Goal: Information Seeking & Learning: Check status

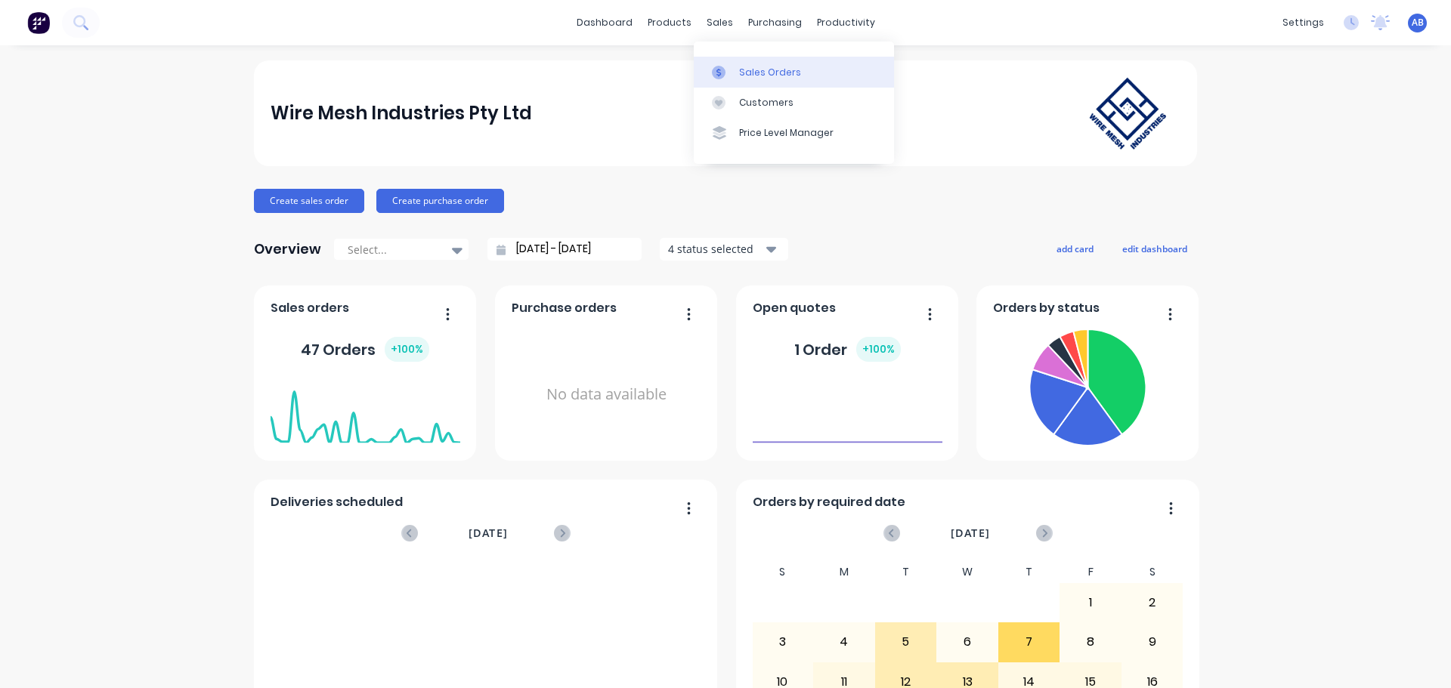
click at [742, 72] on div "Sales Orders" at bounding box center [770, 73] width 62 height 14
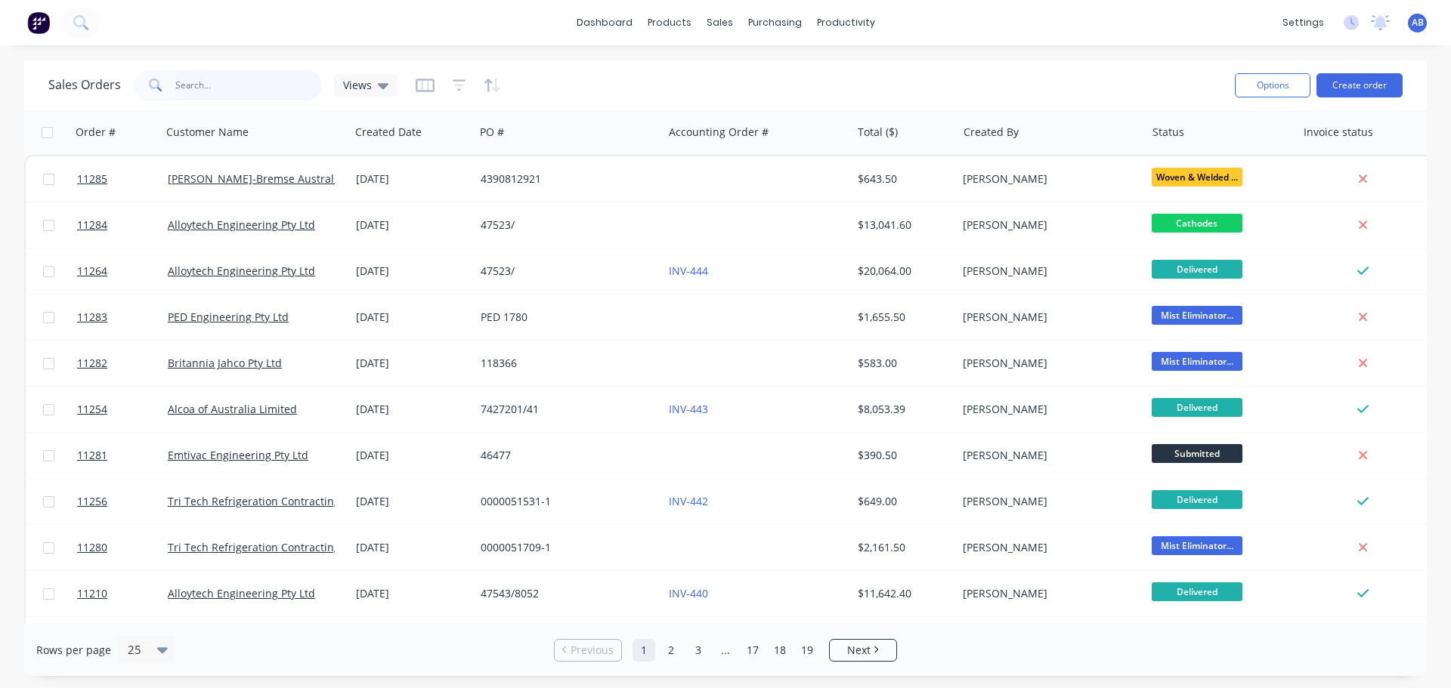
click at [205, 80] on input "text" at bounding box center [248, 85] width 147 height 30
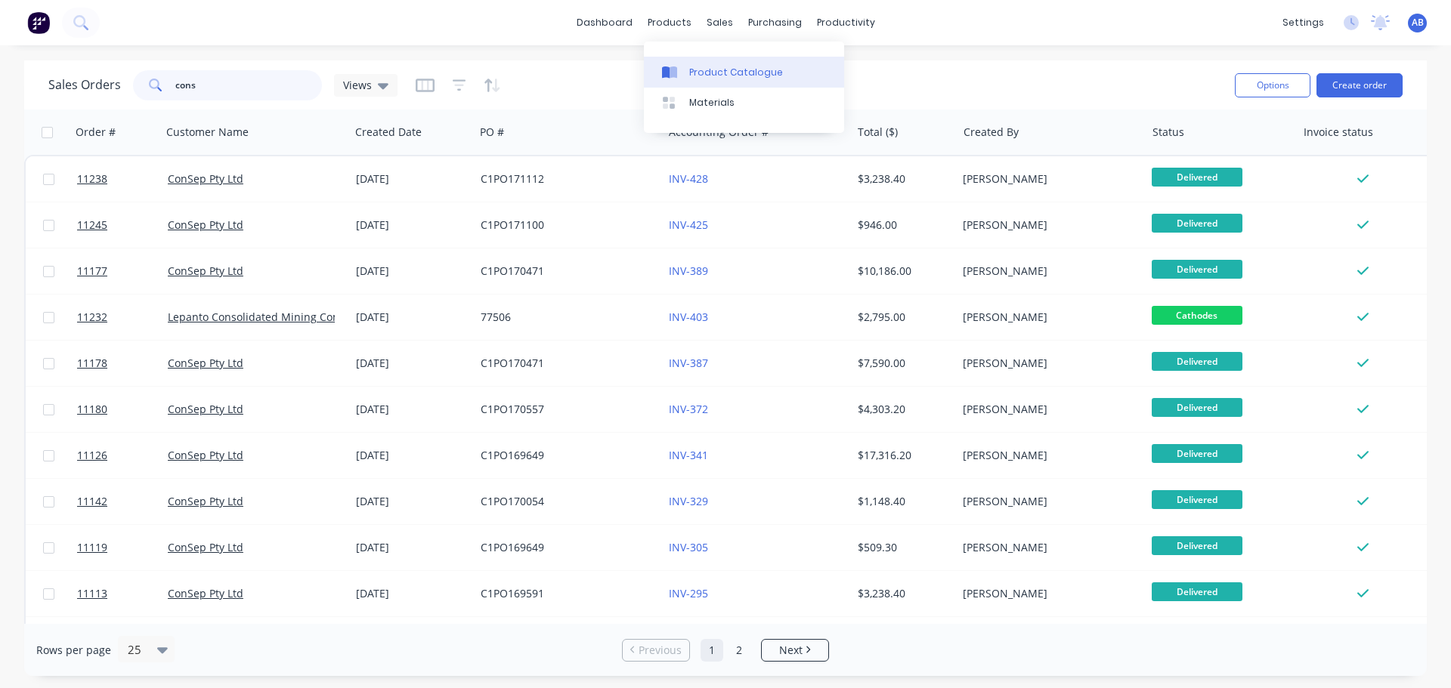
type input "cons"
click at [698, 68] on div "Product Catalogue" at bounding box center [736, 73] width 94 height 14
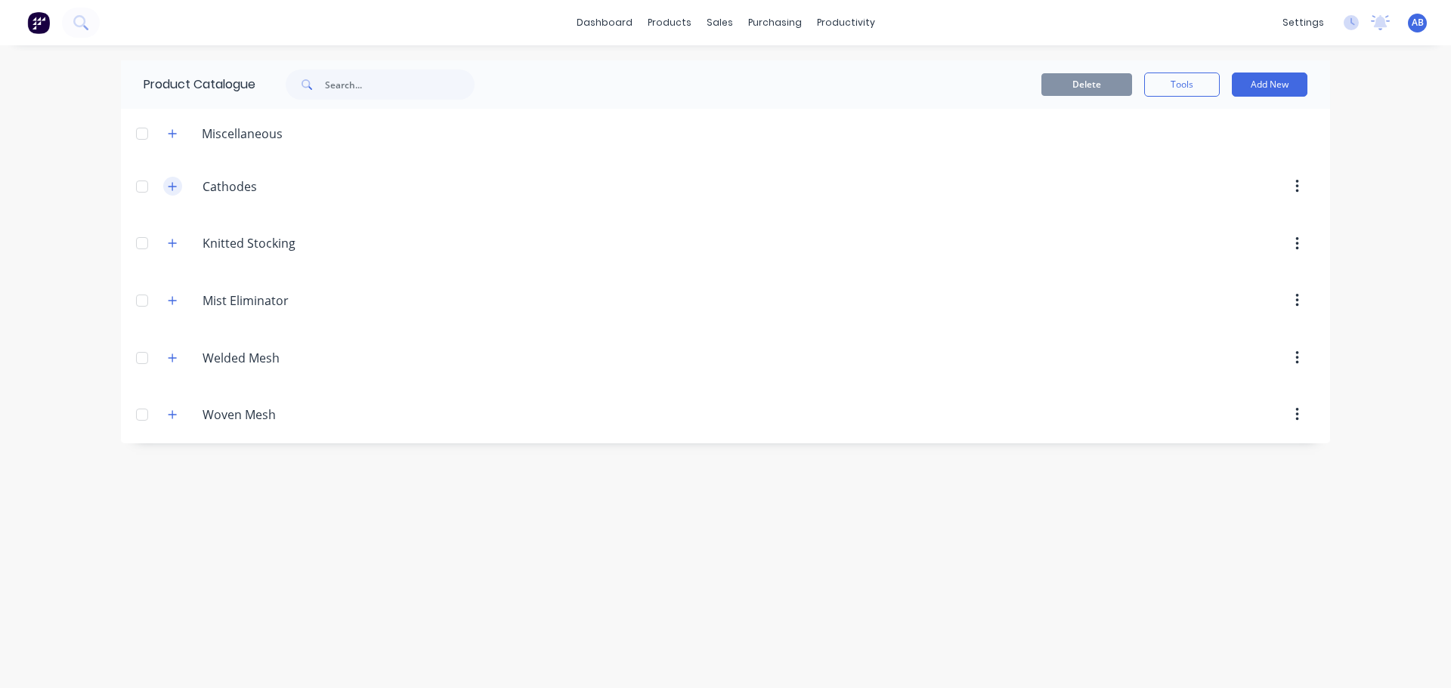
click at [171, 184] on icon "button" at bounding box center [172, 186] width 9 height 11
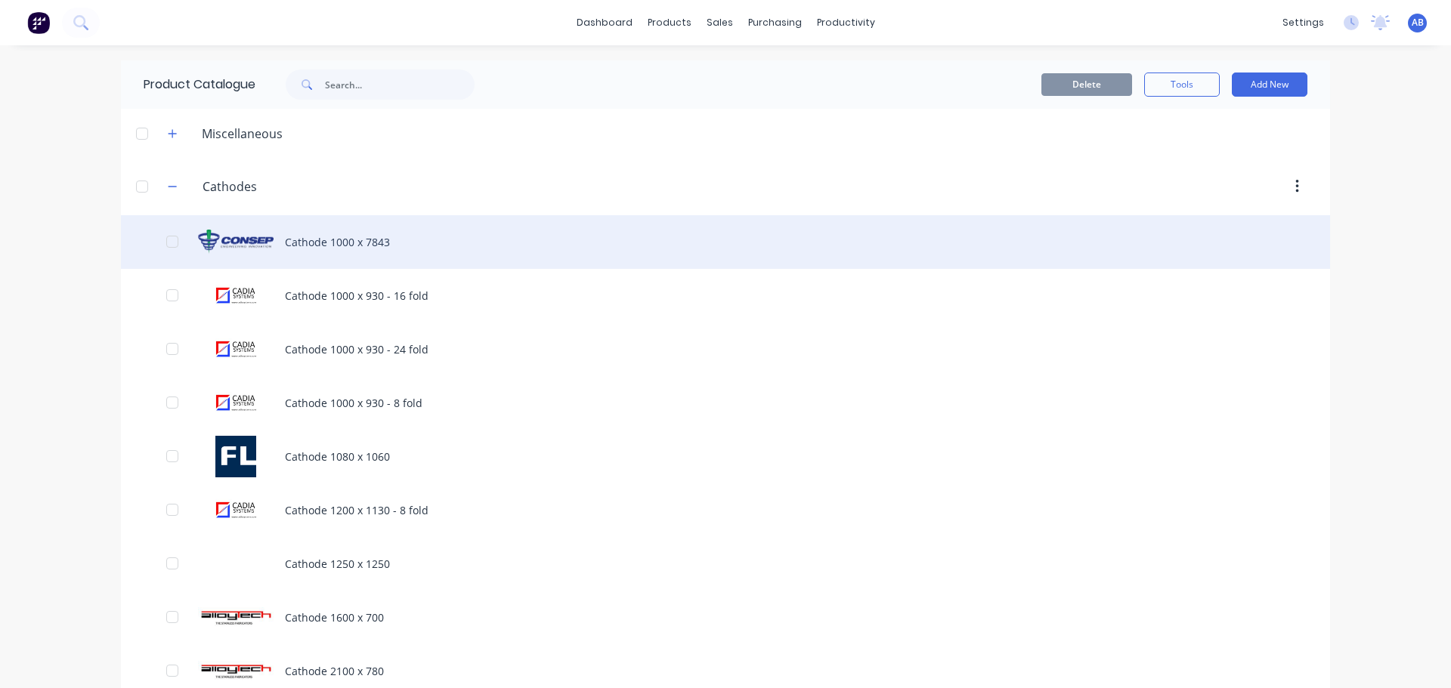
click at [329, 249] on div "Cathode 1000 x 7843" at bounding box center [725, 242] width 1209 height 54
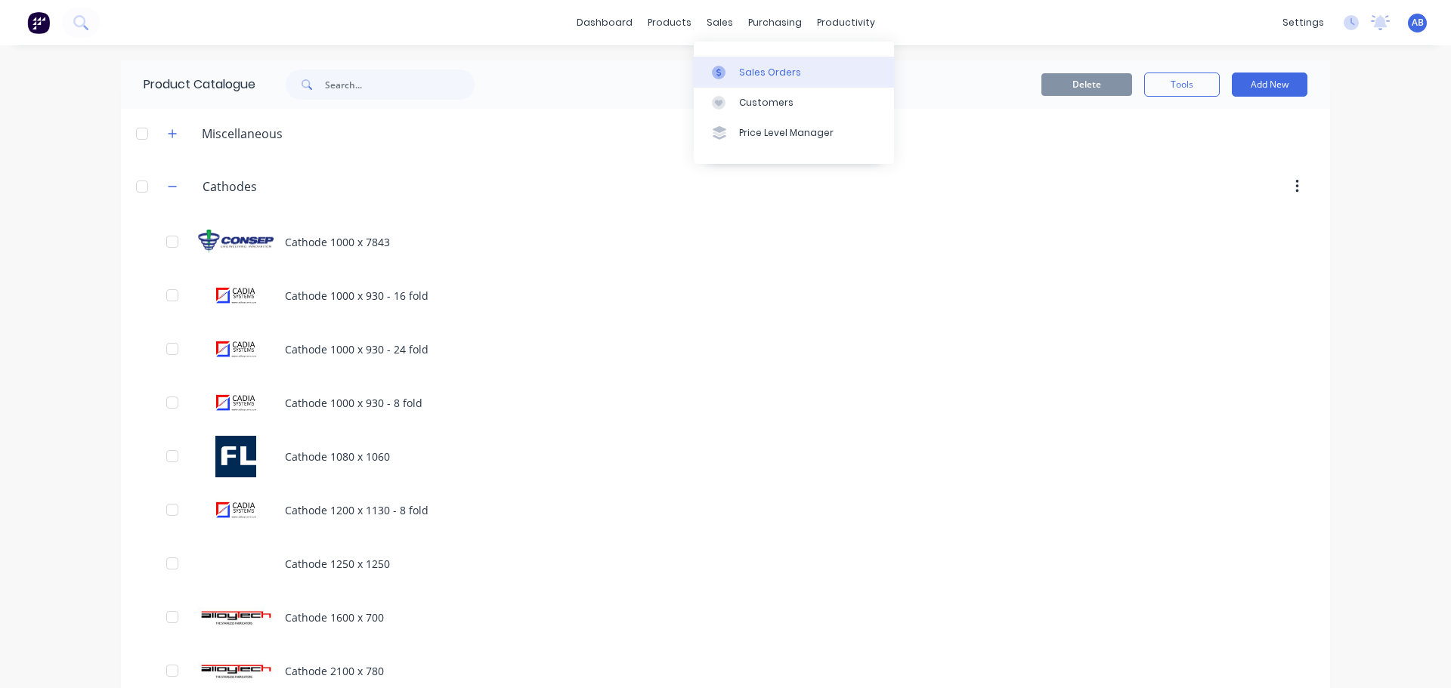
click at [752, 67] on div "Sales Orders" at bounding box center [770, 73] width 62 height 14
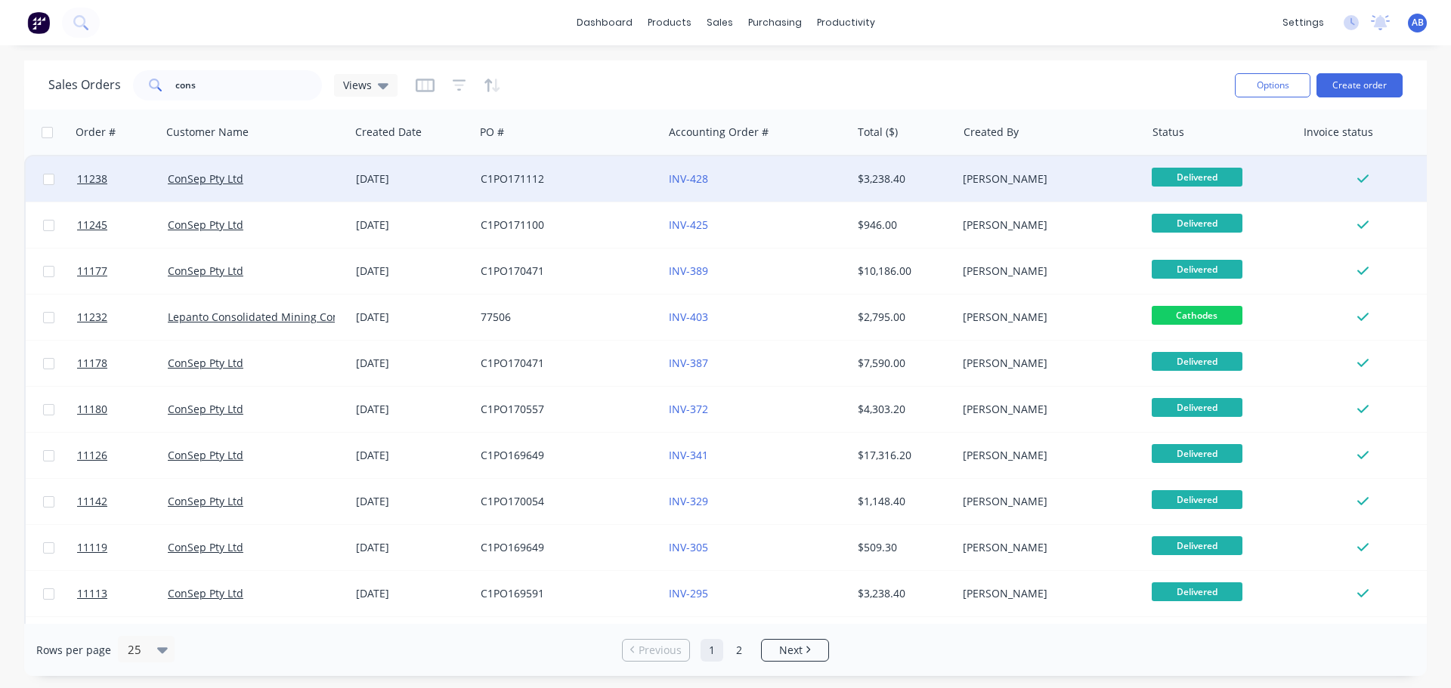
click at [601, 183] on div "C1PO171112" at bounding box center [565, 179] width 168 height 15
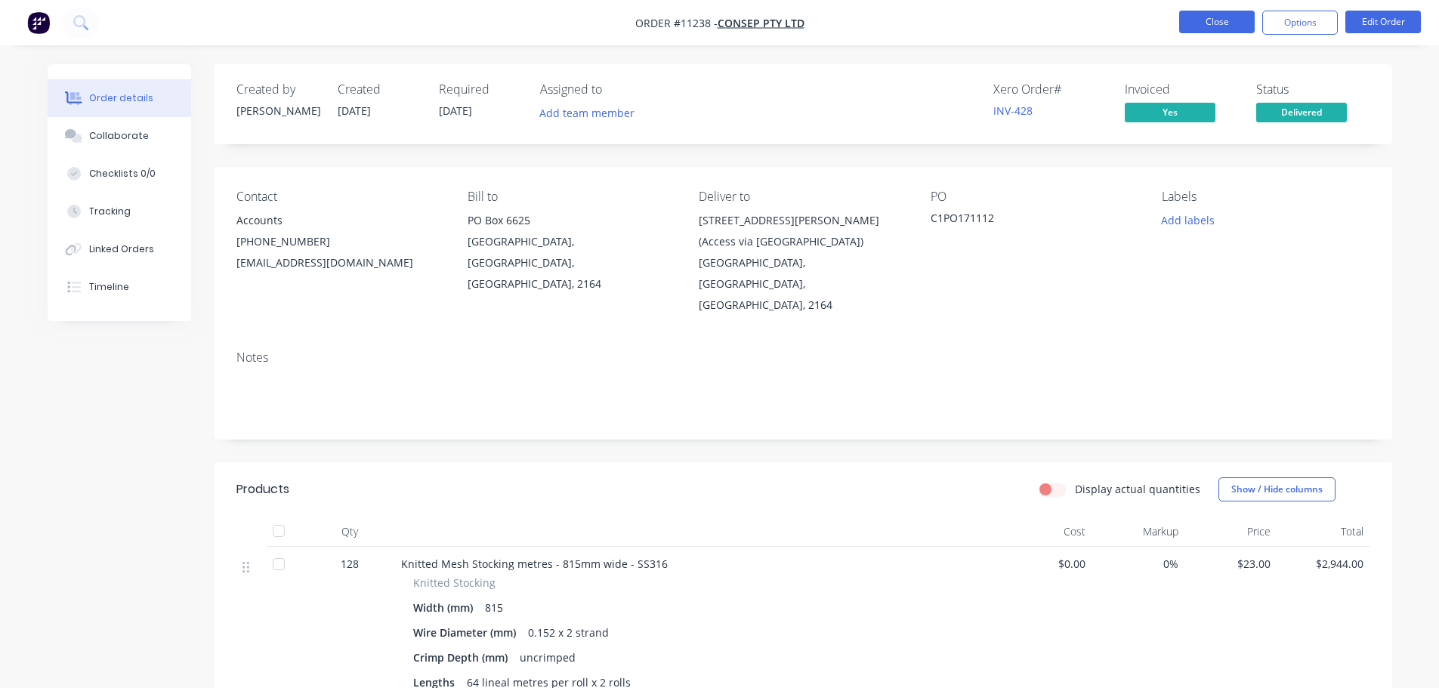
click at [1213, 21] on button "Close" at bounding box center [1217, 22] width 76 height 23
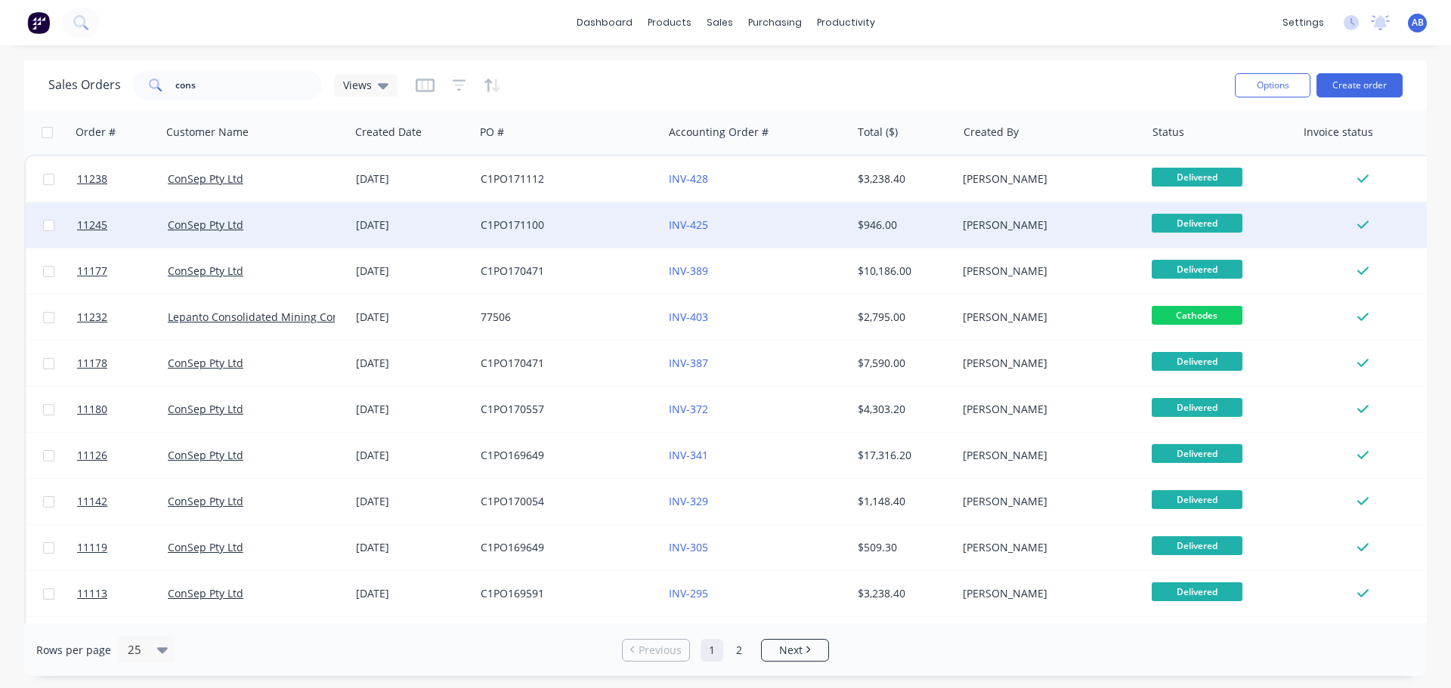
click at [607, 229] on div "C1PO171100" at bounding box center [565, 225] width 168 height 15
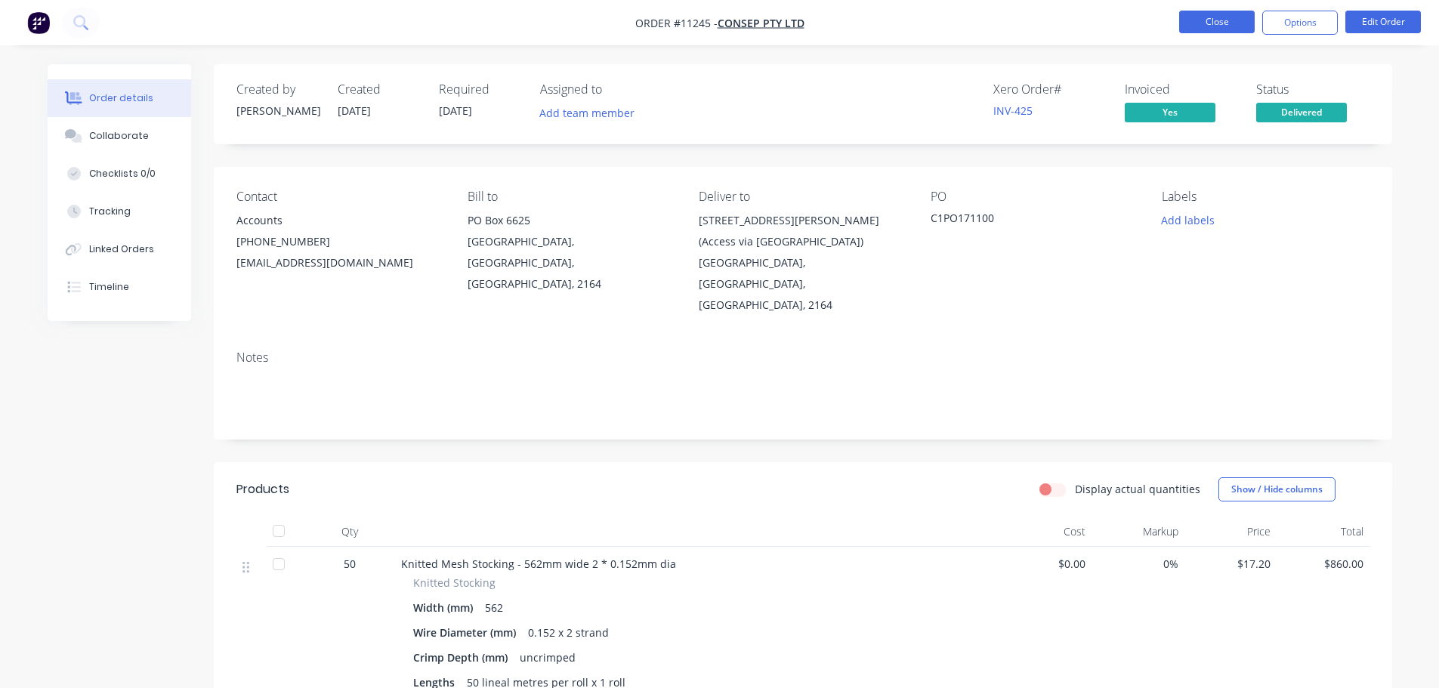
click at [1204, 26] on button "Close" at bounding box center [1217, 22] width 76 height 23
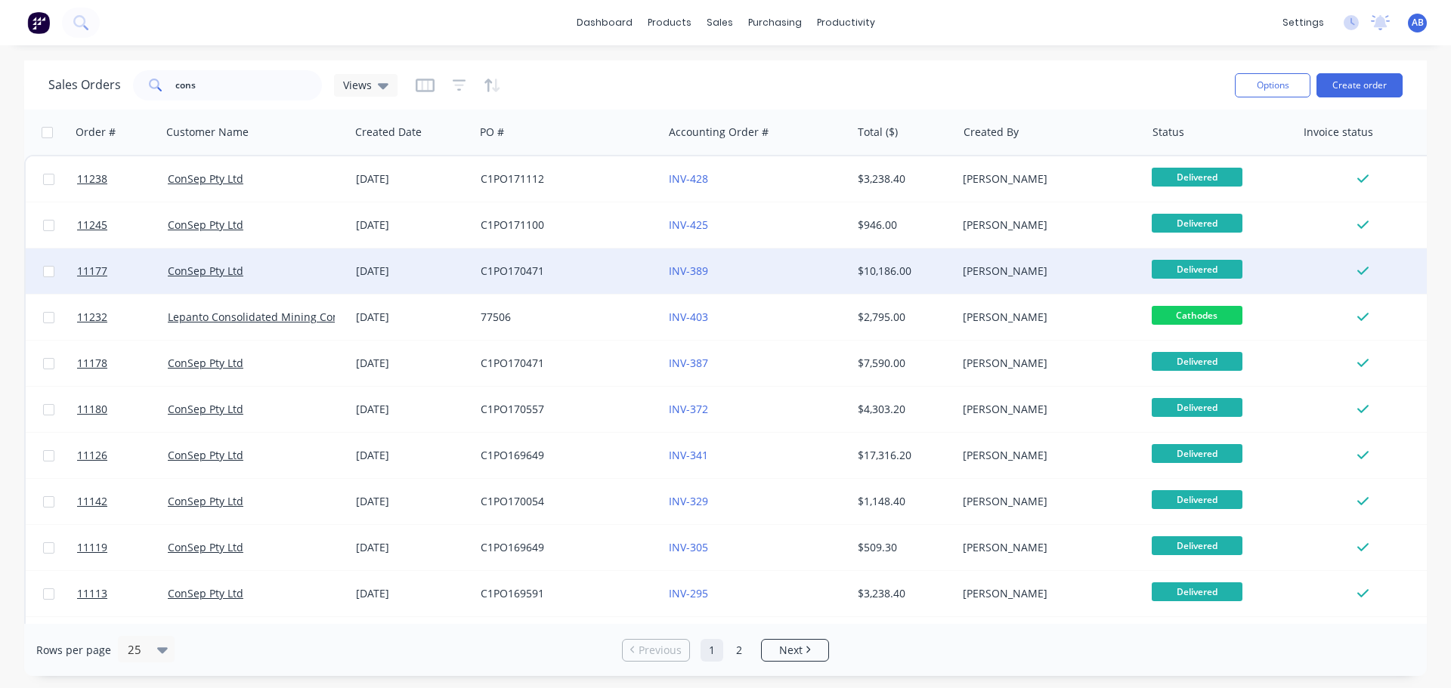
click at [762, 276] on div "INV-389" at bounding box center [753, 271] width 168 height 15
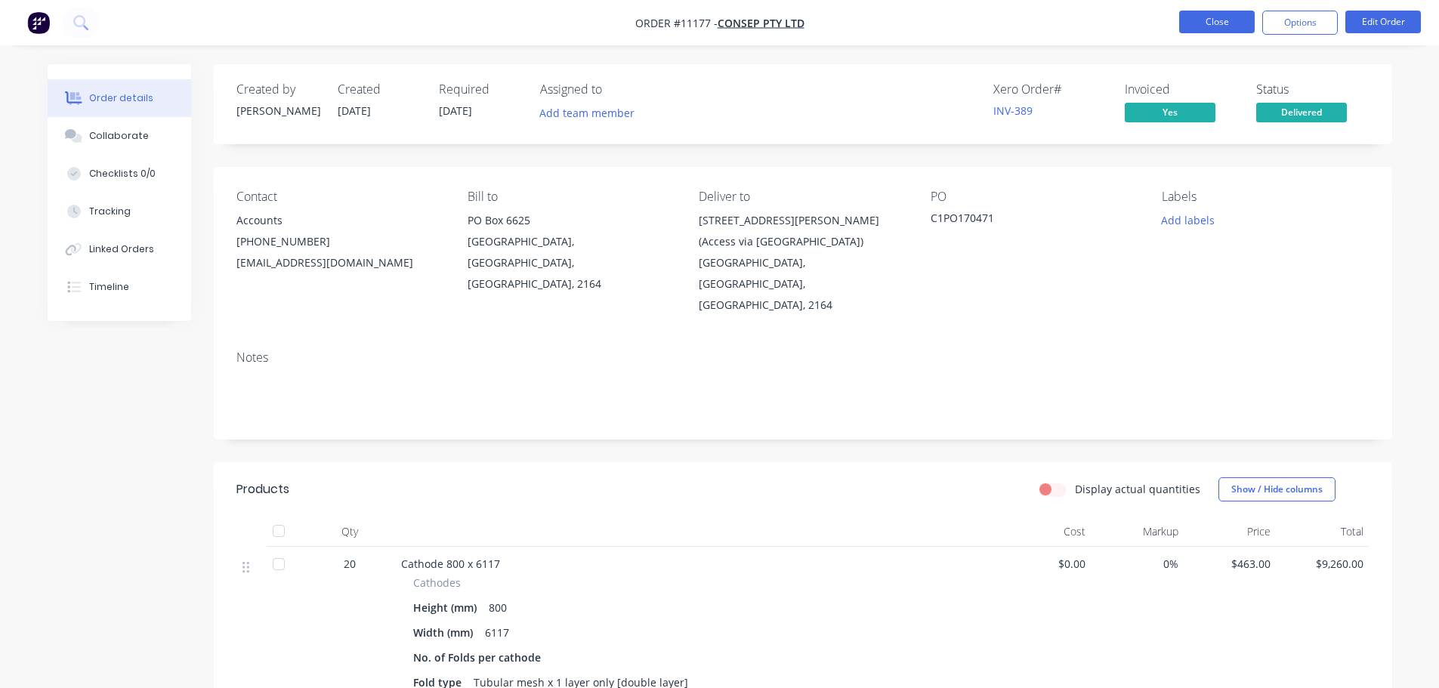
click at [1225, 16] on button "Close" at bounding box center [1217, 22] width 76 height 23
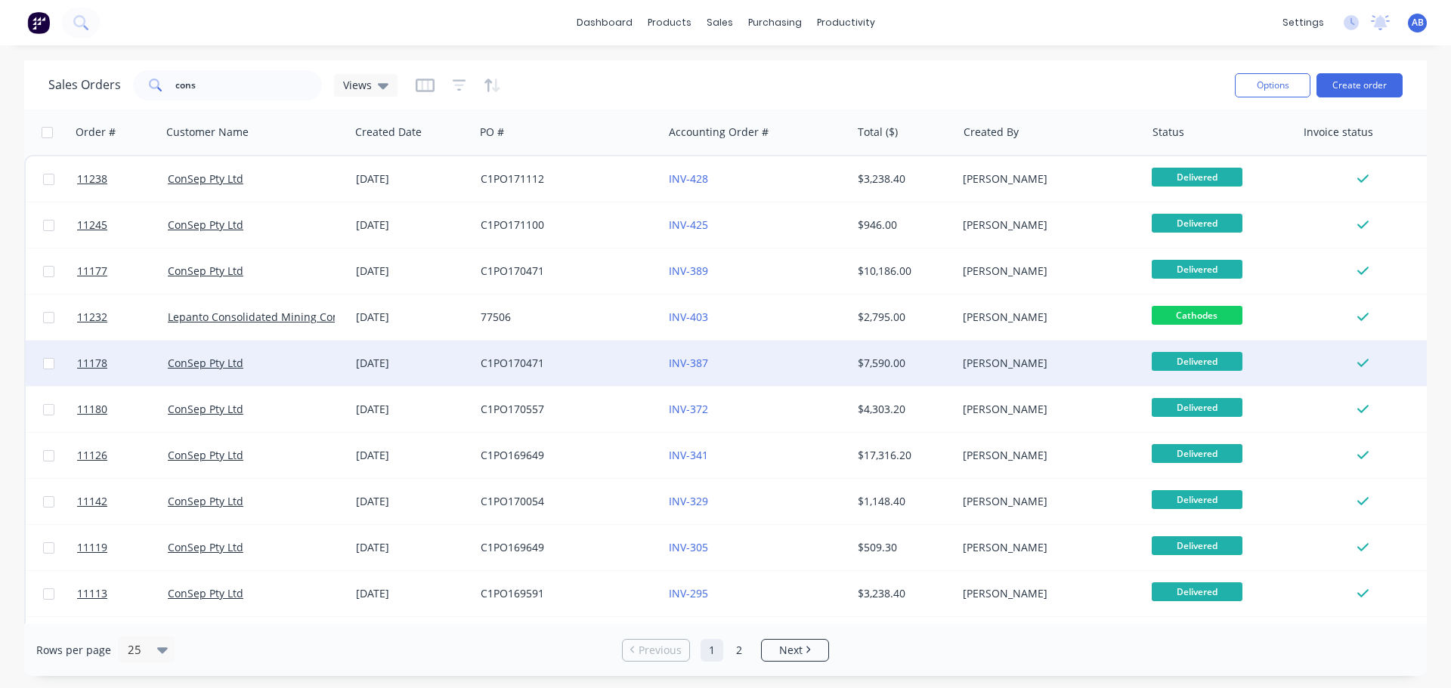
click at [582, 374] on div "C1PO170471" at bounding box center [568, 363] width 188 height 45
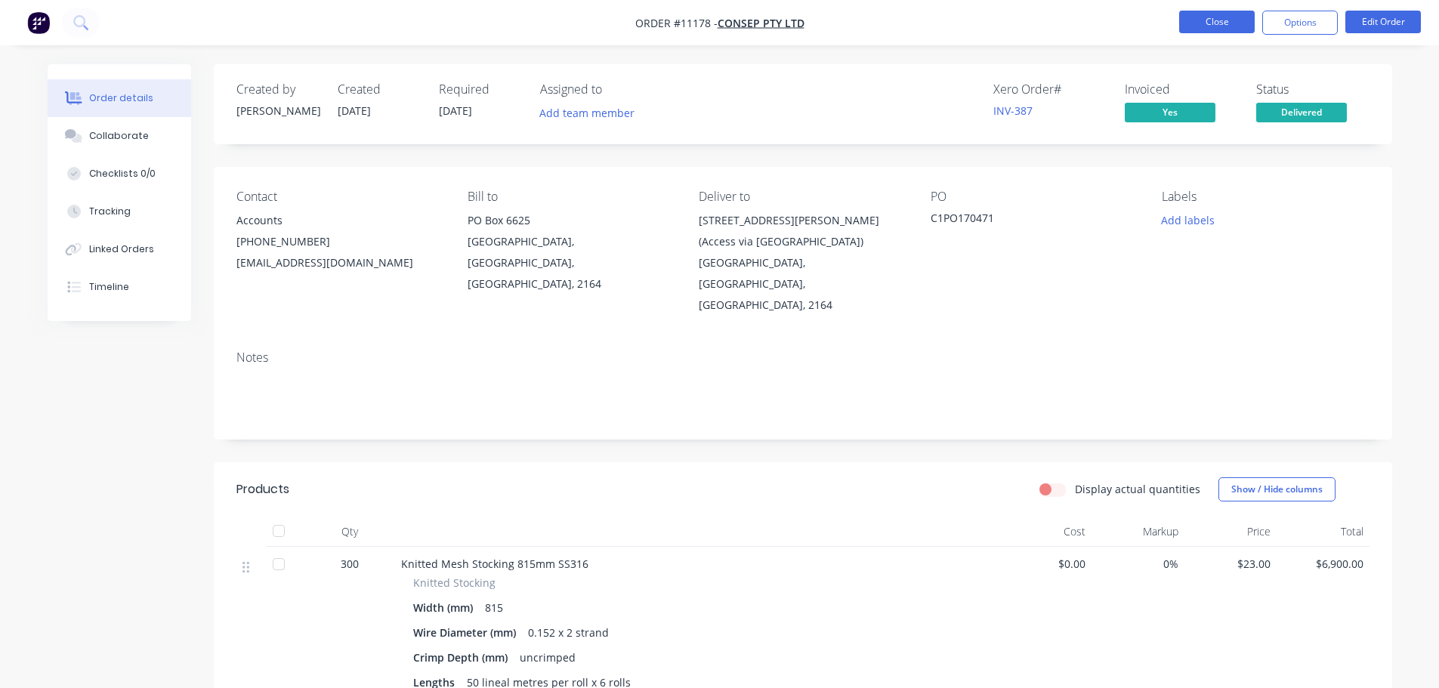
click at [1204, 23] on button "Close" at bounding box center [1217, 22] width 76 height 23
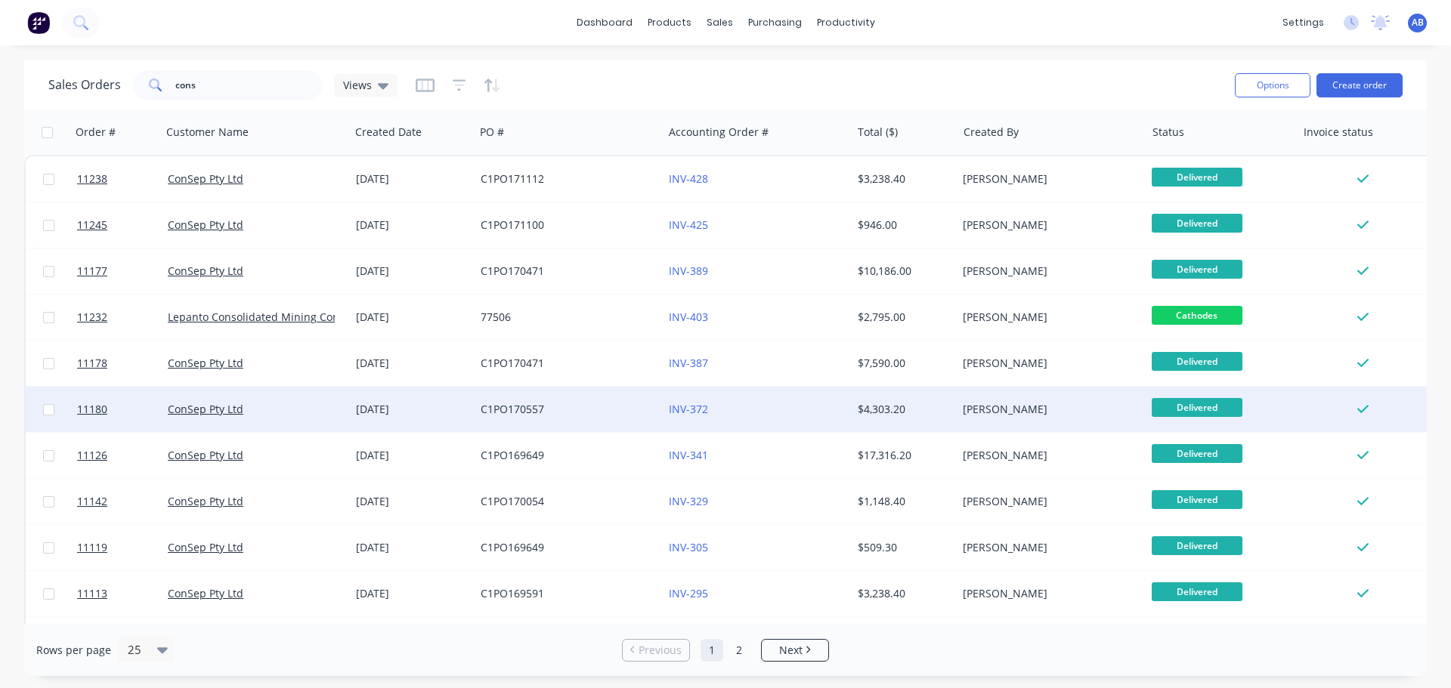
click at [768, 414] on div "INV-372" at bounding box center [753, 409] width 168 height 15
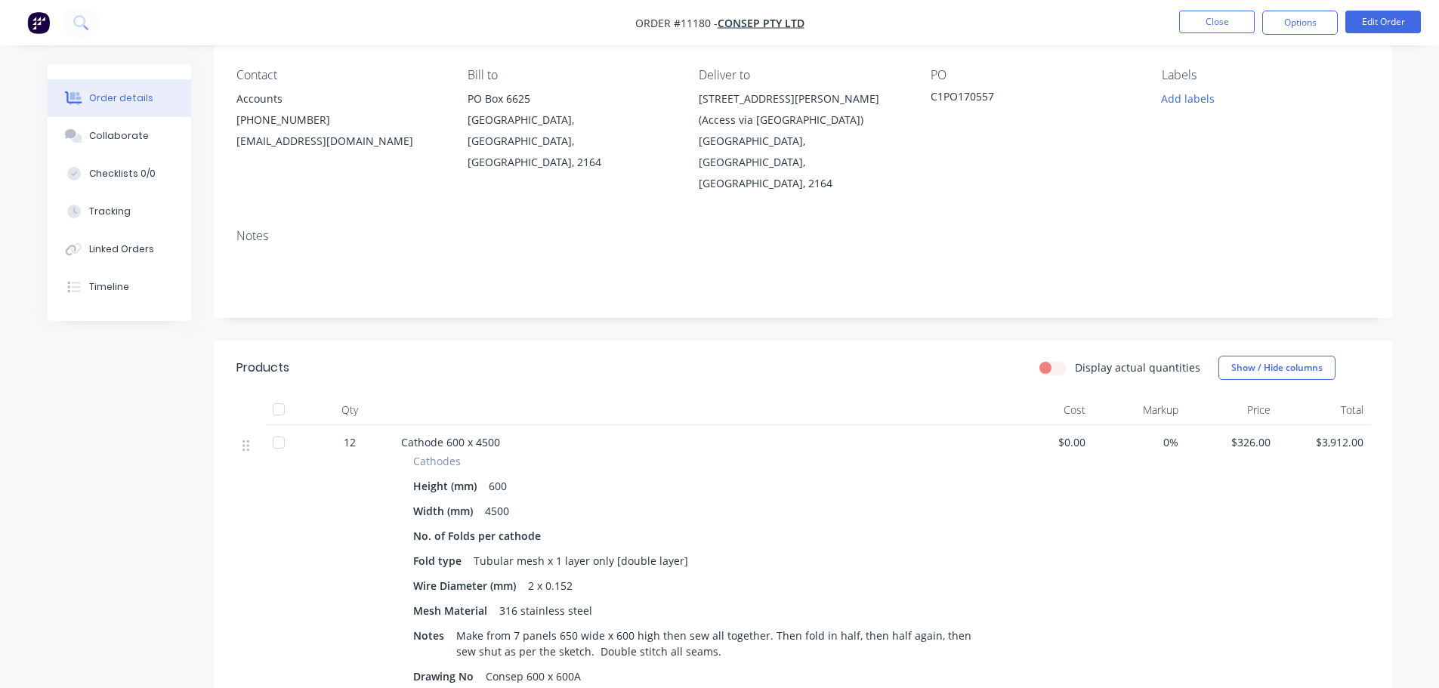
scroll to position [227, 0]
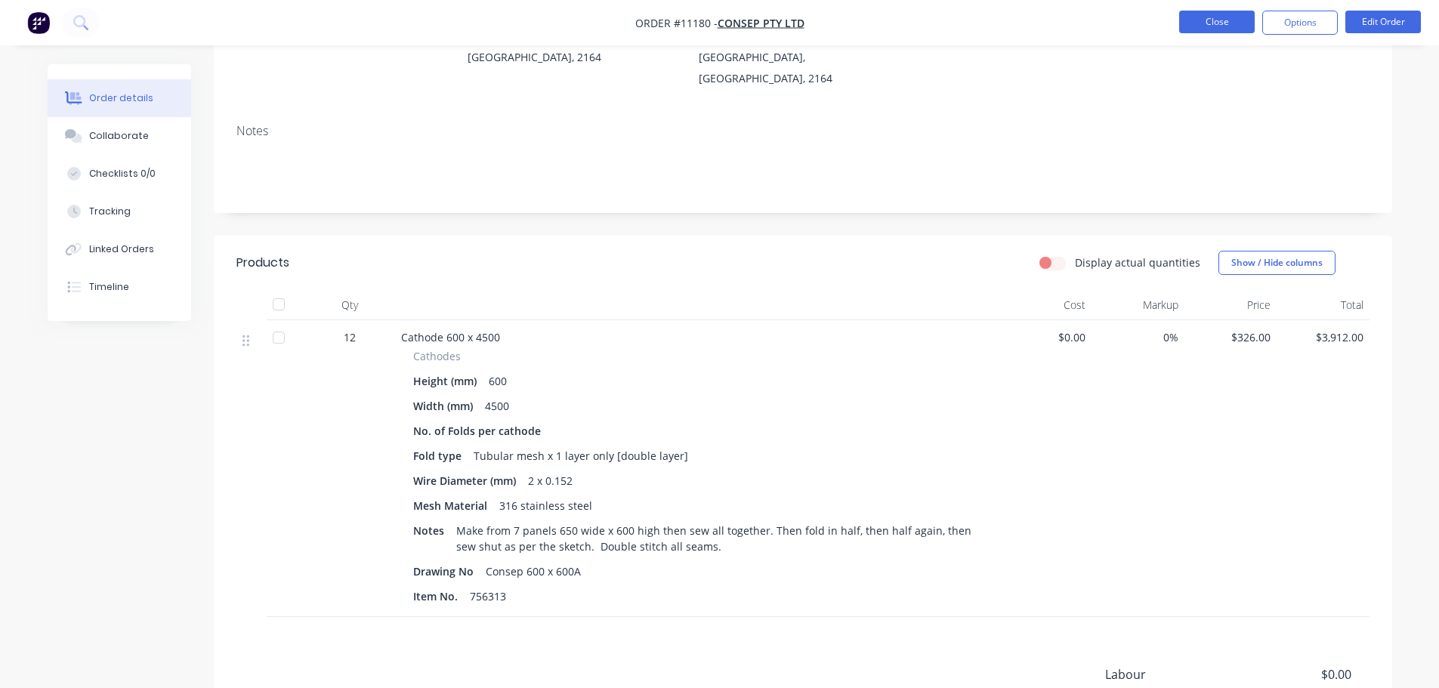
click at [1219, 23] on button "Close" at bounding box center [1217, 22] width 76 height 23
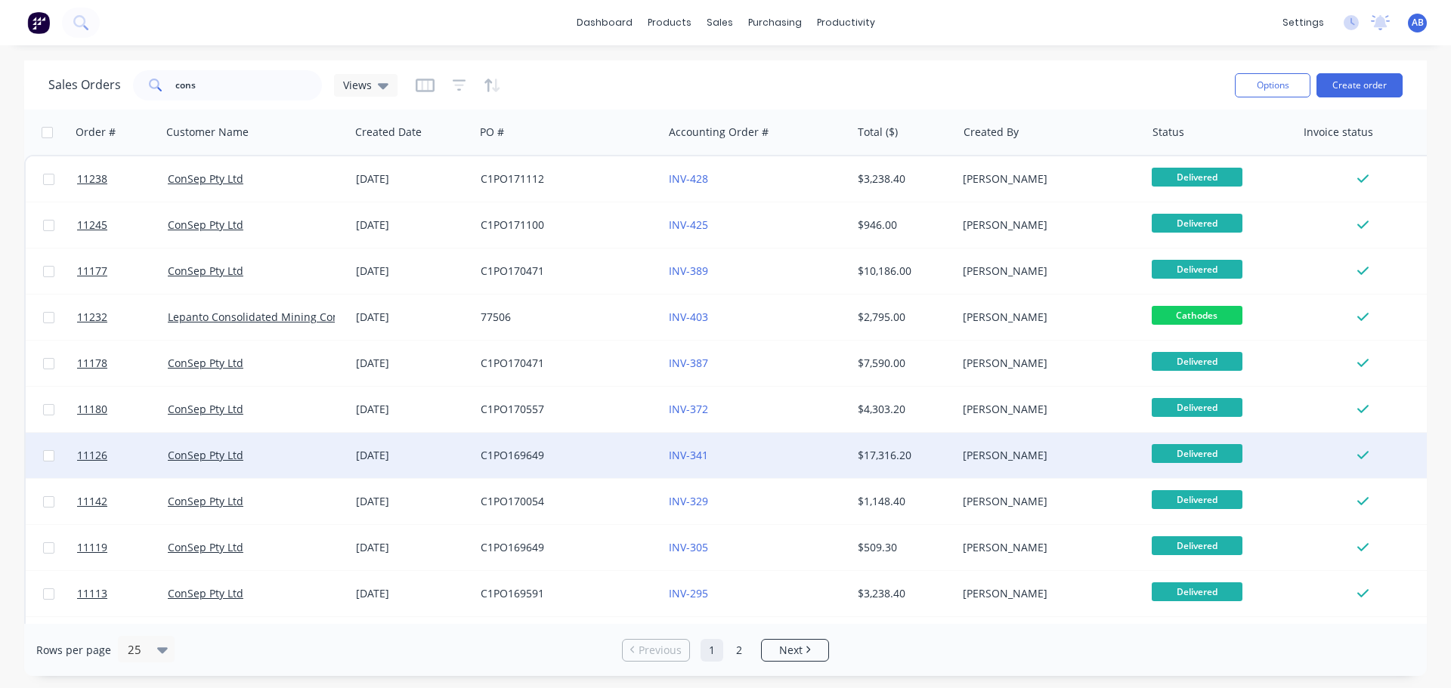
click at [762, 451] on div "INV-341" at bounding box center [753, 455] width 168 height 15
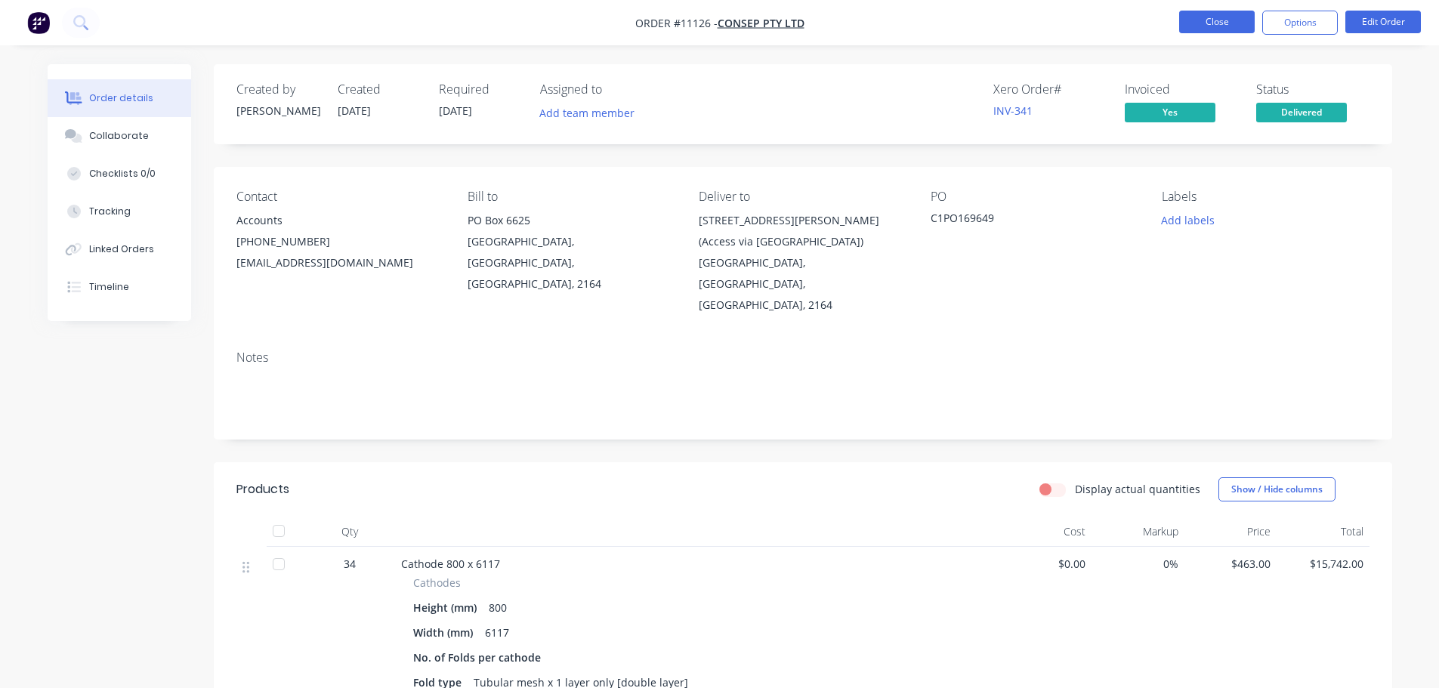
click at [1212, 26] on button "Close" at bounding box center [1217, 22] width 76 height 23
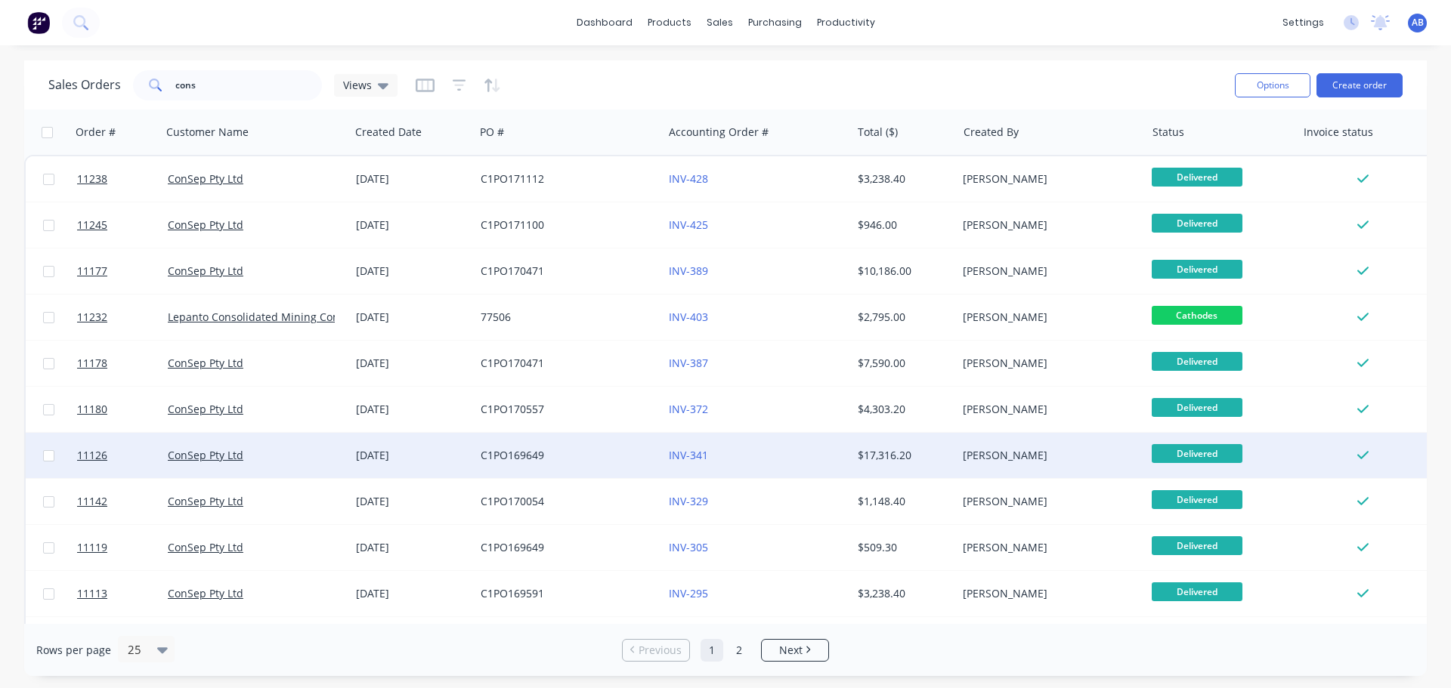
click at [764, 459] on div "INV-341" at bounding box center [753, 455] width 168 height 15
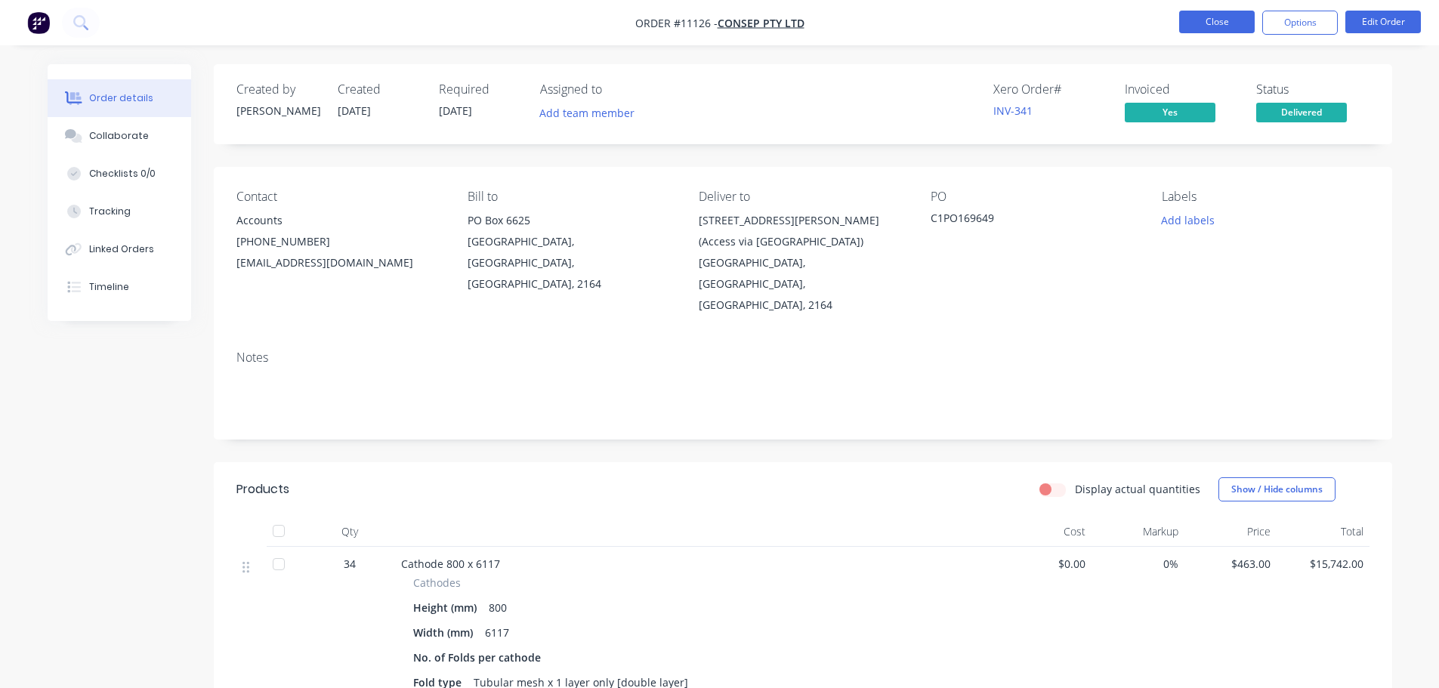
click at [1225, 31] on button "Close" at bounding box center [1217, 22] width 76 height 23
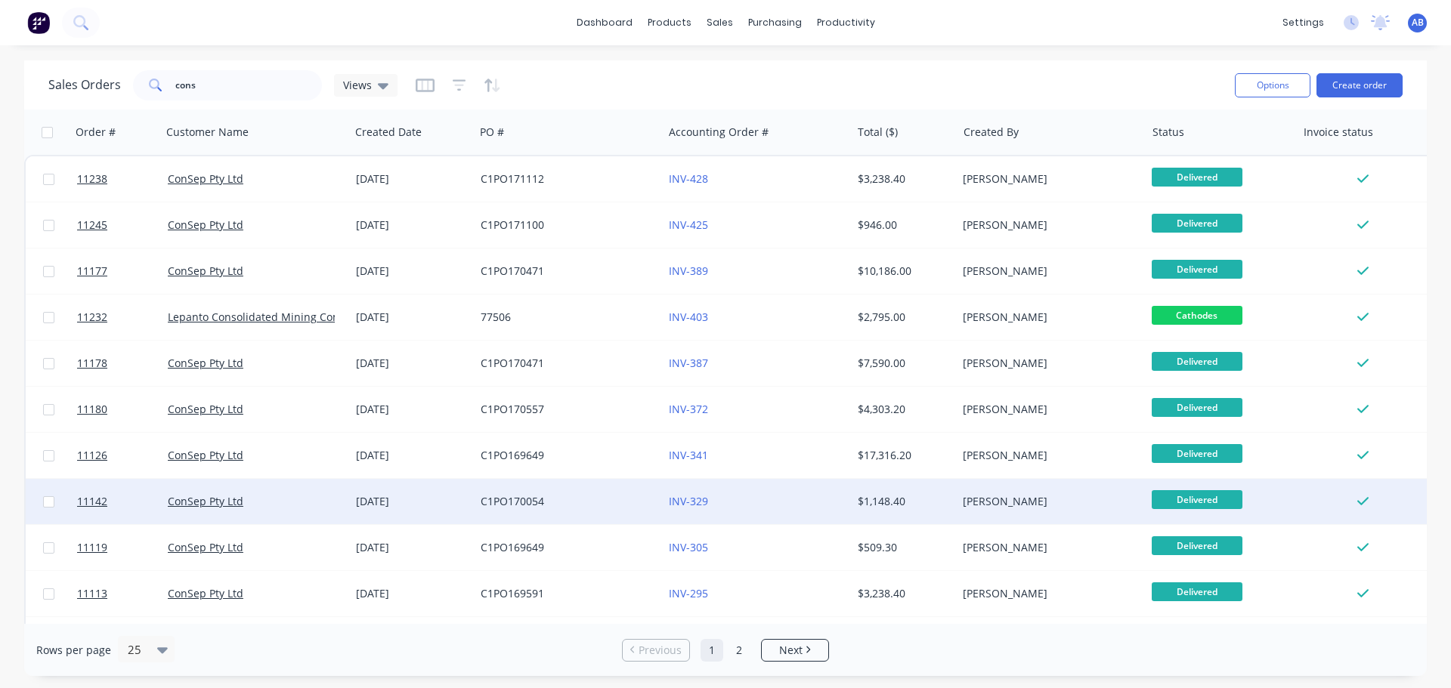
click at [768, 505] on div "INV-329" at bounding box center [753, 501] width 168 height 15
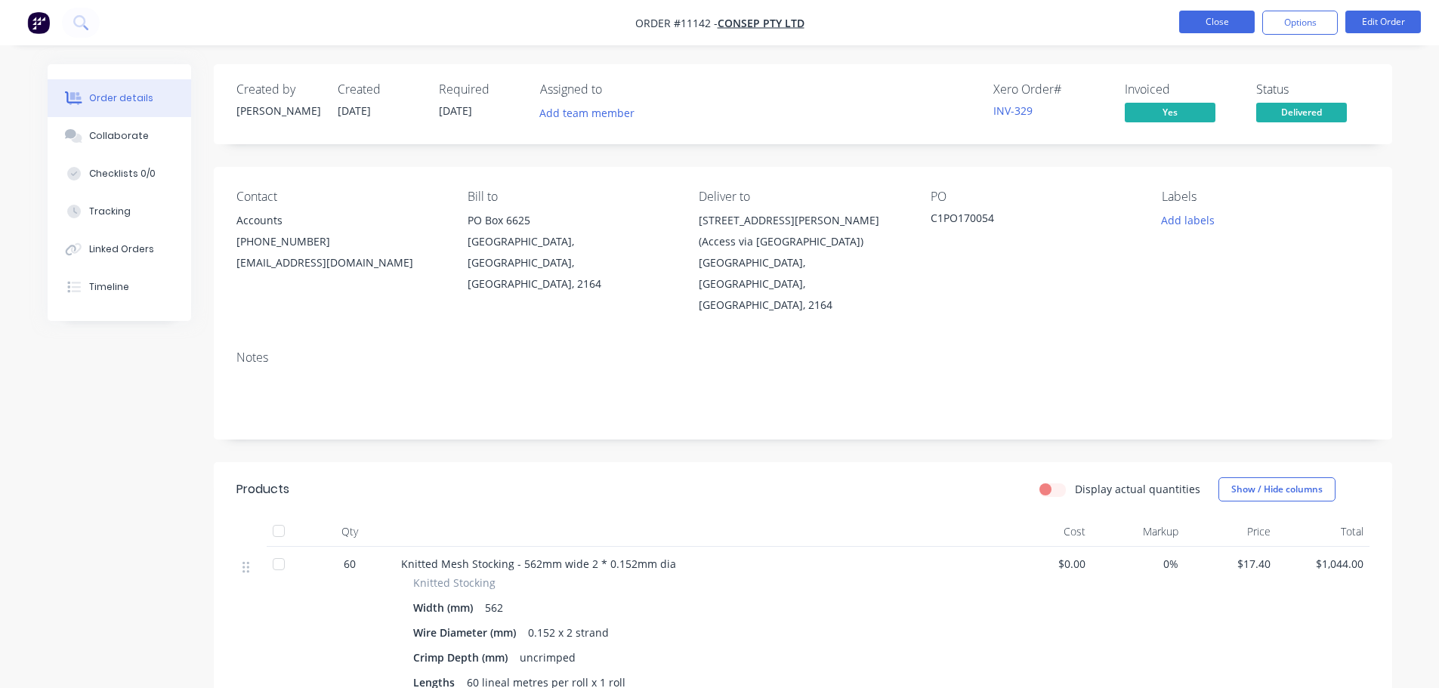
click at [1207, 20] on button "Close" at bounding box center [1217, 22] width 76 height 23
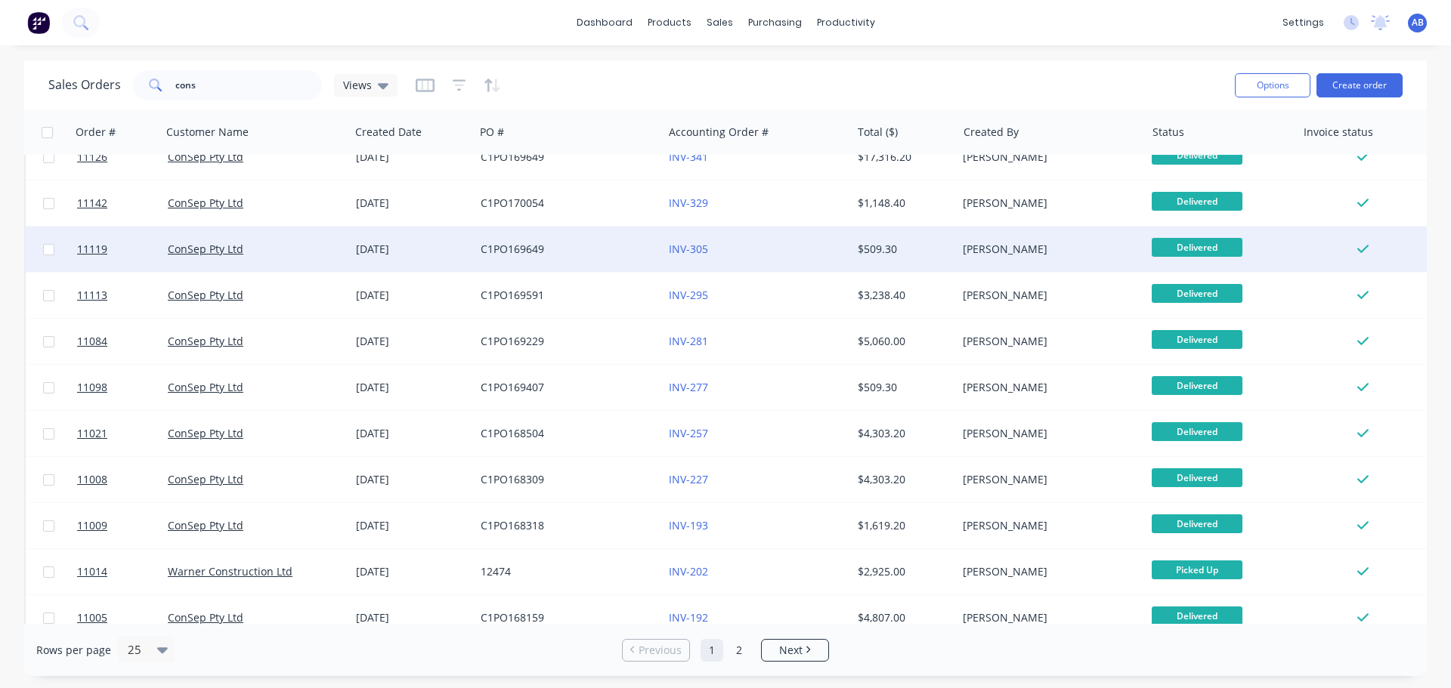
scroll to position [302, 0]
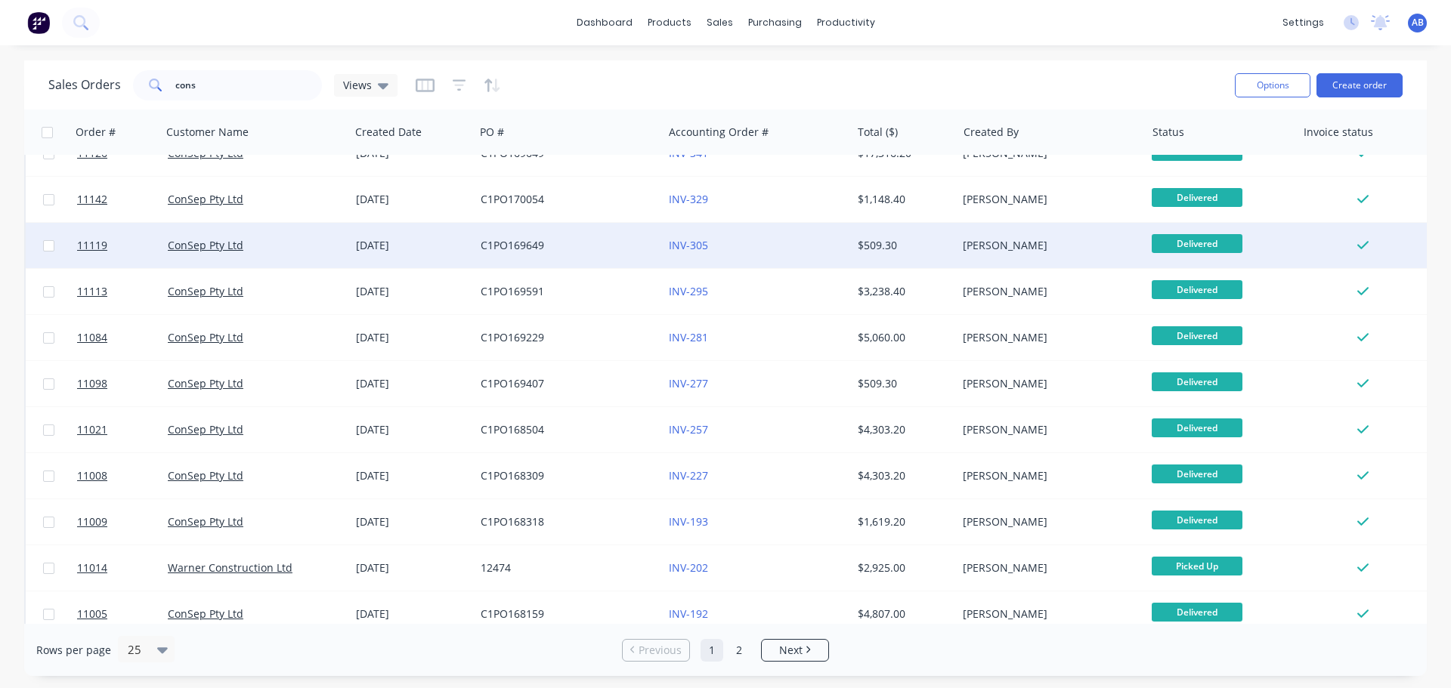
click at [799, 252] on div "INV-305" at bounding box center [753, 245] width 168 height 15
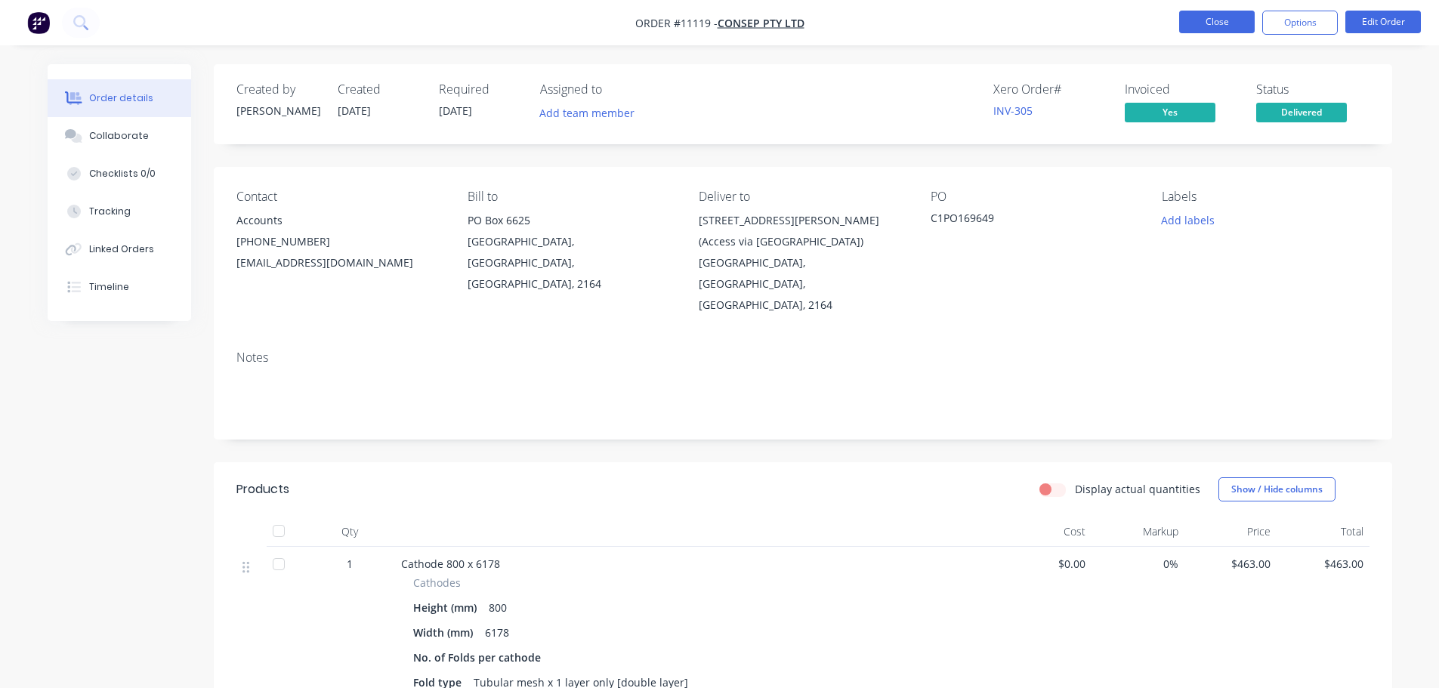
click at [1215, 15] on button "Close" at bounding box center [1217, 22] width 76 height 23
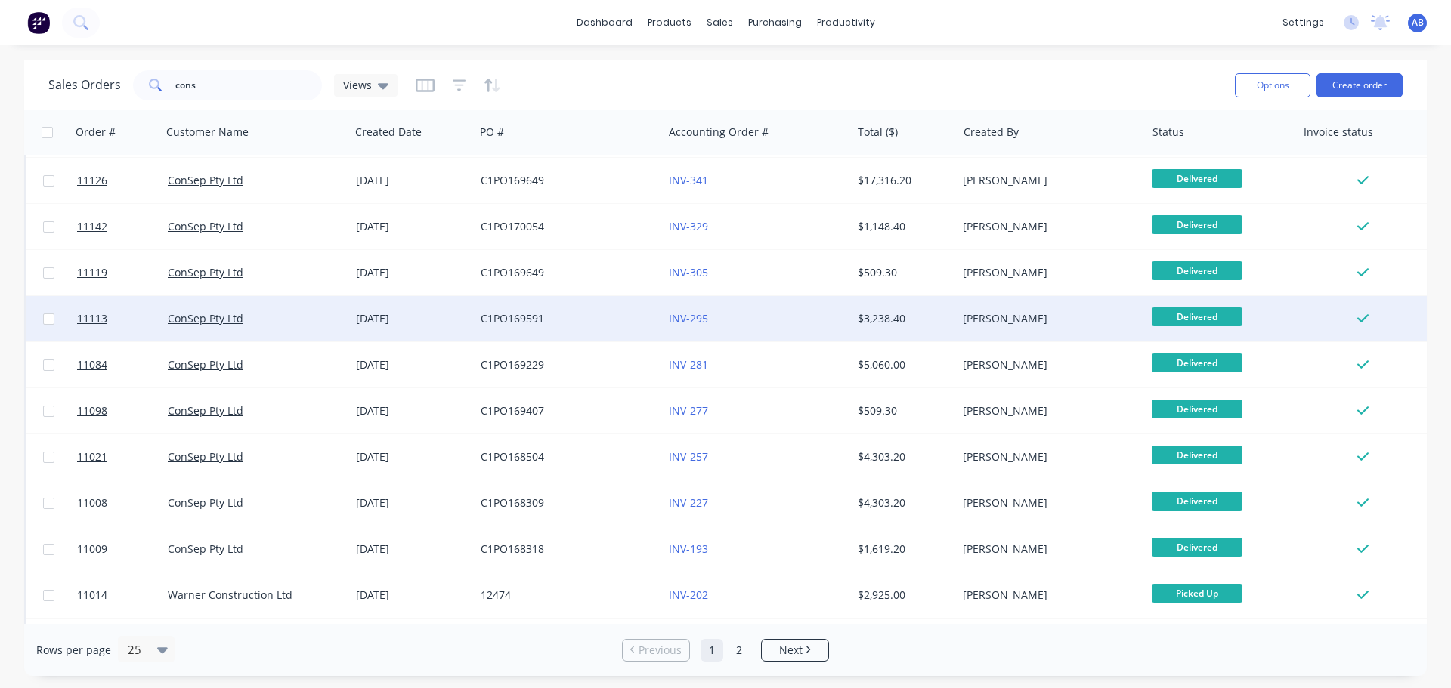
scroll to position [302, 0]
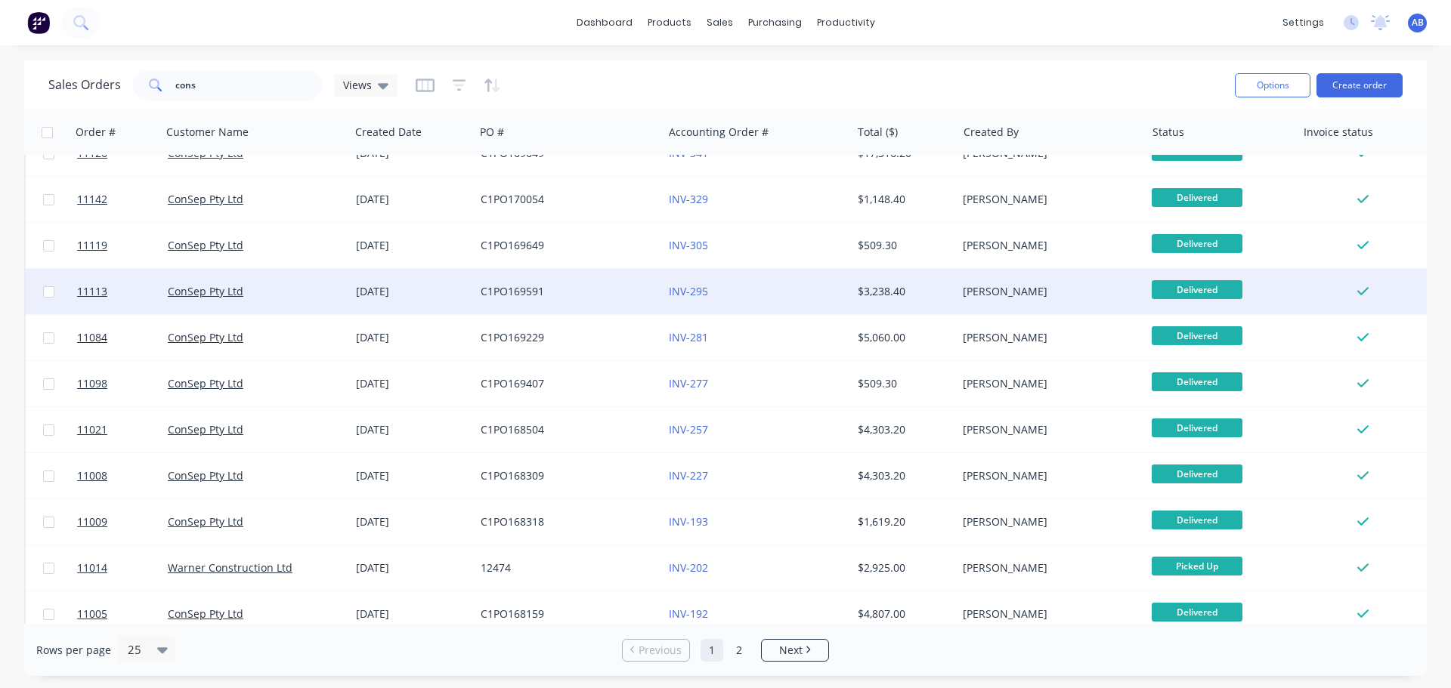
click at [774, 296] on div "INV-295" at bounding box center [753, 291] width 168 height 15
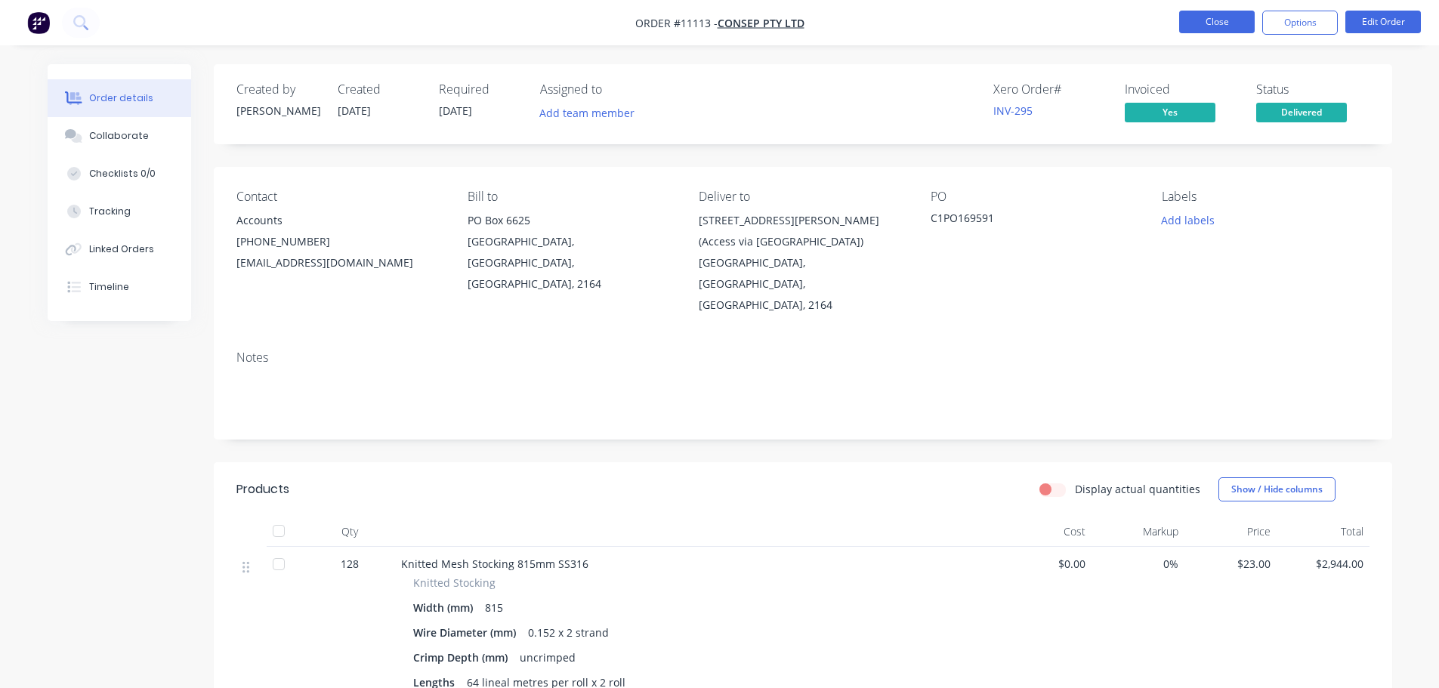
click at [1232, 18] on button "Close" at bounding box center [1217, 22] width 76 height 23
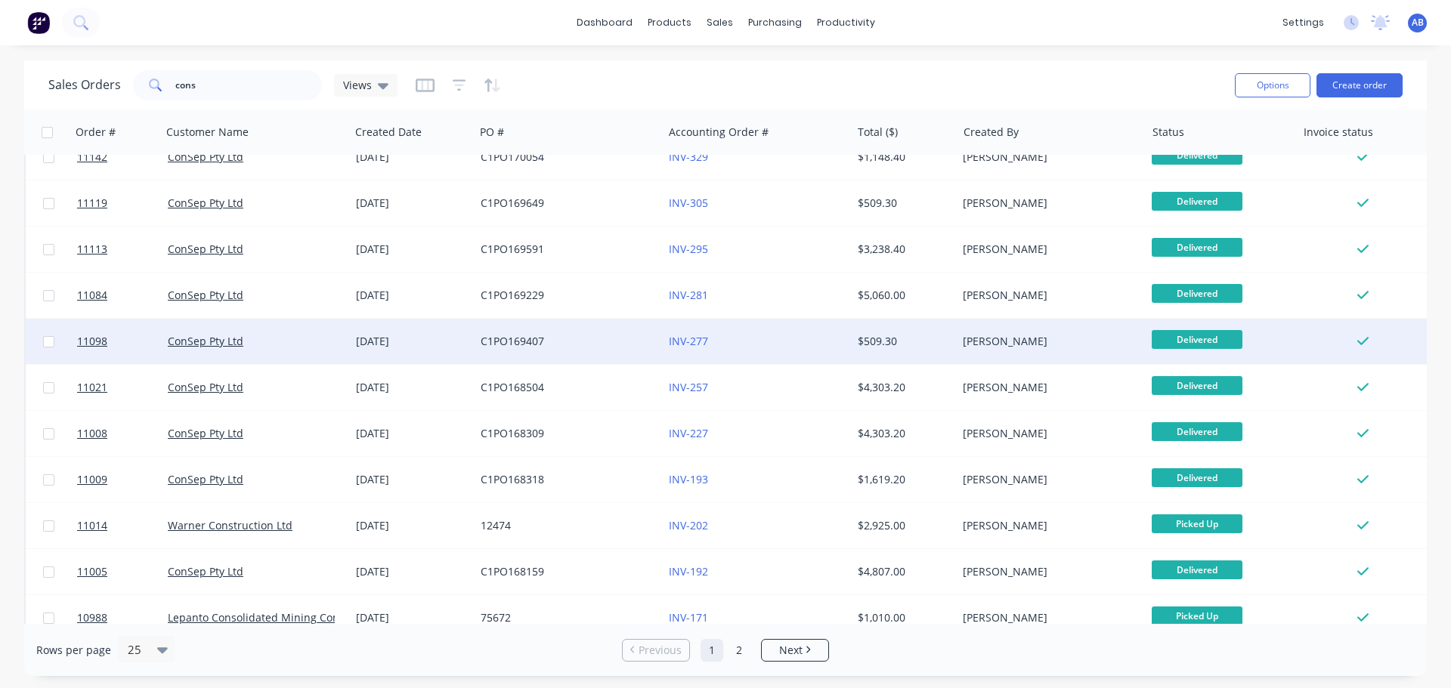
scroll to position [378, 0]
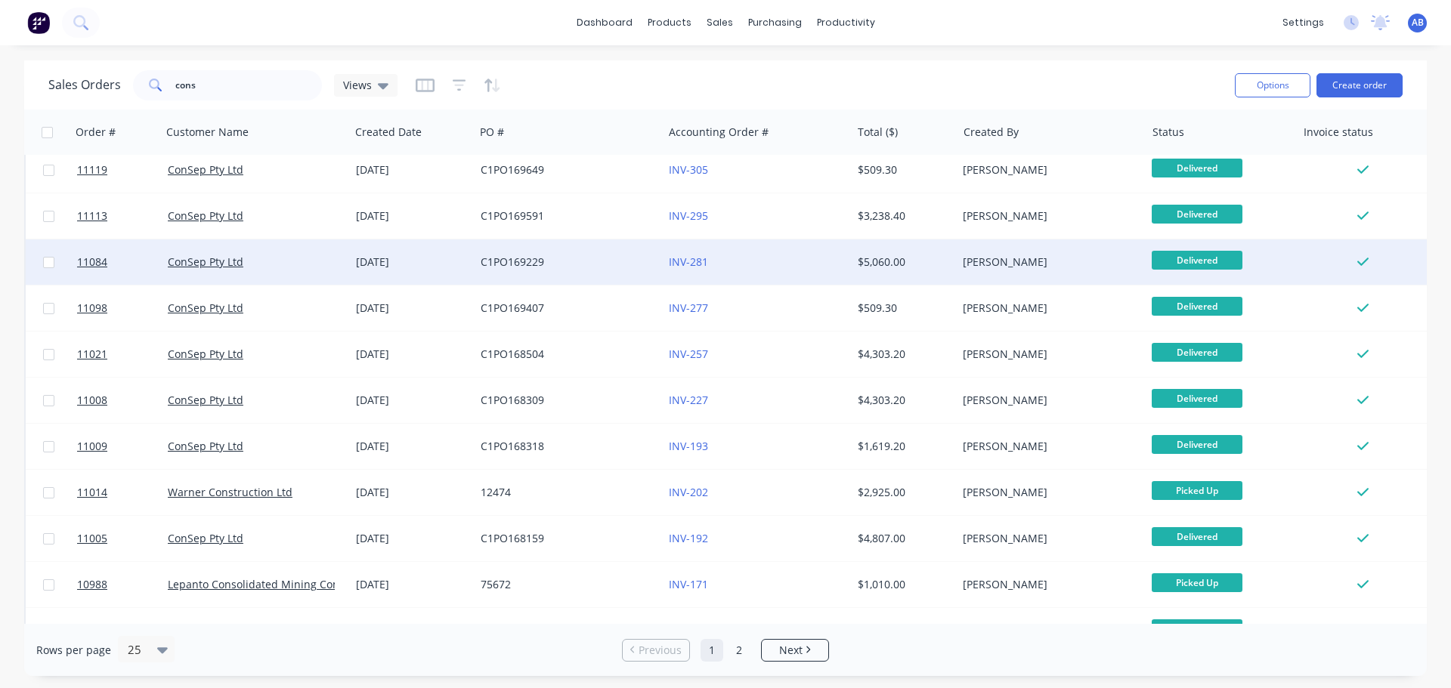
click at [777, 262] on div "INV-281" at bounding box center [753, 262] width 168 height 15
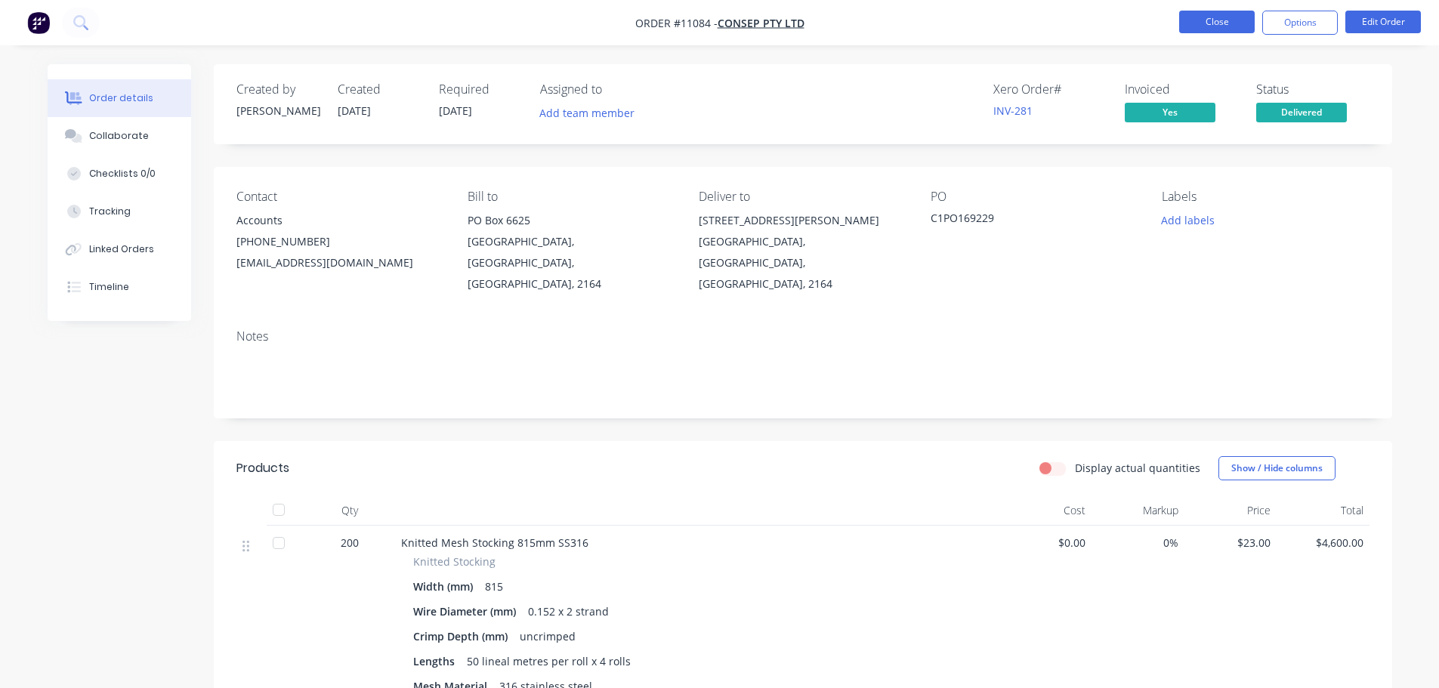
click at [1199, 29] on button "Close" at bounding box center [1217, 22] width 76 height 23
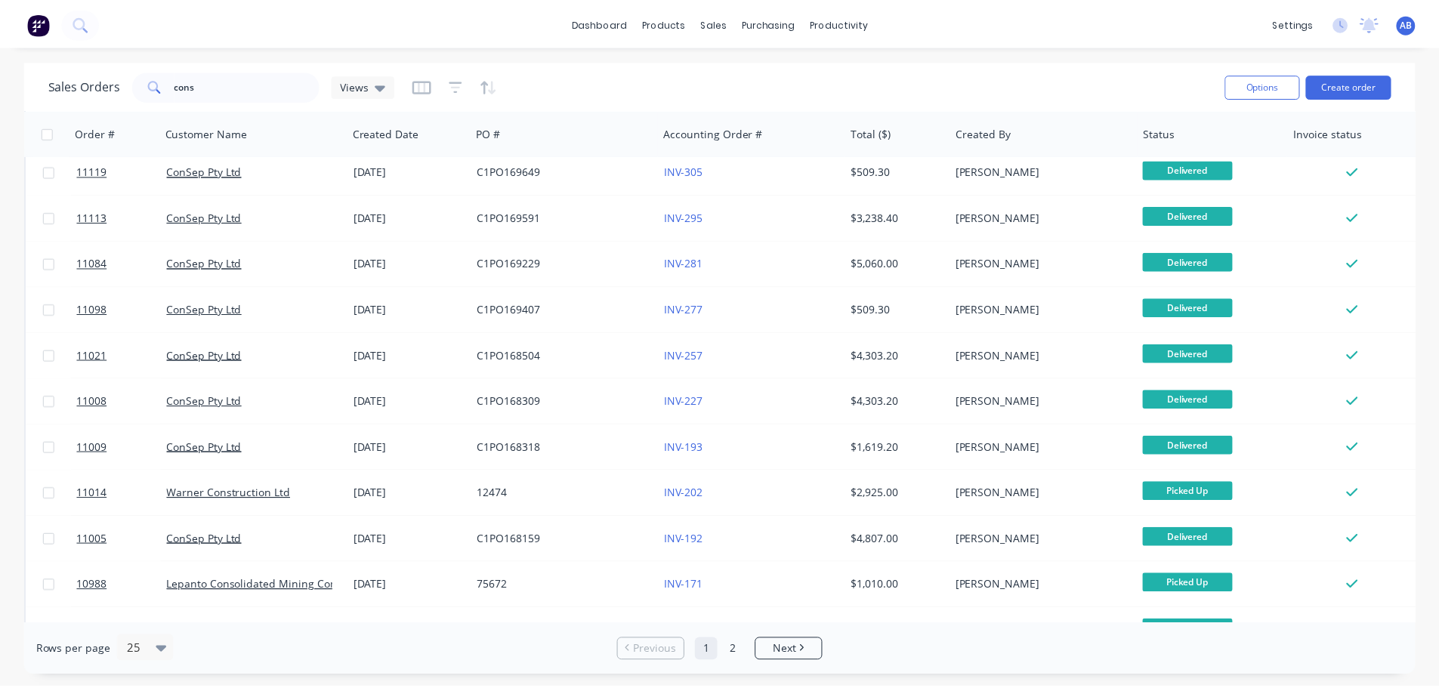
scroll to position [378, 0]
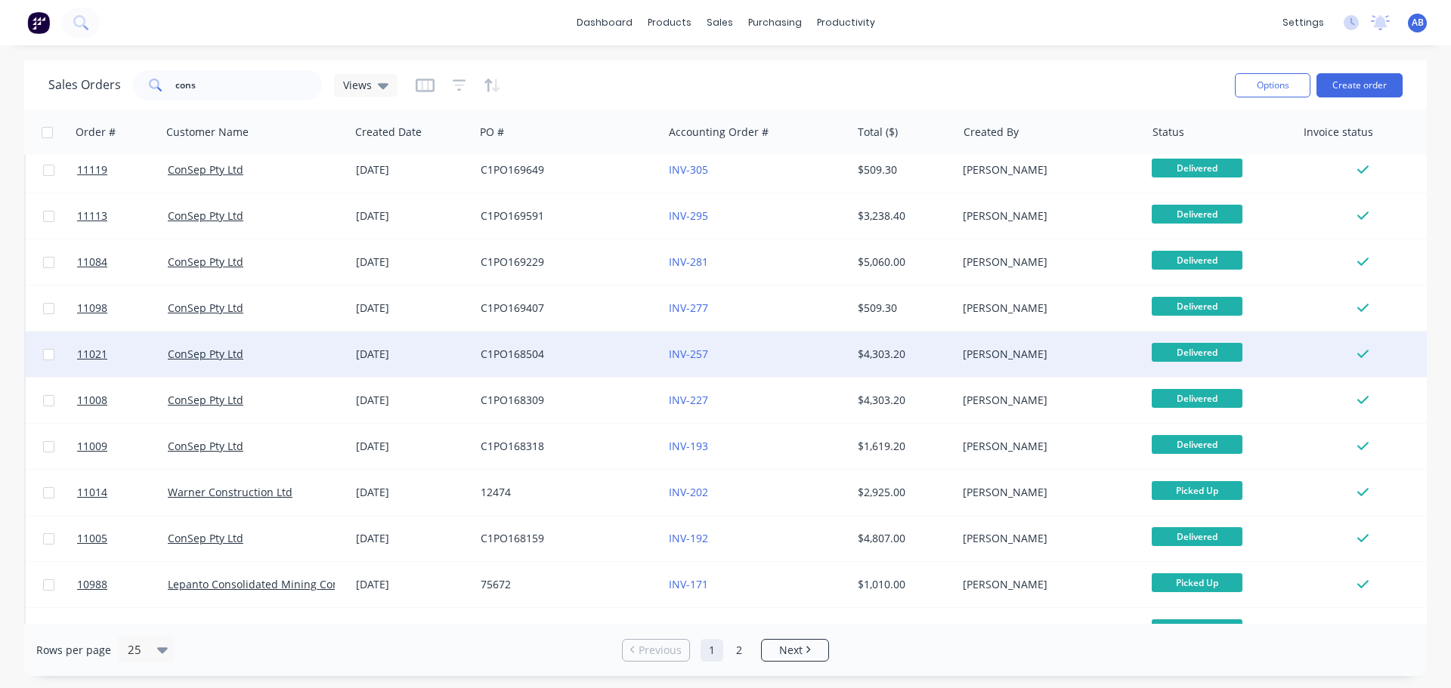
click at [765, 358] on div "INV-257" at bounding box center [753, 354] width 168 height 15
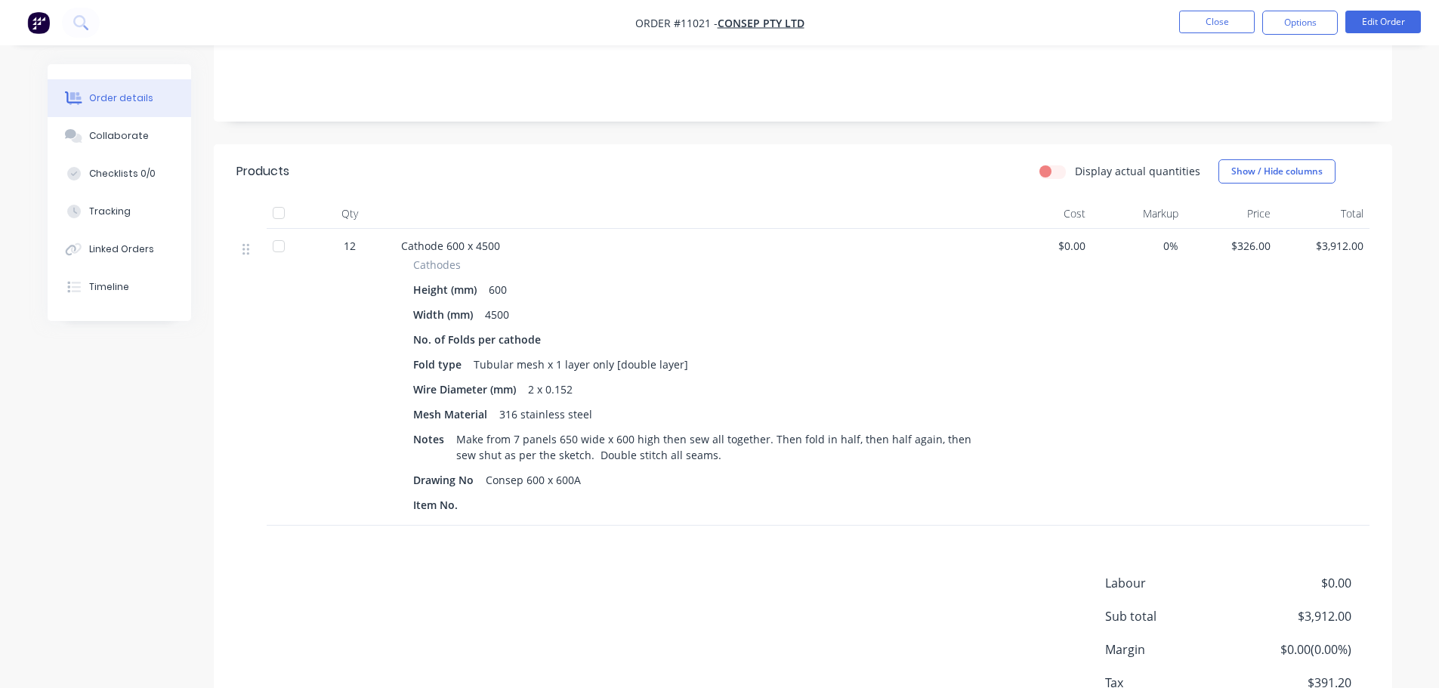
scroll to position [302, 0]
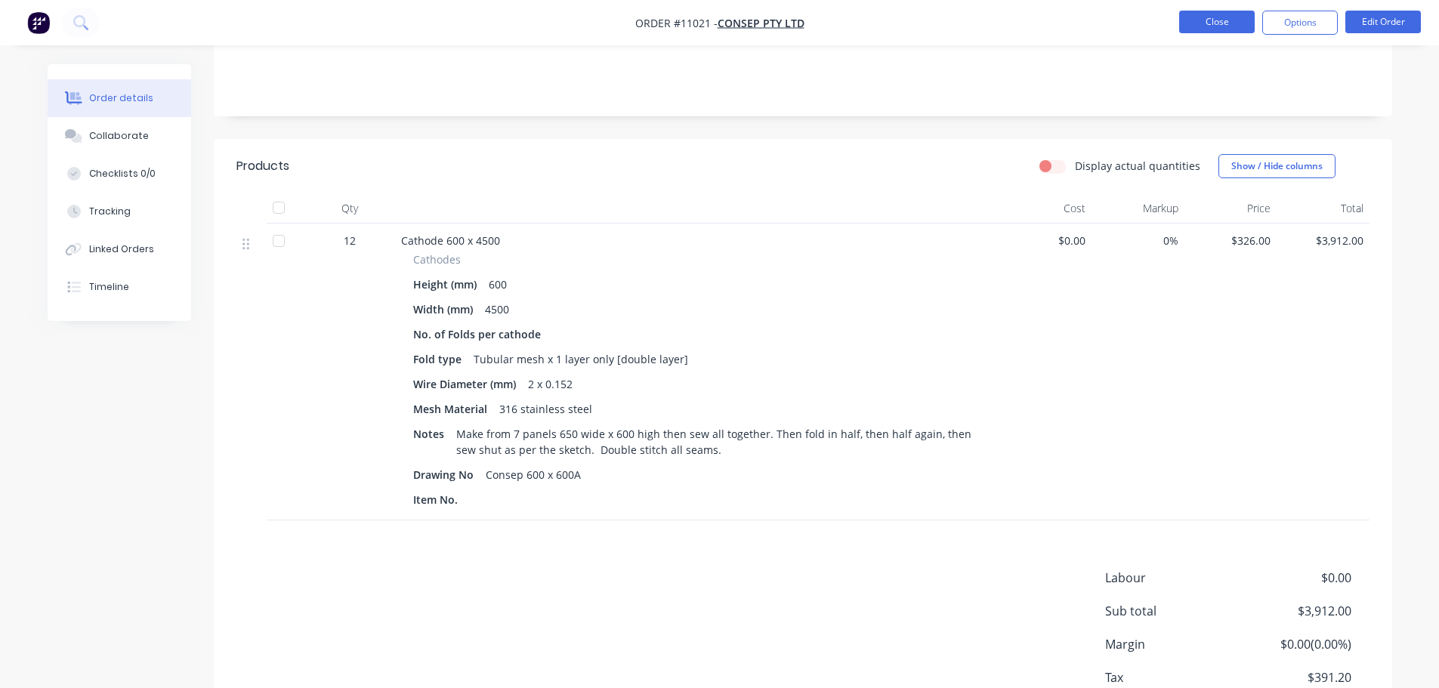
click at [1213, 27] on button "Close" at bounding box center [1217, 22] width 76 height 23
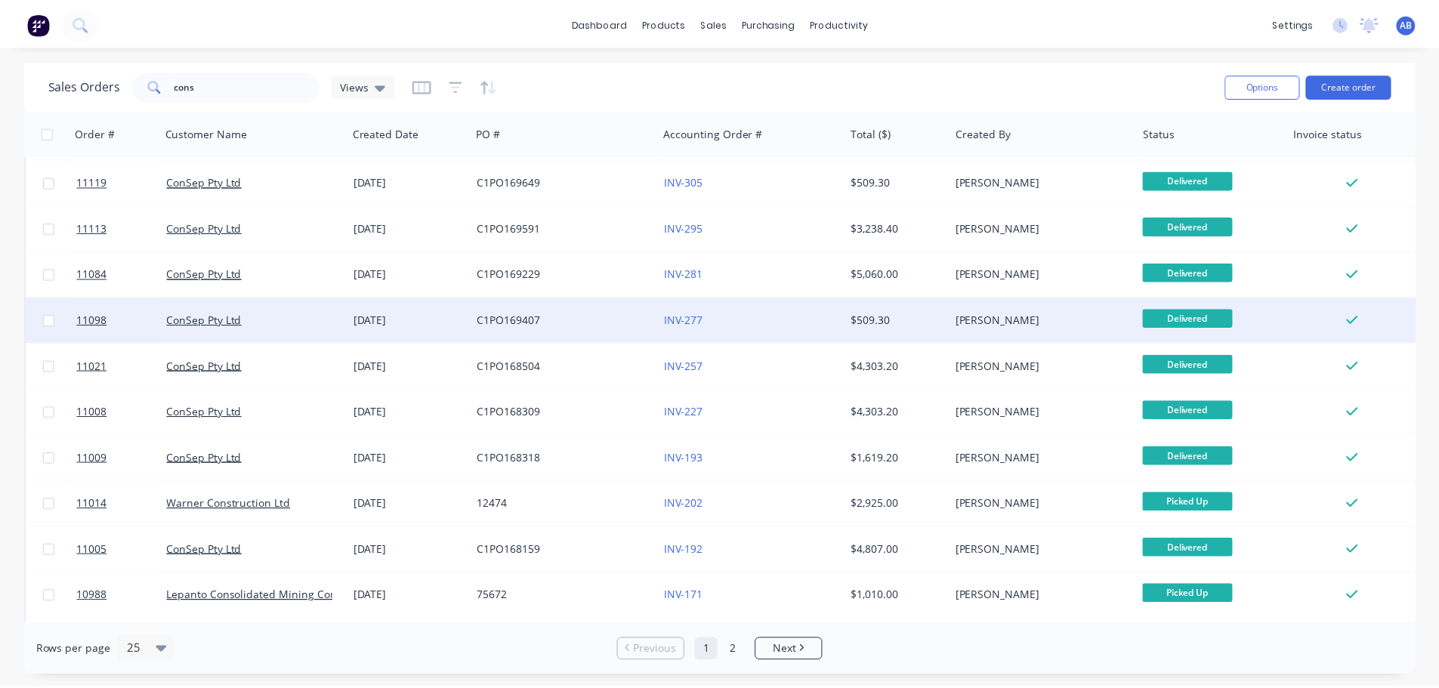
scroll to position [378, 0]
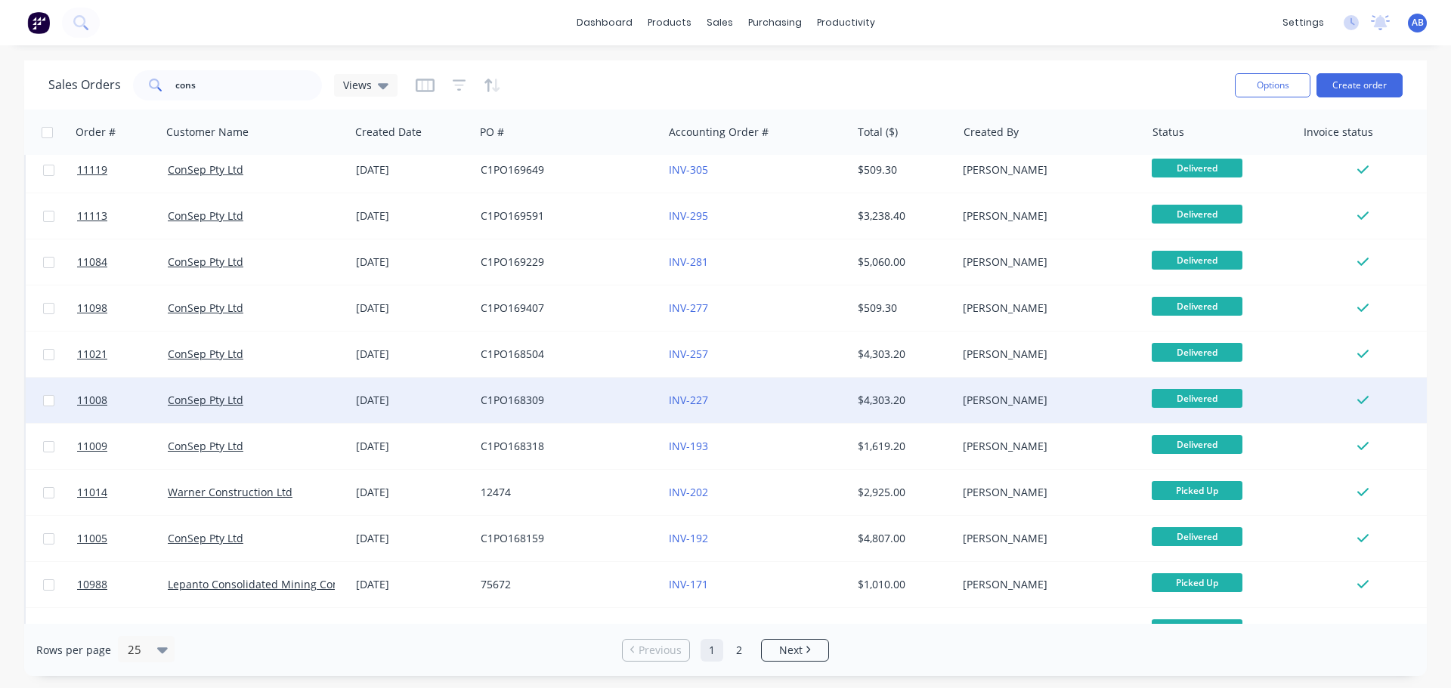
click at [778, 409] on div "INV-227" at bounding box center [757, 400] width 188 height 45
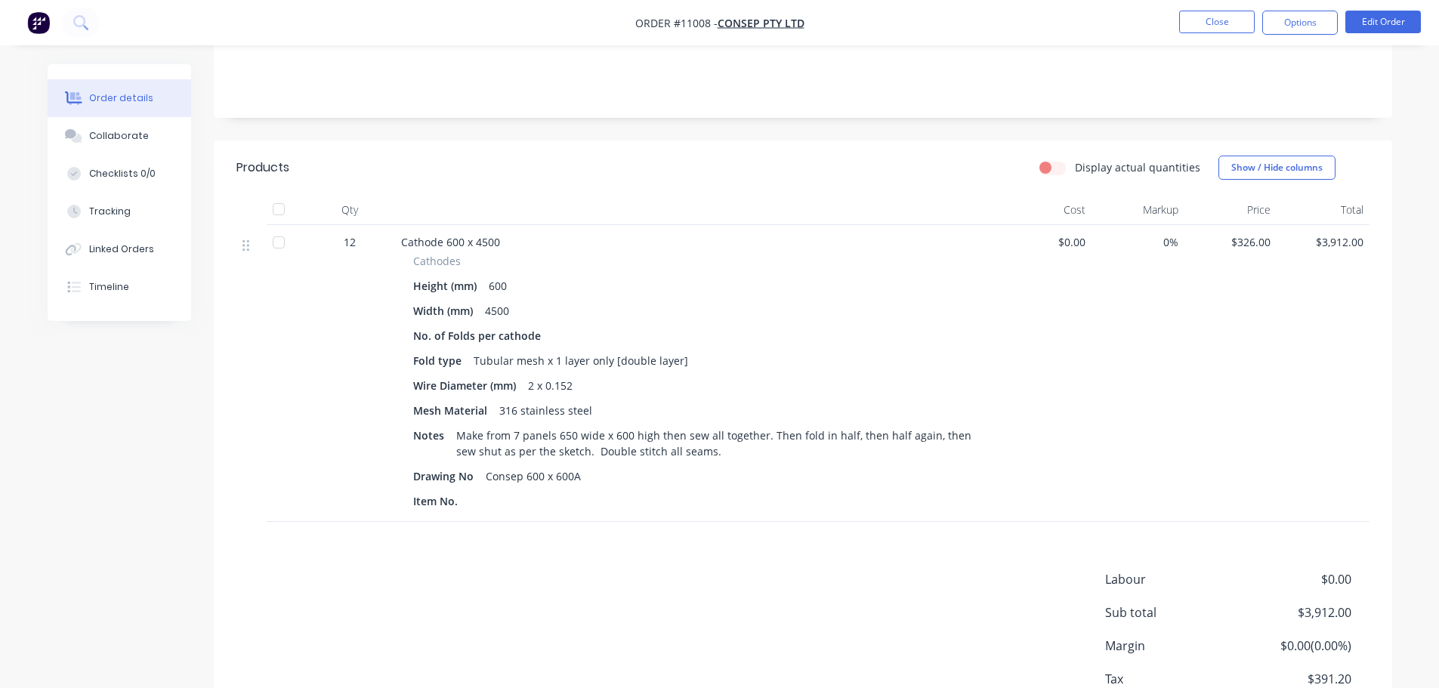
scroll to position [302, 0]
click at [1219, 31] on button "Close" at bounding box center [1217, 22] width 76 height 23
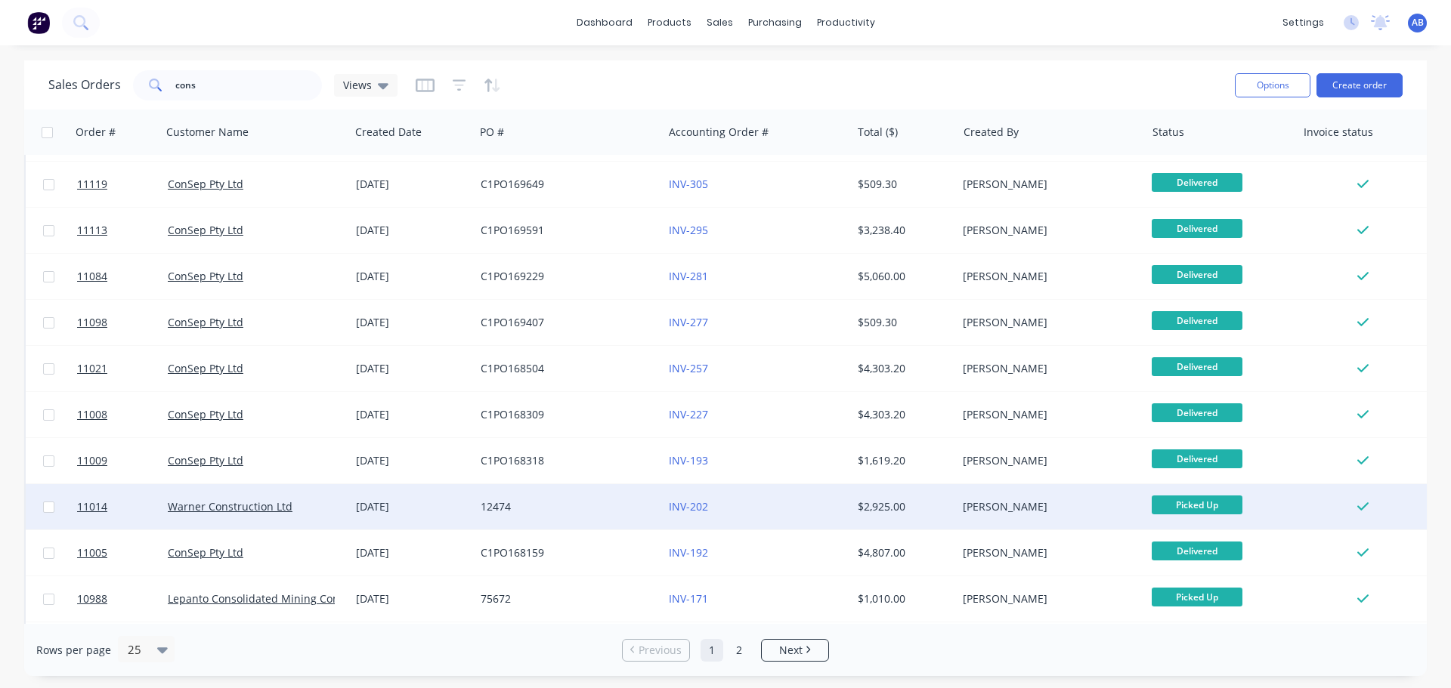
scroll to position [378, 0]
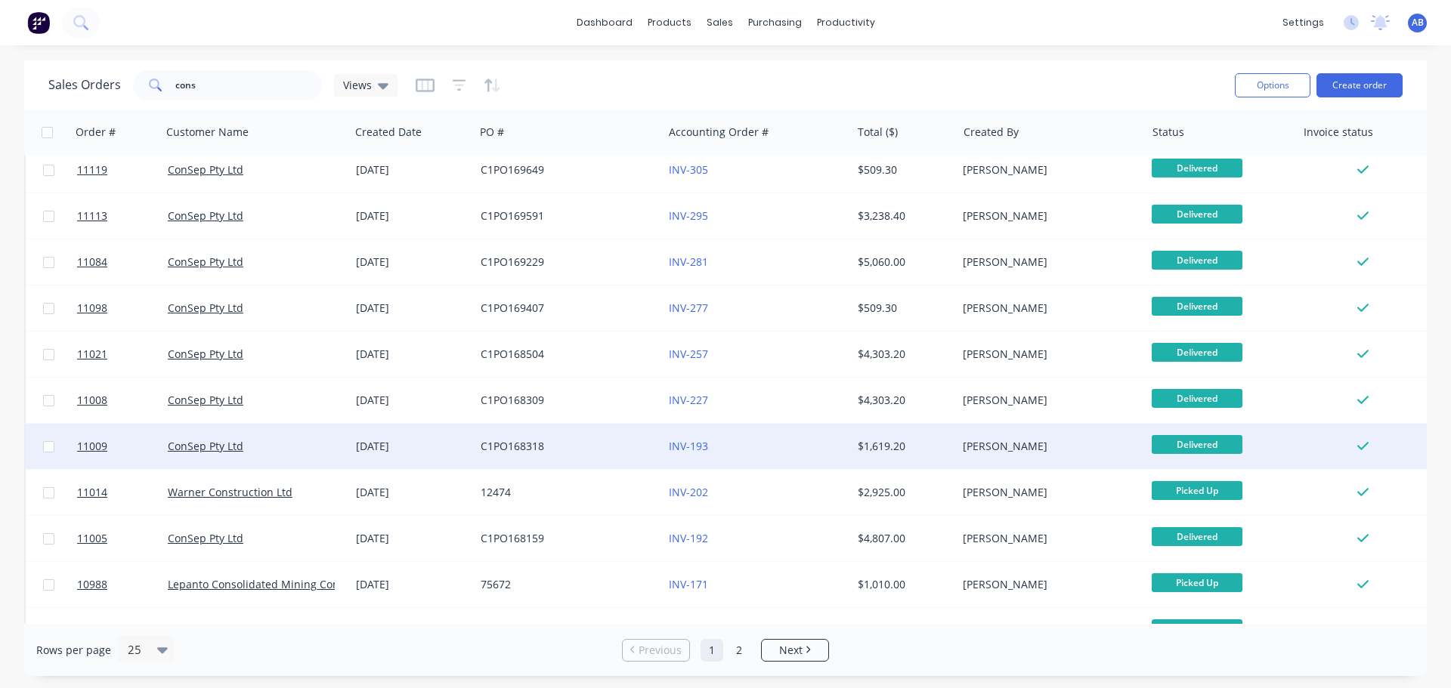
click at [758, 443] on div "INV-193" at bounding box center [753, 446] width 168 height 15
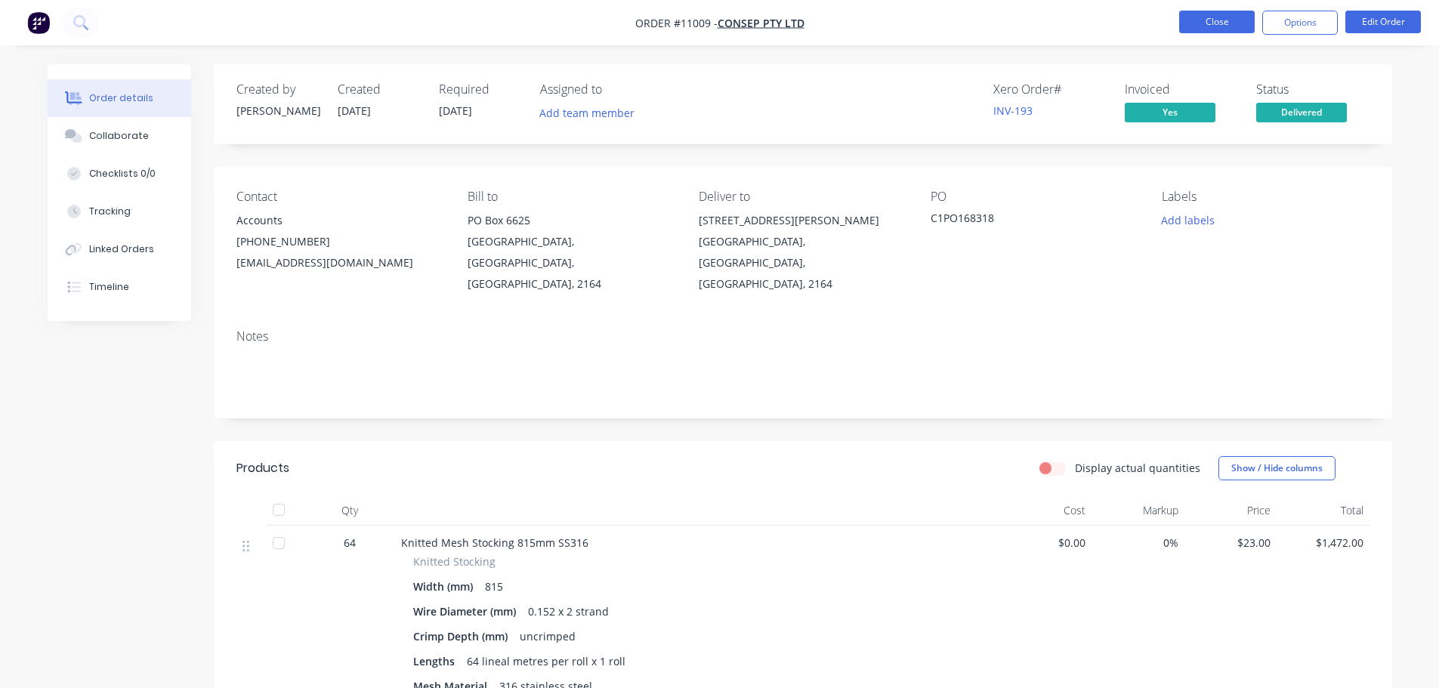
click at [1221, 24] on button "Close" at bounding box center [1217, 22] width 76 height 23
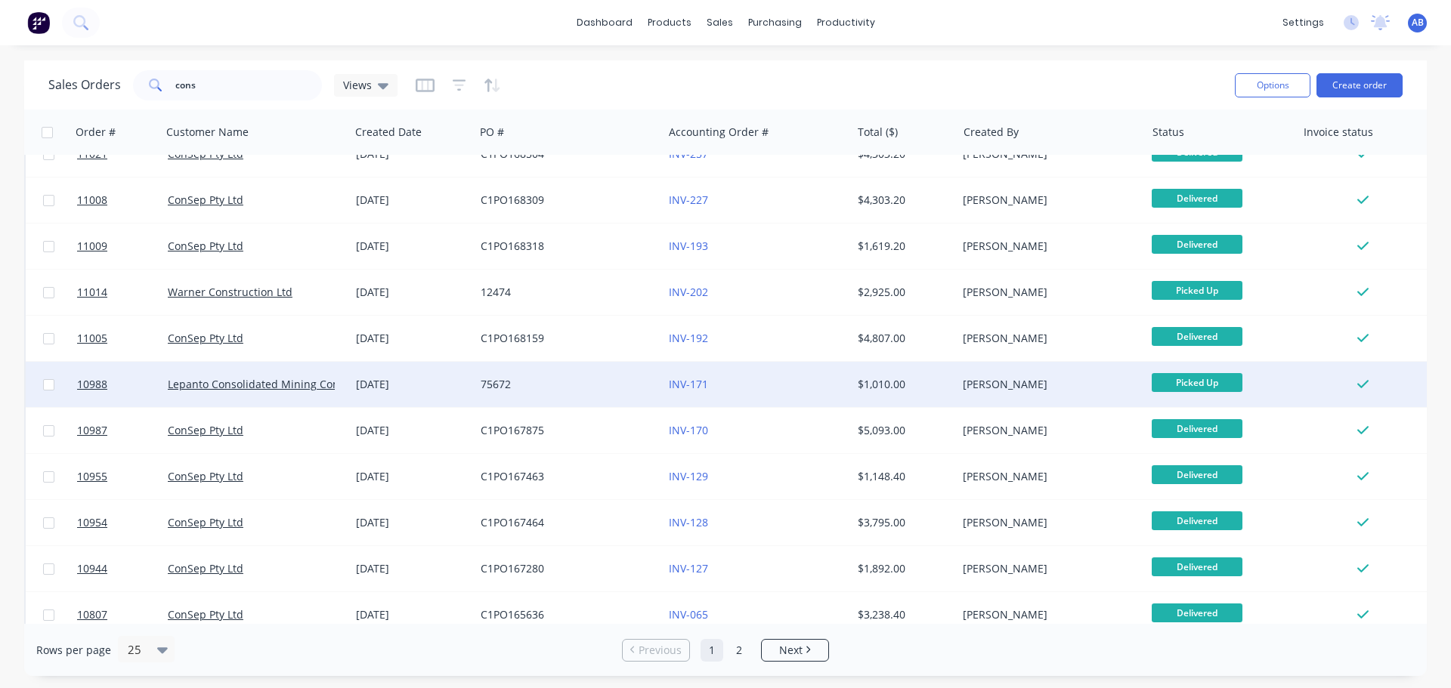
scroll to position [604, 0]
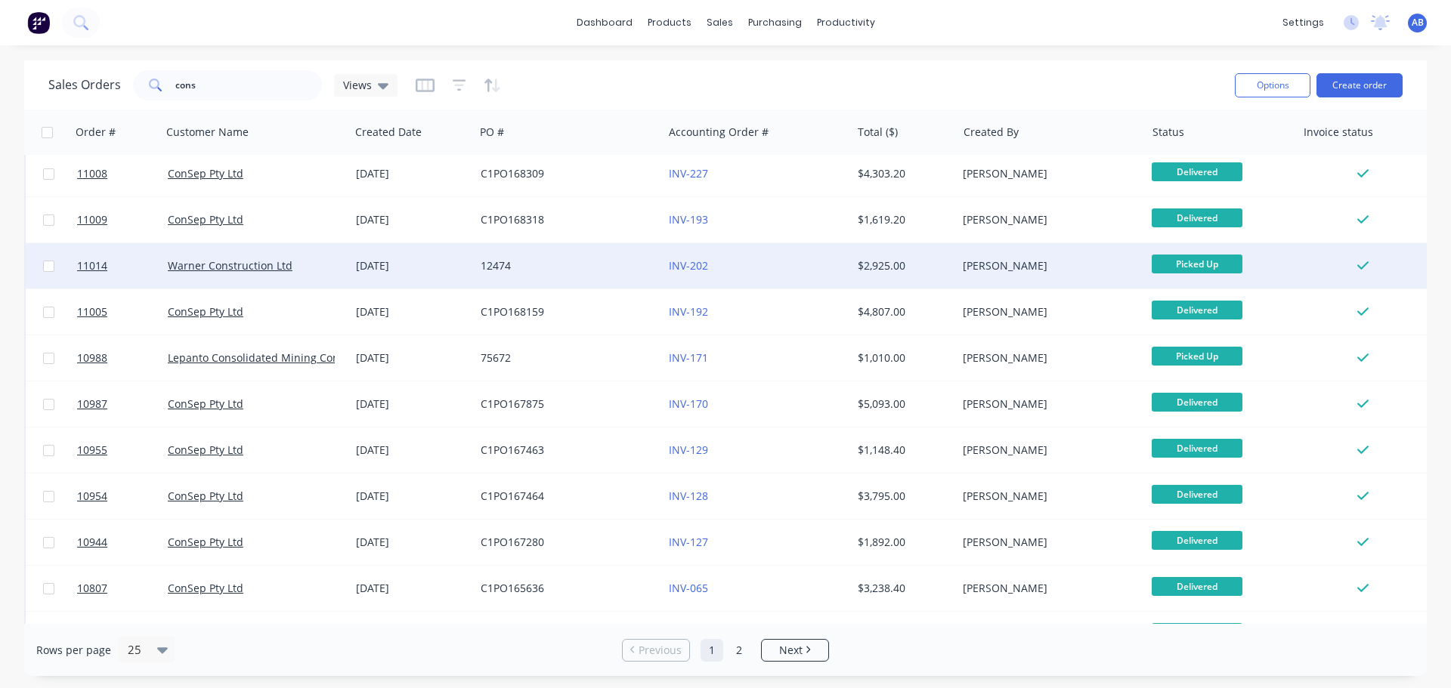
click at [765, 267] on div "INV-202" at bounding box center [753, 265] width 168 height 15
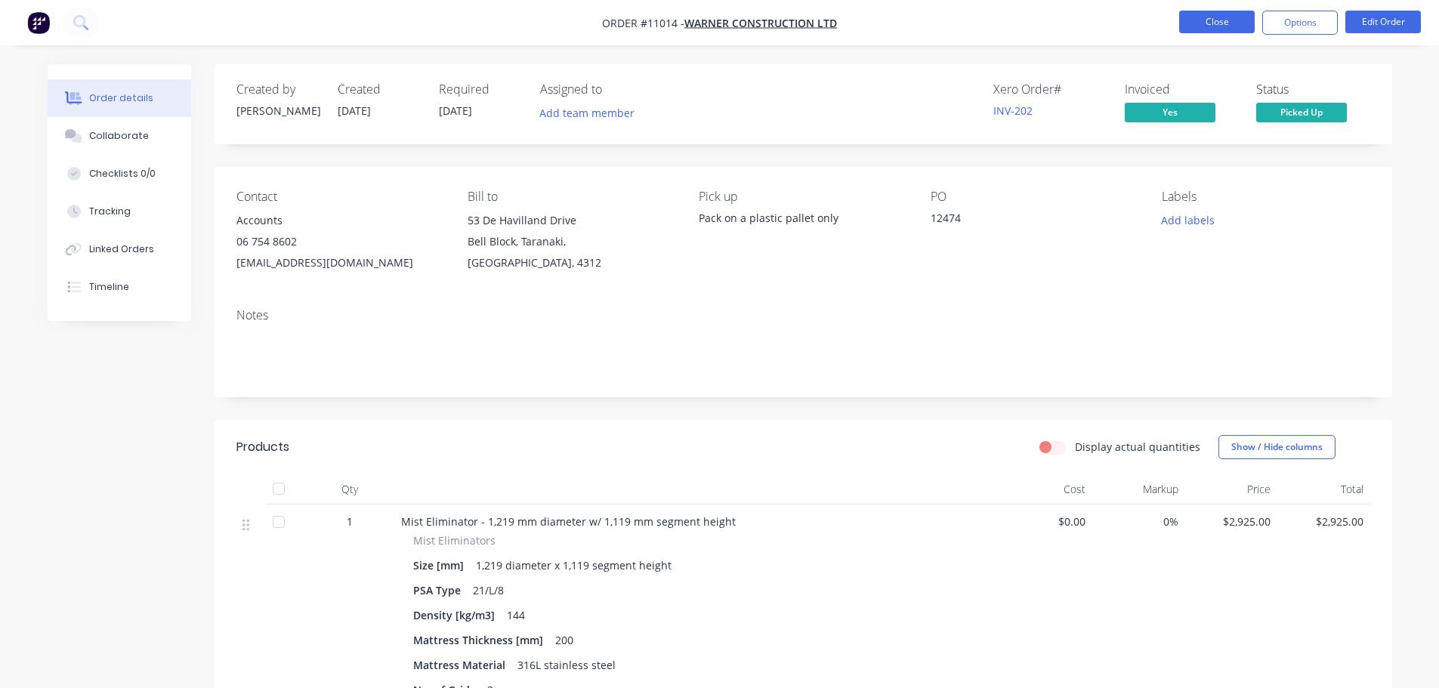
click at [1215, 11] on button "Close" at bounding box center [1217, 22] width 76 height 23
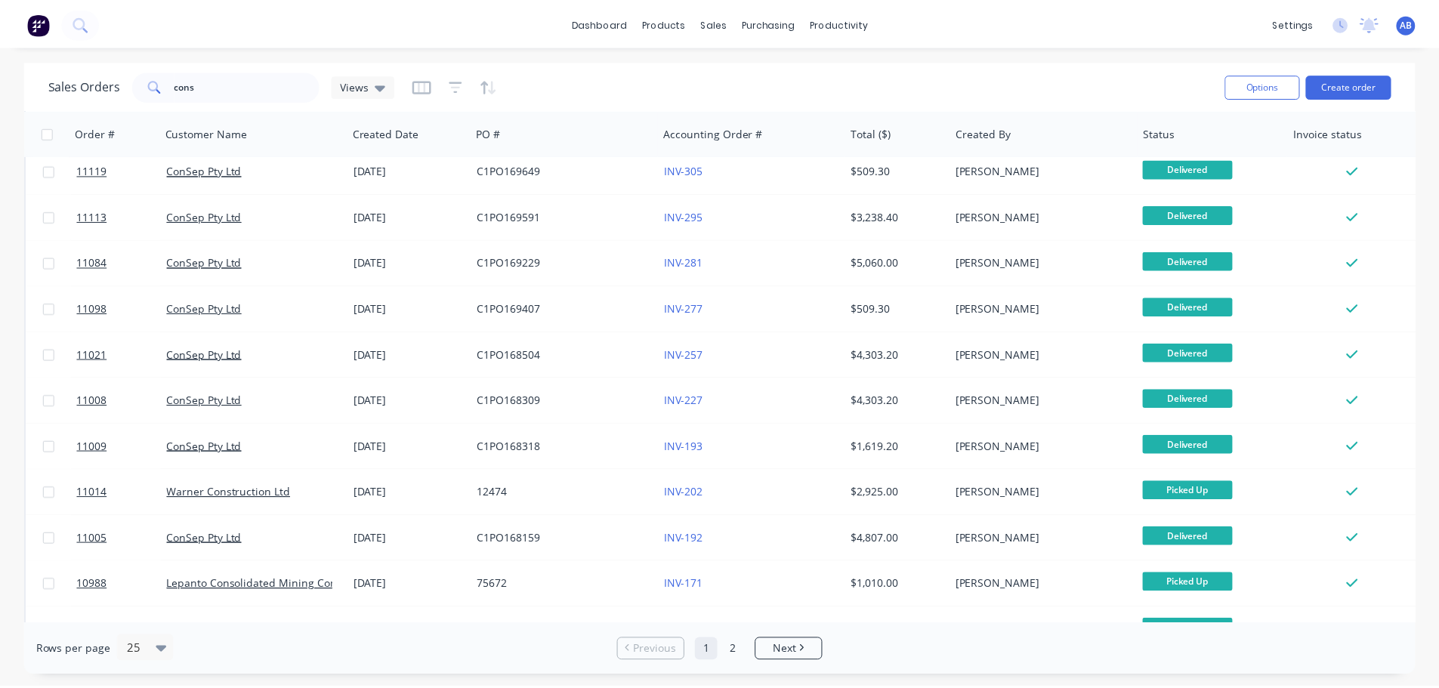
scroll to position [453, 0]
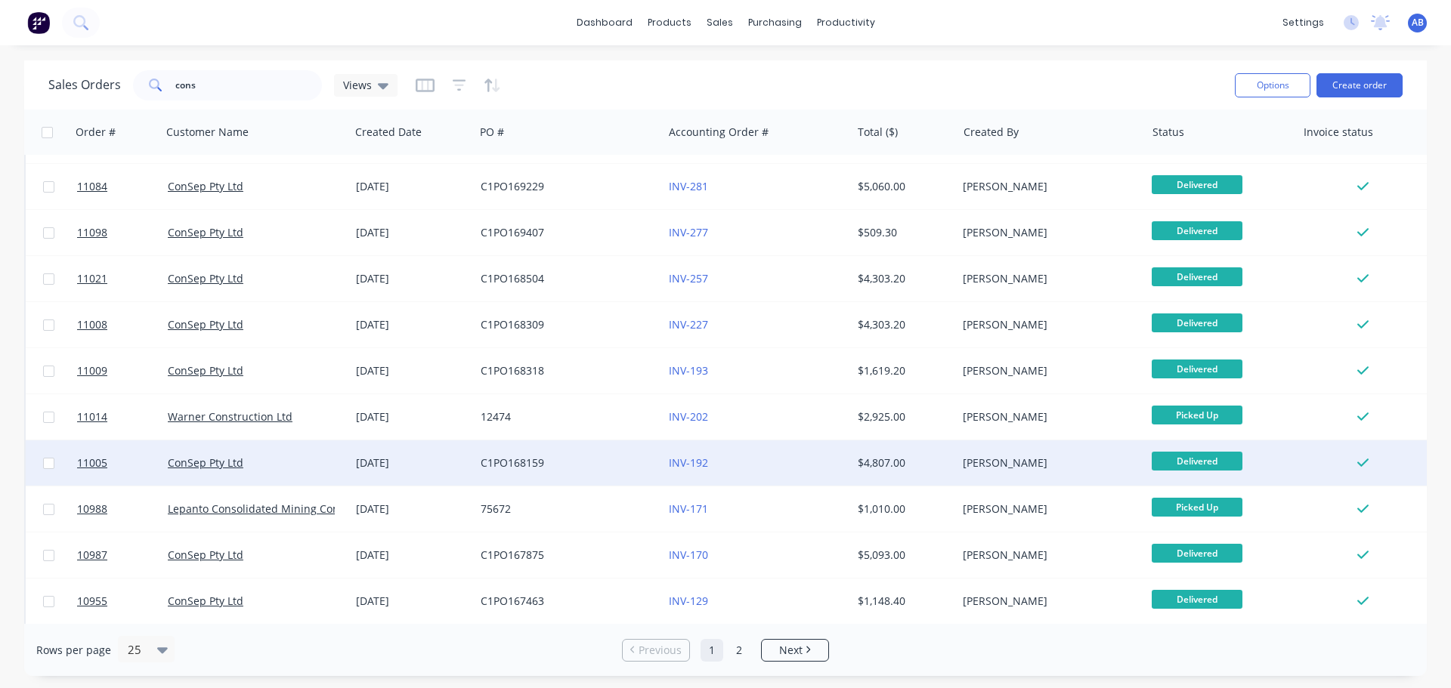
click at [762, 463] on div "INV-192" at bounding box center [753, 463] width 168 height 15
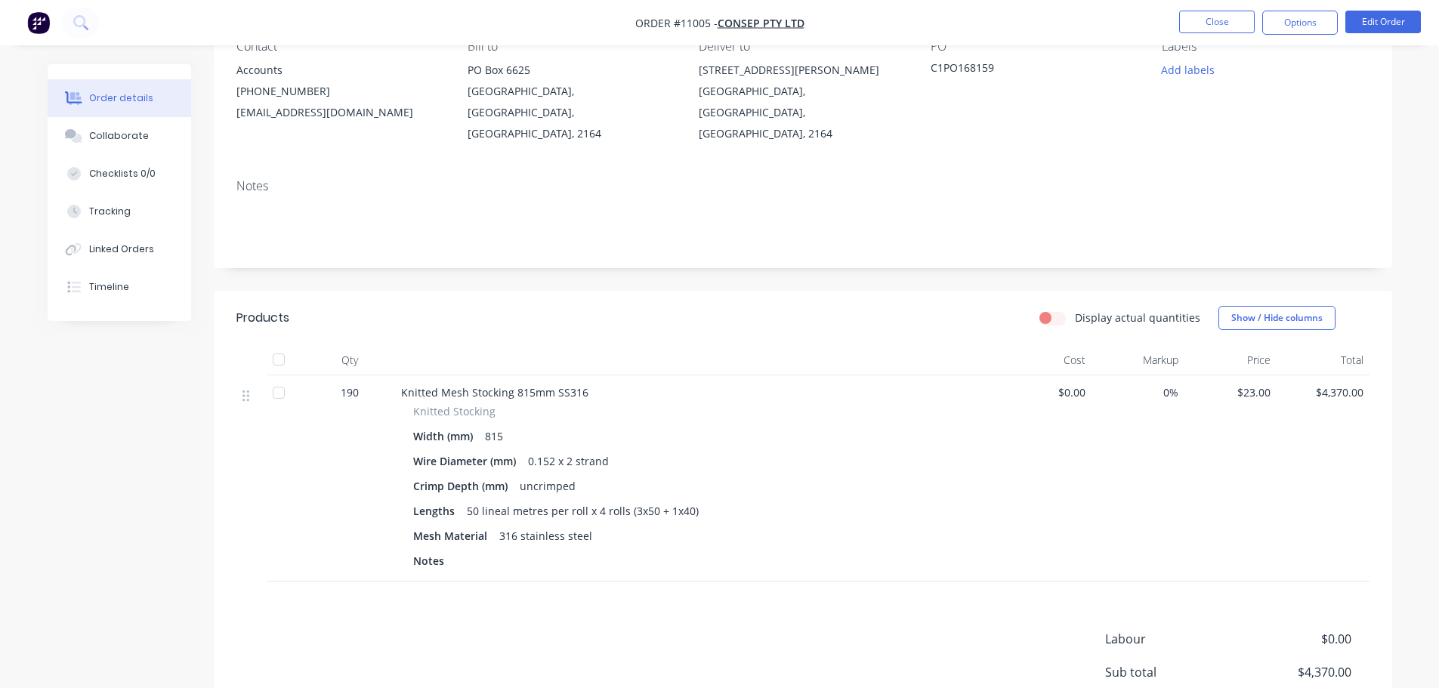
scroll to position [151, 0]
click at [1230, 7] on nav "Order #11005 - ConSep Pty Ltd Close Options Edit Order" at bounding box center [719, 22] width 1439 height 45
click at [1223, 26] on button "Close" at bounding box center [1217, 22] width 76 height 23
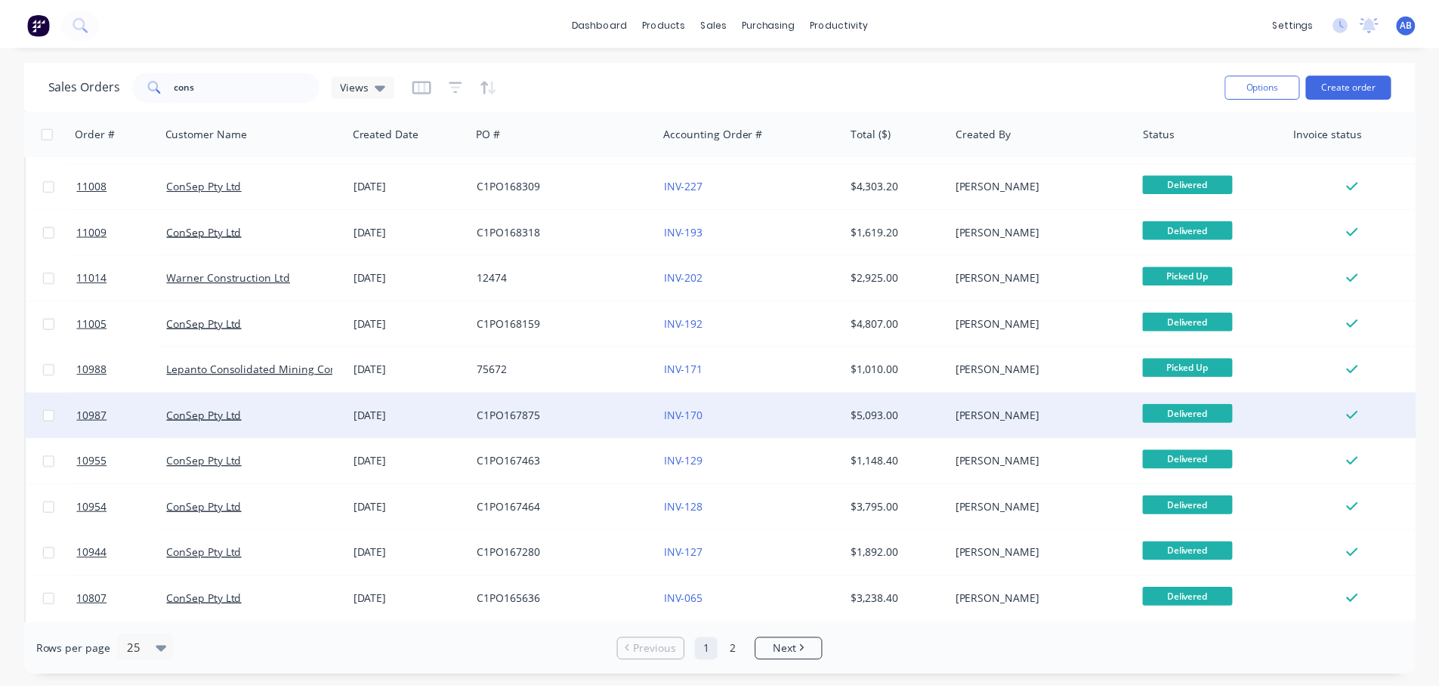
scroll to position [680, 0]
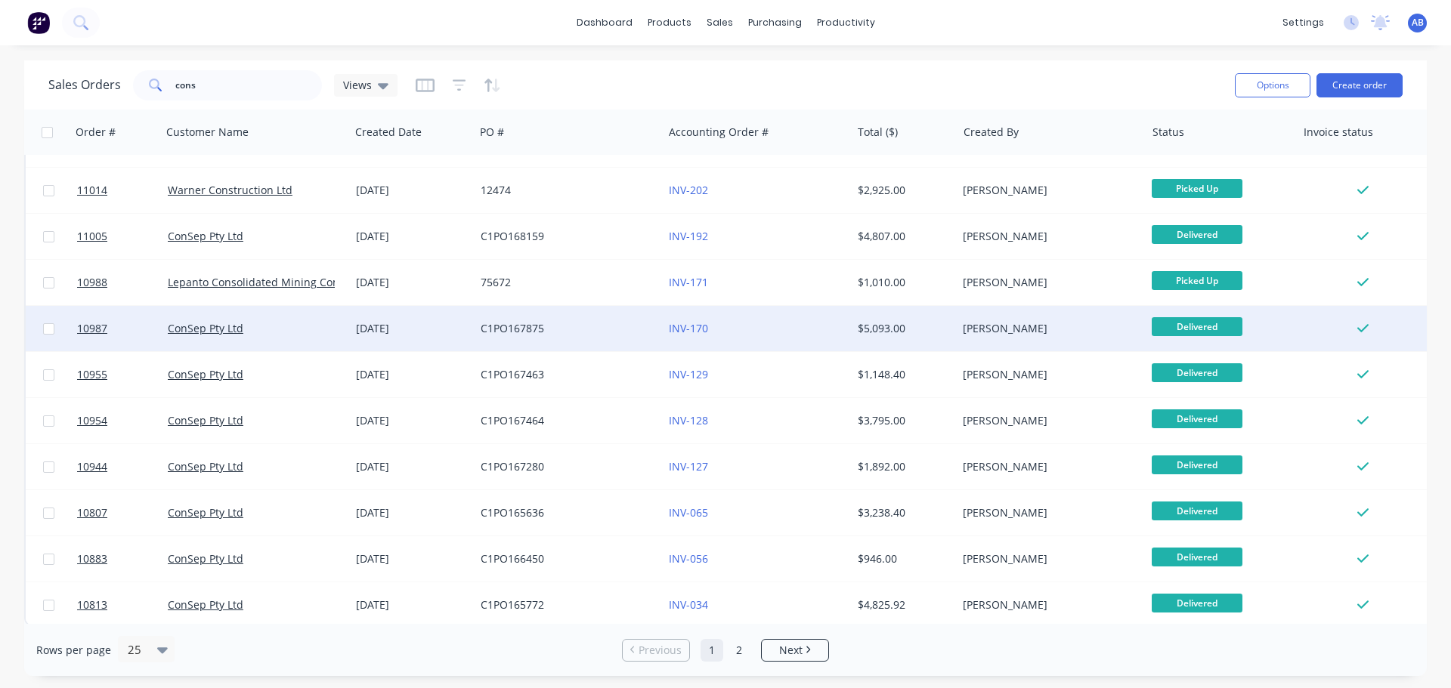
click at [777, 333] on div "INV-170" at bounding box center [753, 328] width 168 height 15
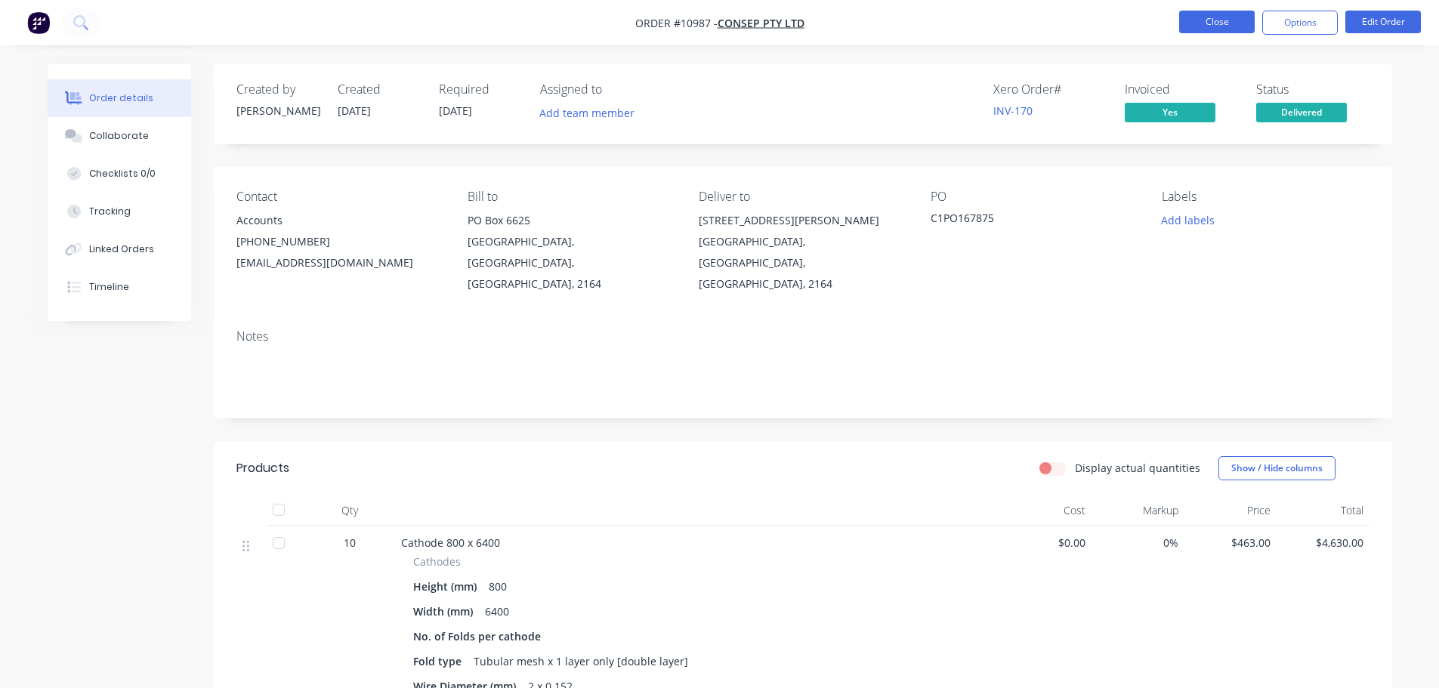
click at [1241, 16] on button "Close" at bounding box center [1217, 22] width 76 height 23
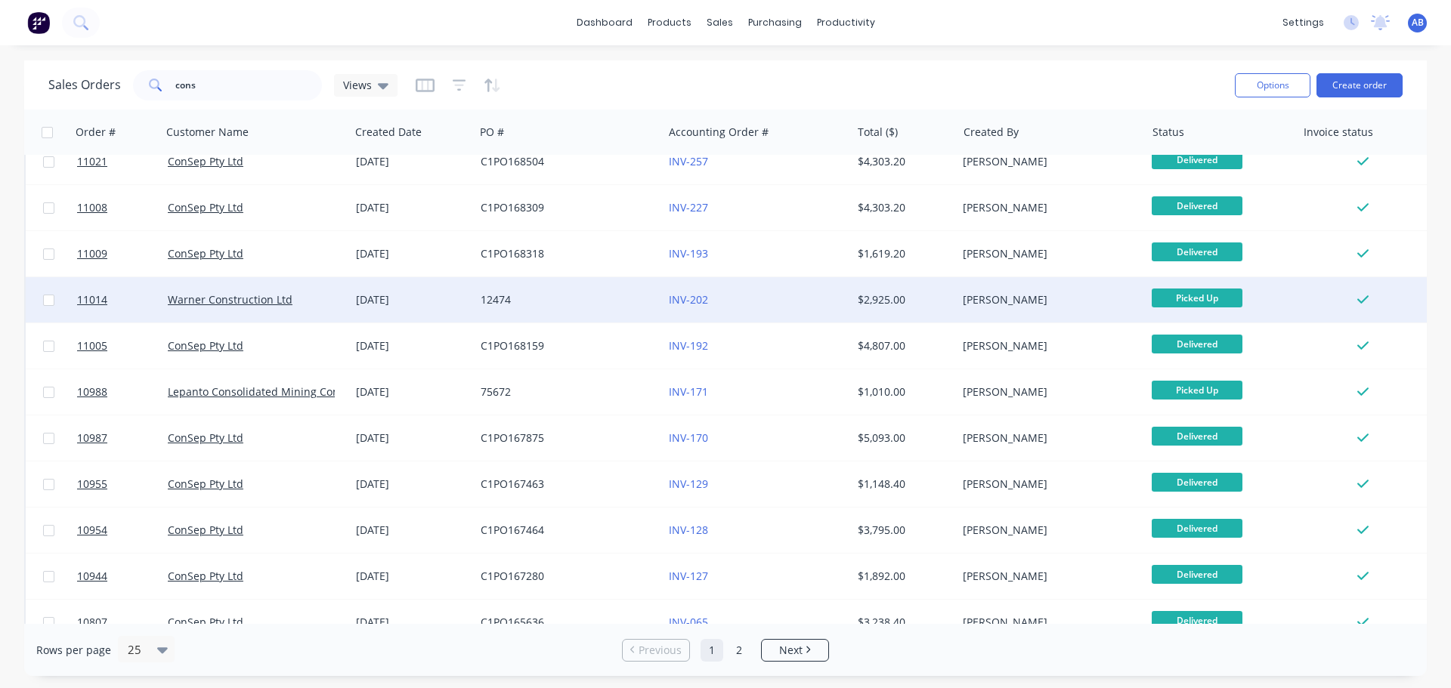
scroll to position [604, 0]
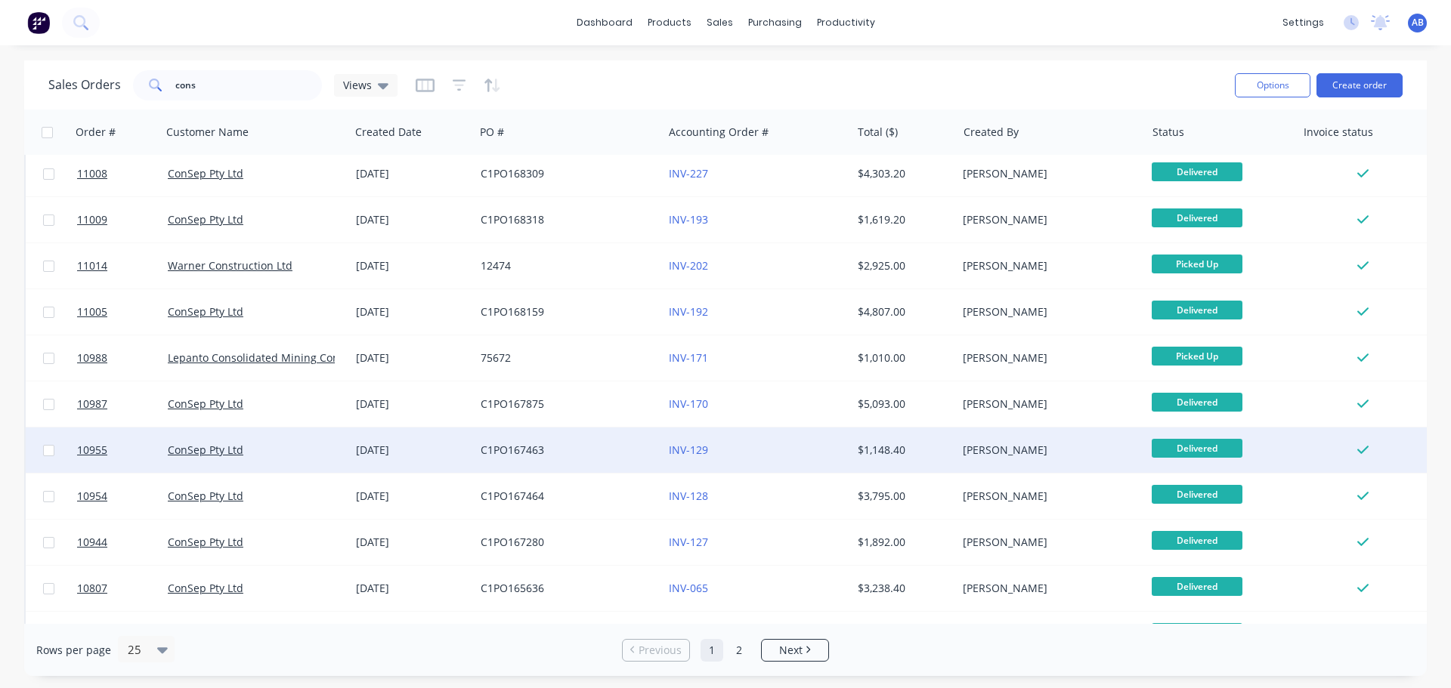
click at [752, 454] on div "INV-129" at bounding box center [753, 450] width 168 height 15
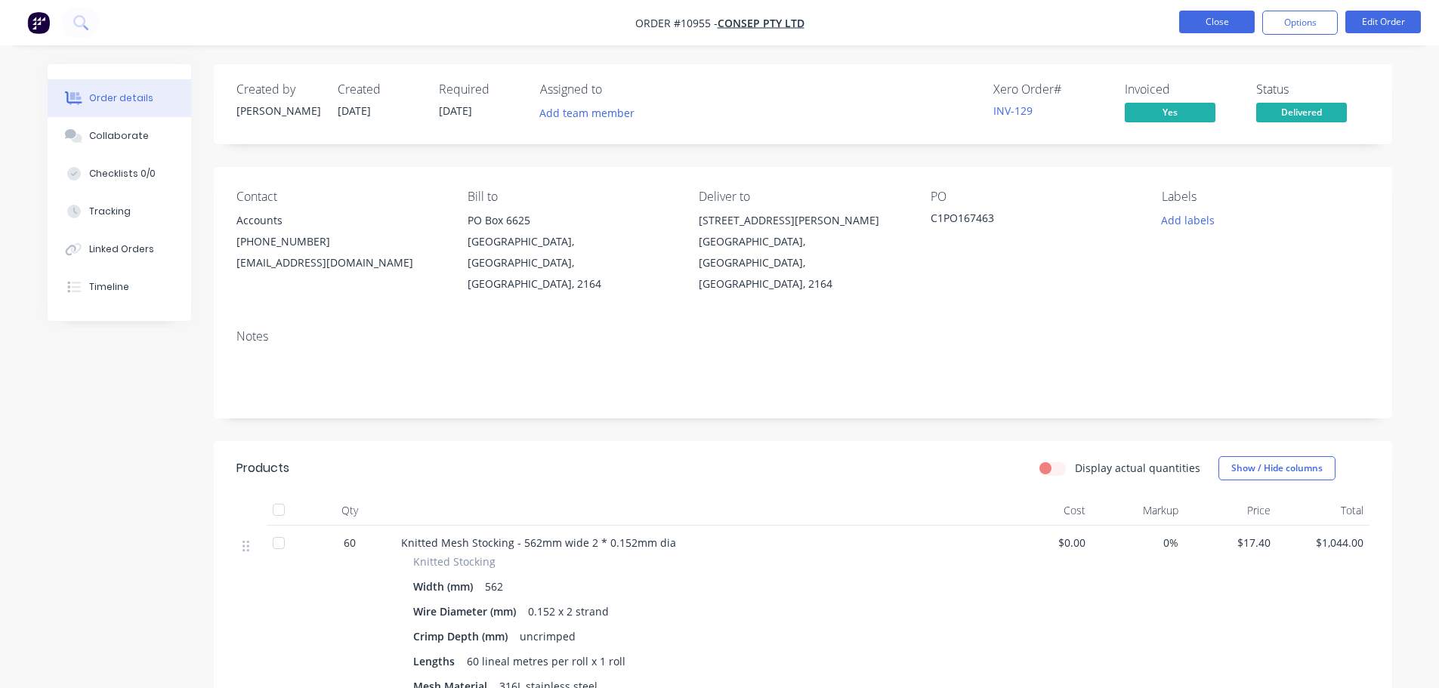
click at [1209, 17] on button "Close" at bounding box center [1217, 22] width 76 height 23
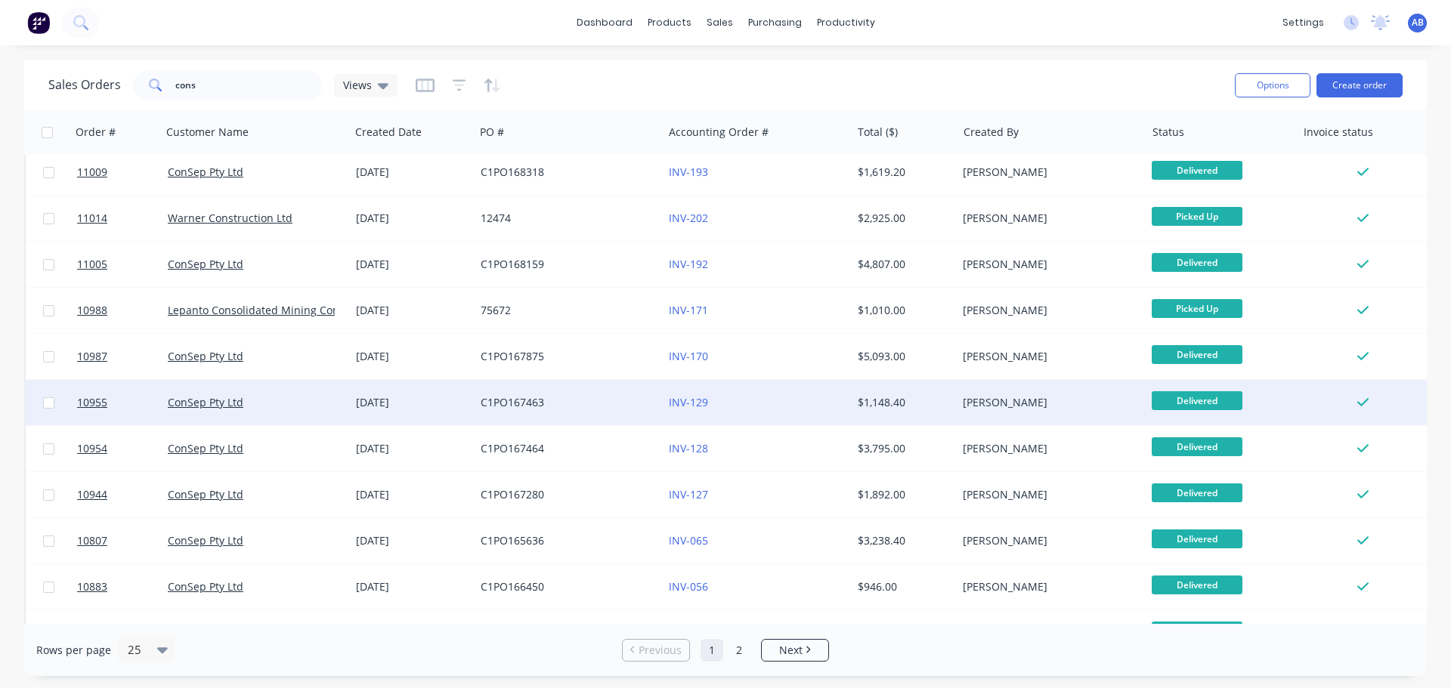
scroll to position [691, 0]
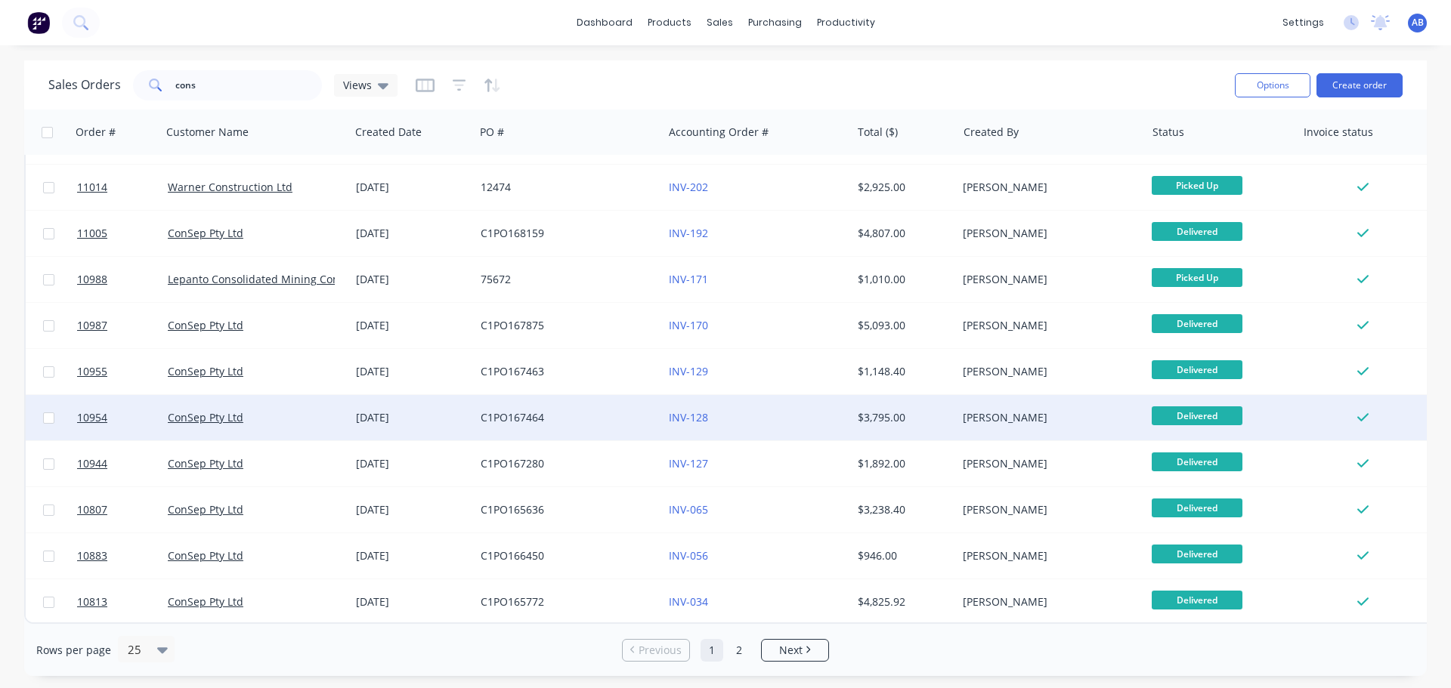
click at [777, 411] on div "INV-128" at bounding box center [753, 417] width 168 height 15
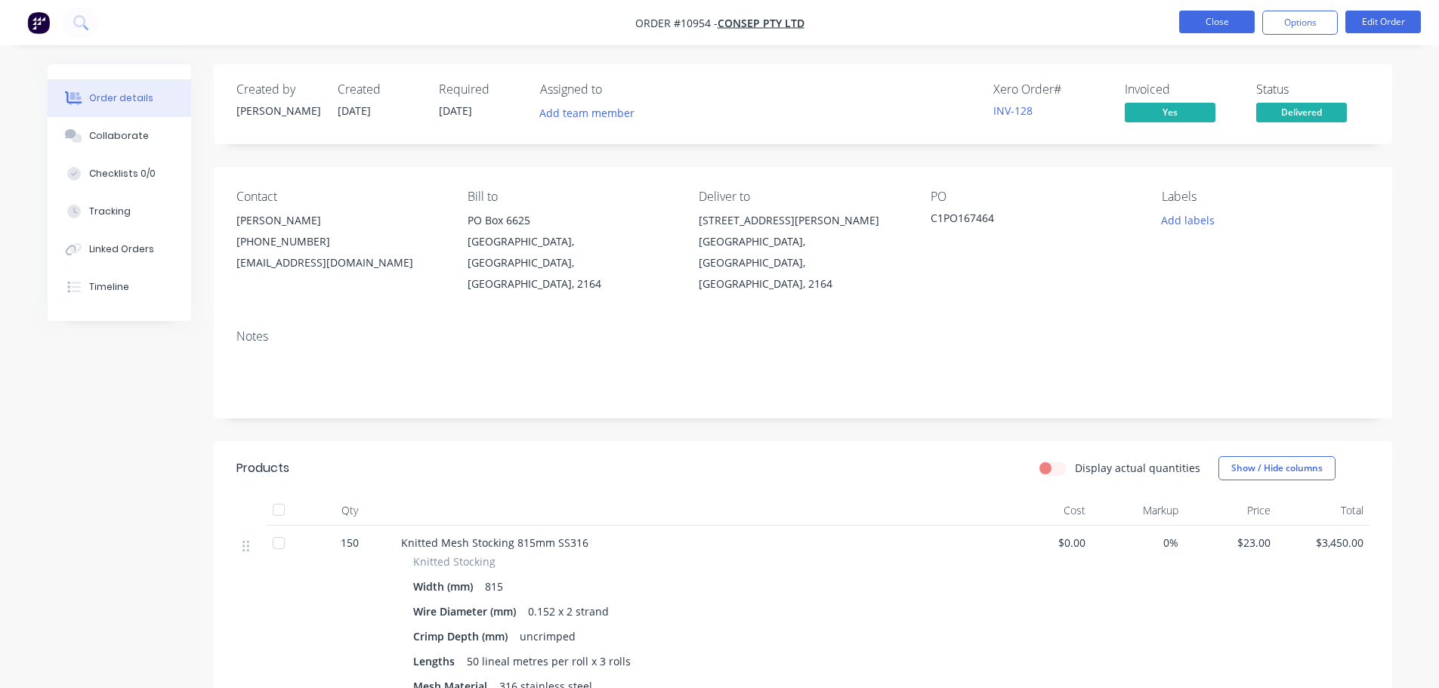
click at [1222, 22] on button "Close" at bounding box center [1217, 22] width 76 height 23
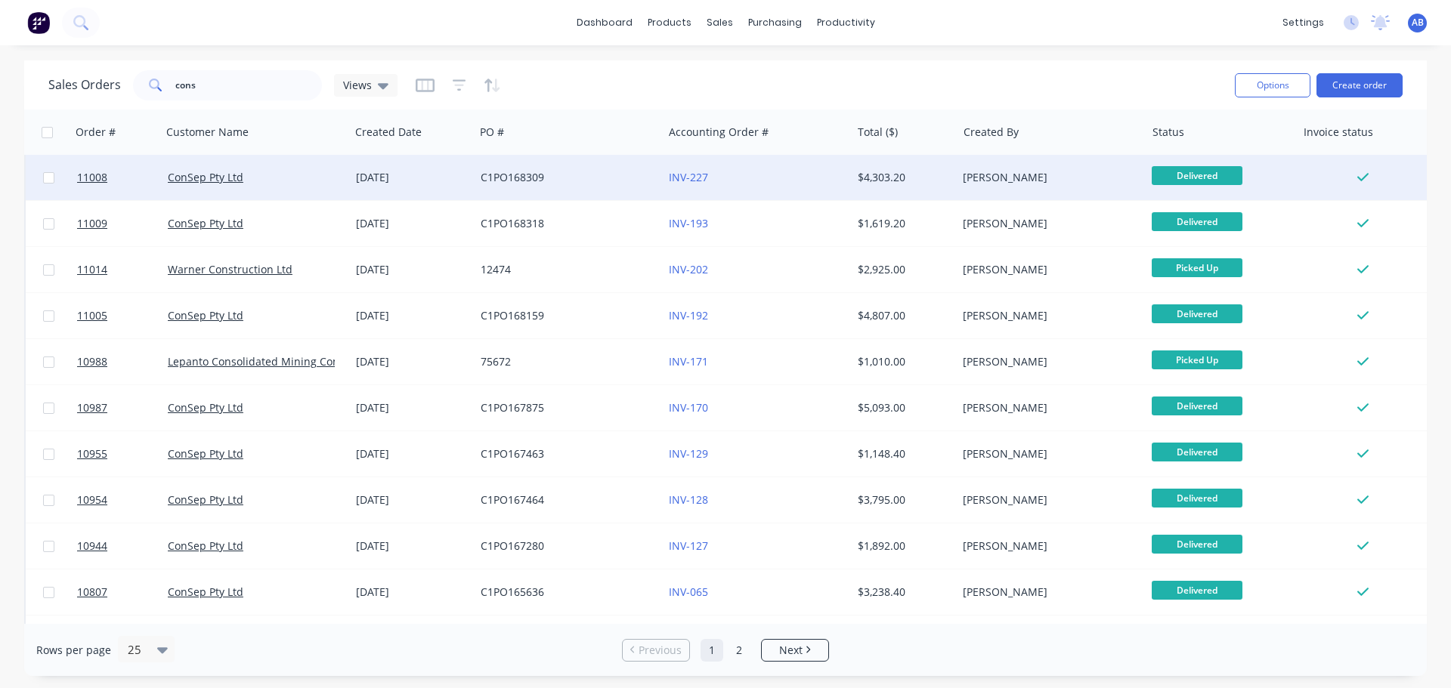
scroll to position [691, 0]
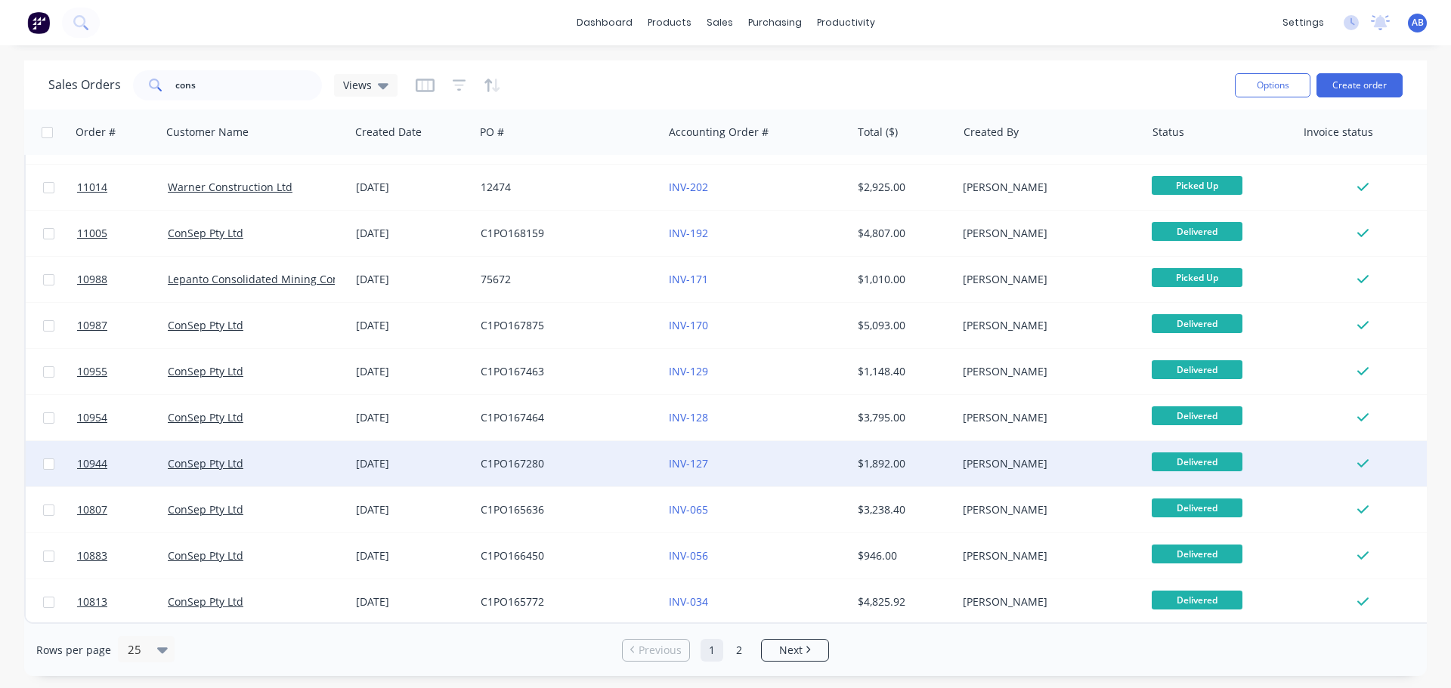
click at [753, 456] on div "INV-127" at bounding box center [753, 463] width 168 height 15
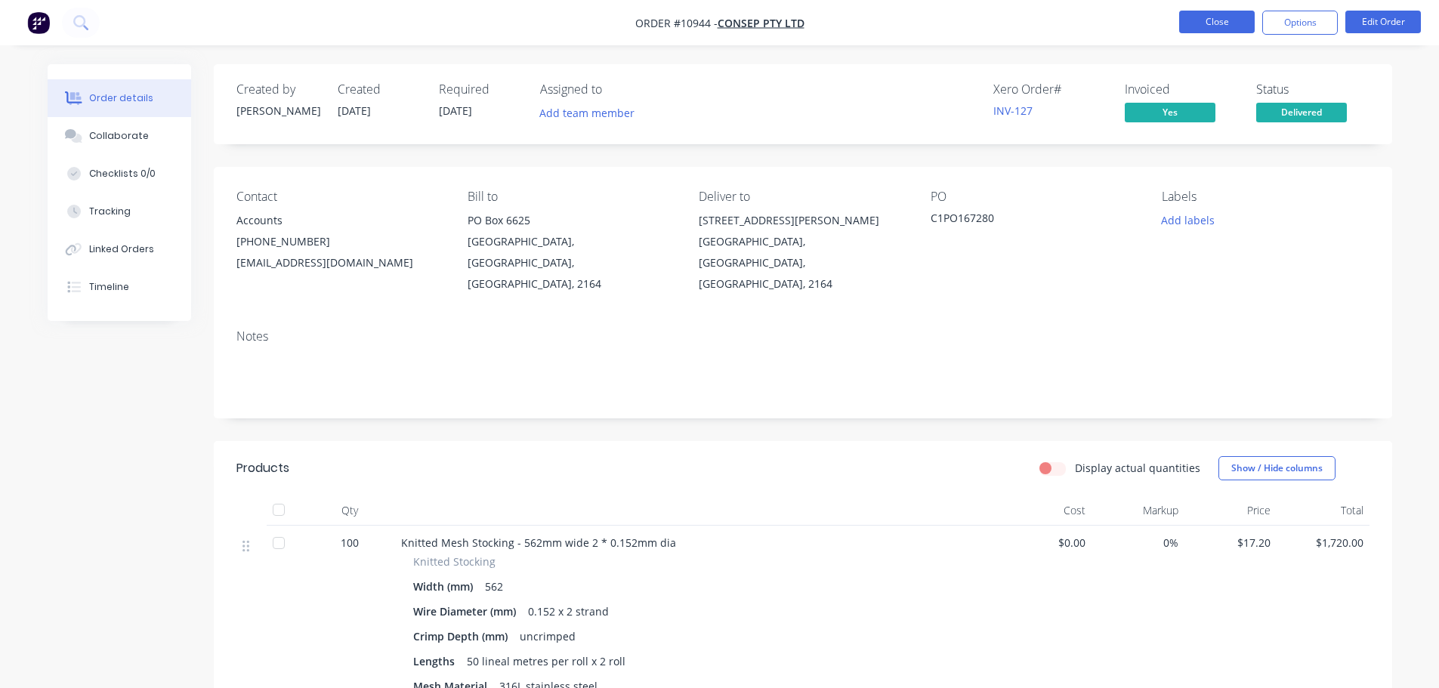
click at [1207, 29] on button "Close" at bounding box center [1217, 22] width 76 height 23
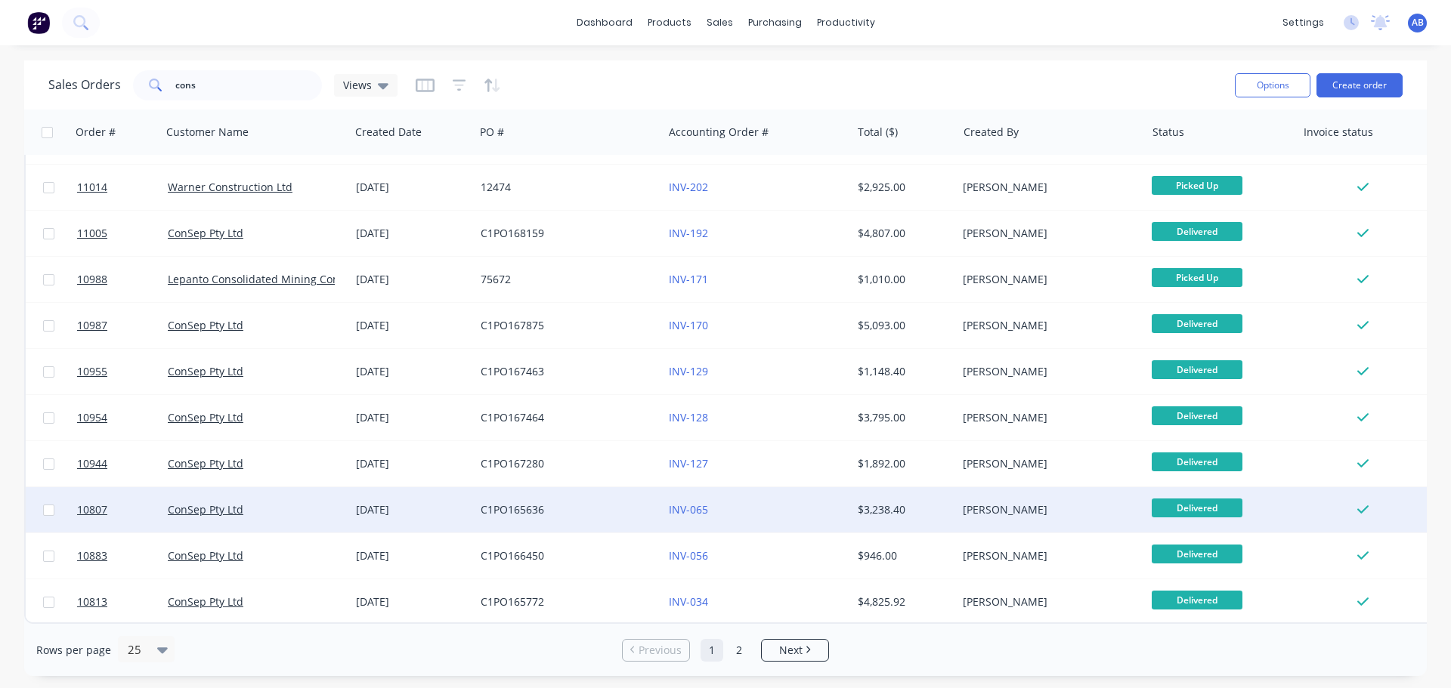
scroll to position [691, 0]
click at [775, 505] on div "INV-065" at bounding box center [753, 509] width 168 height 15
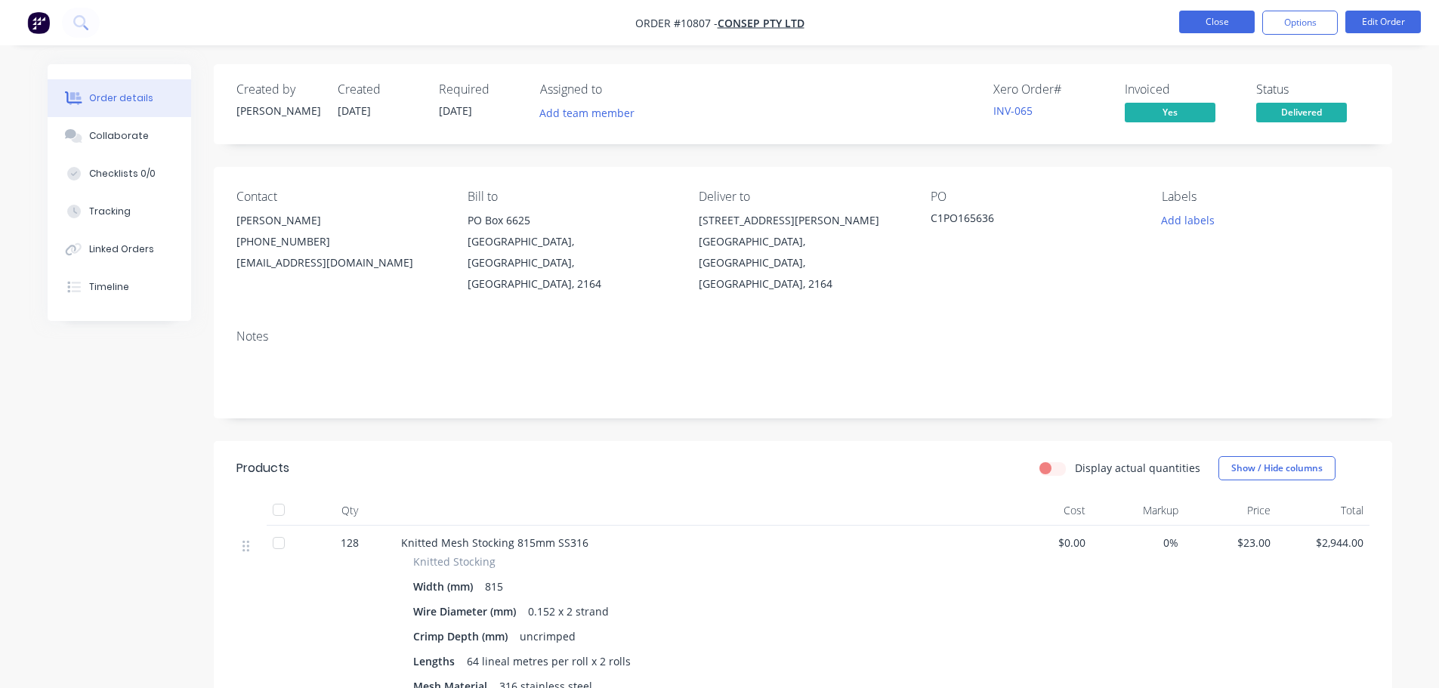
click at [1201, 20] on button "Close" at bounding box center [1217, 22] width 76 height 23
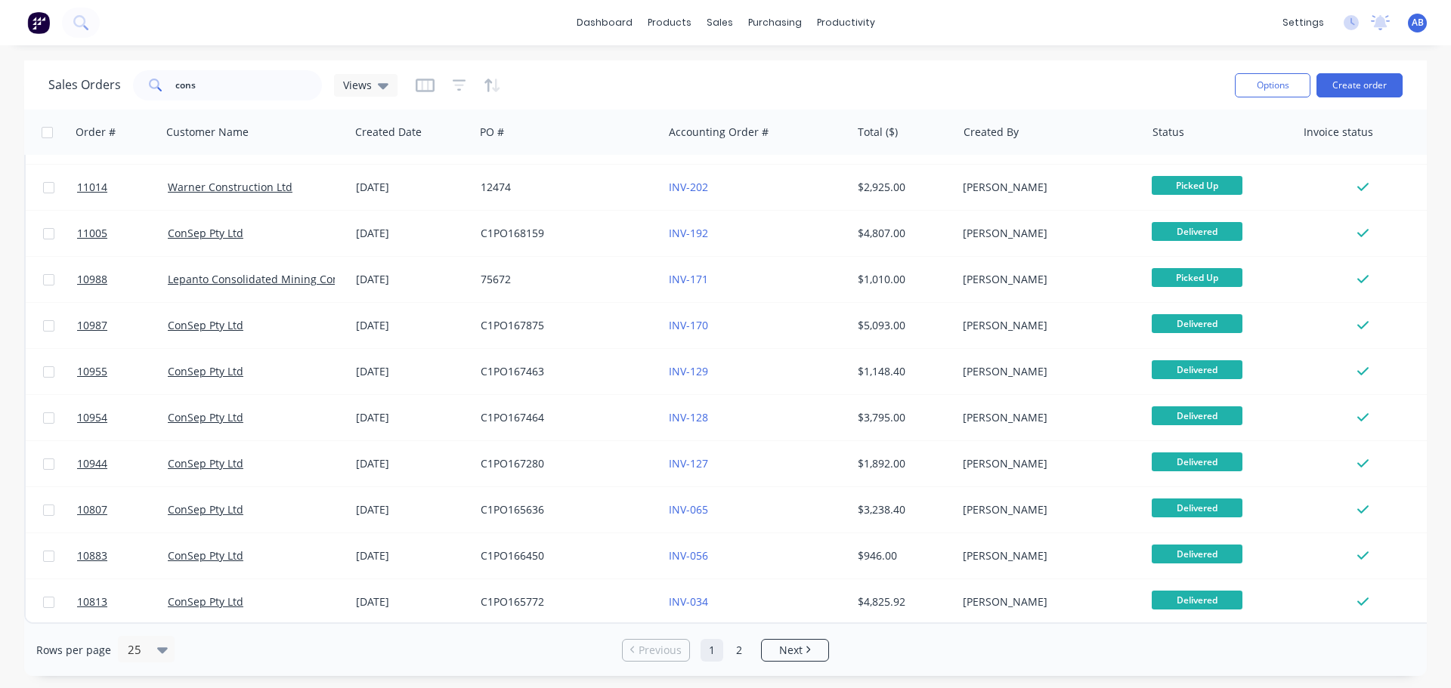
scroll to position [691, 0]
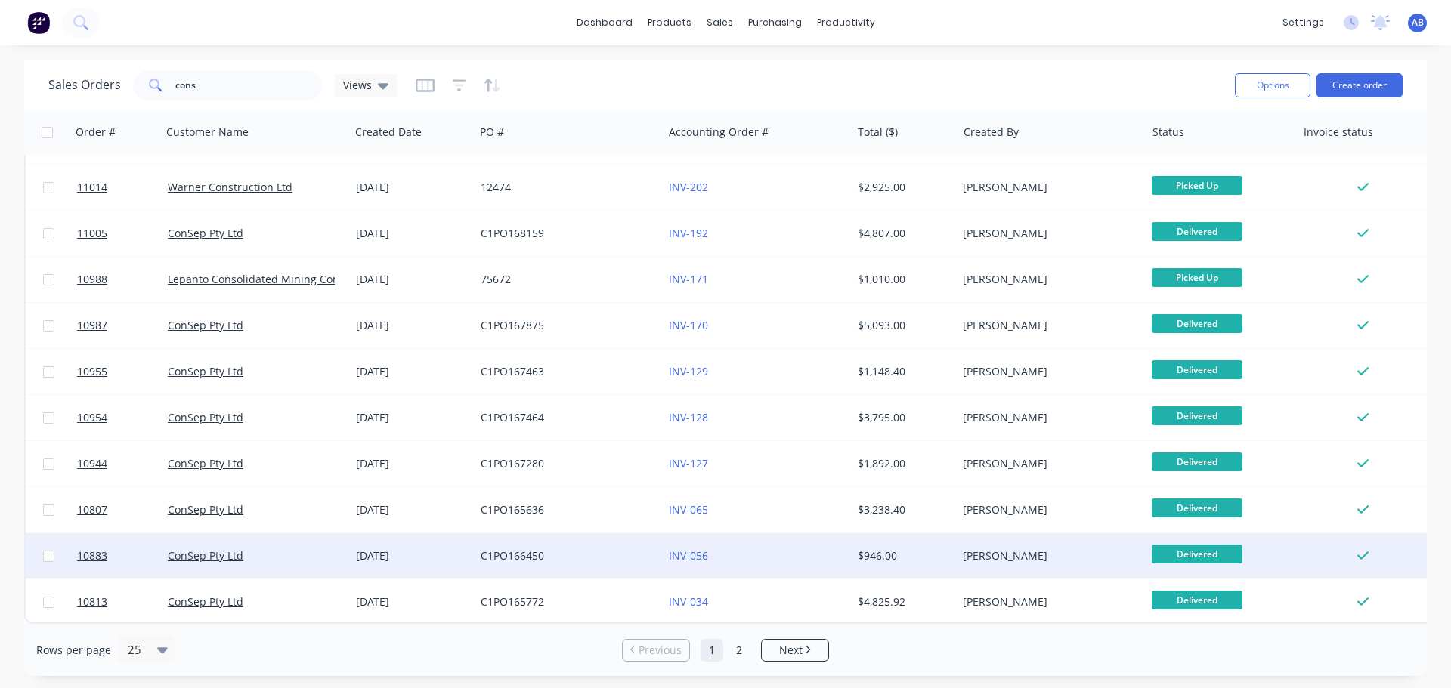
click at [751, 551] on div "INV-056" at bounding box center [753, 556] width 168 height 15
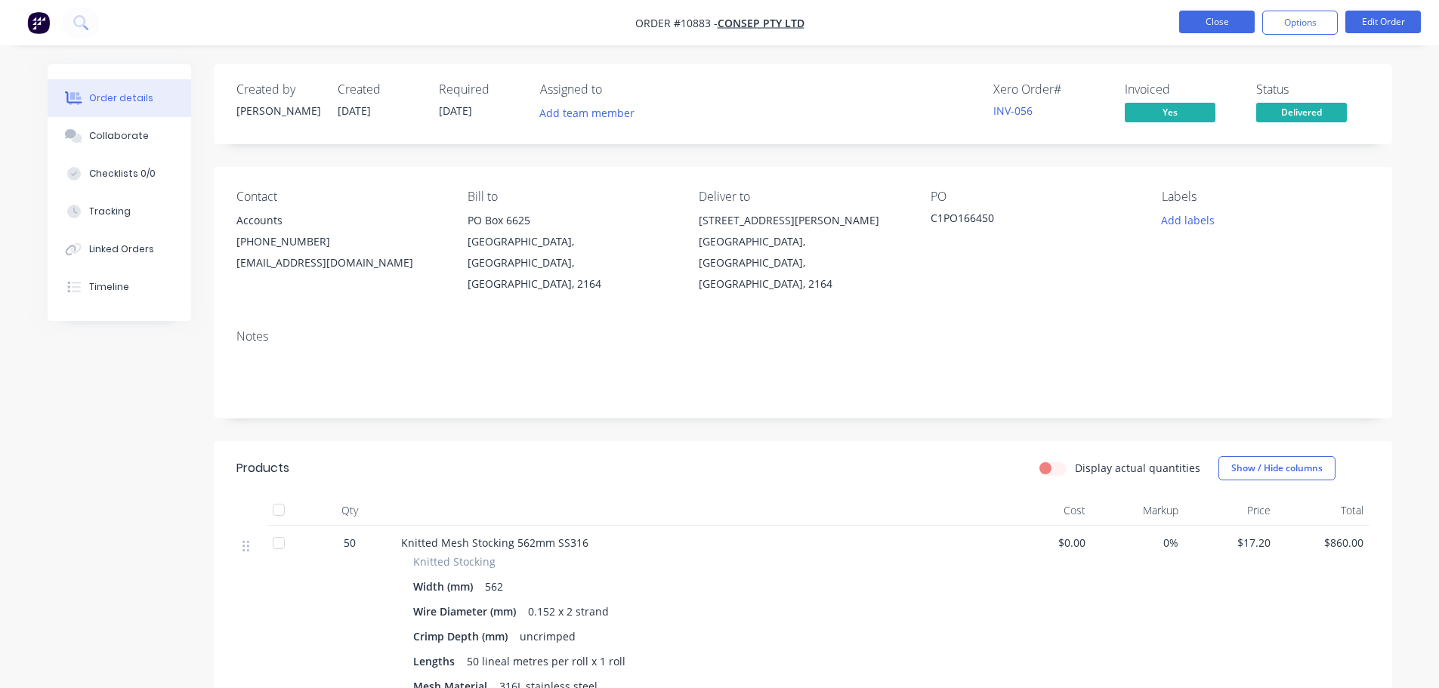
click at [1235, 18] on button "Close" at bounding box center [1217, 22] width 76 height 23
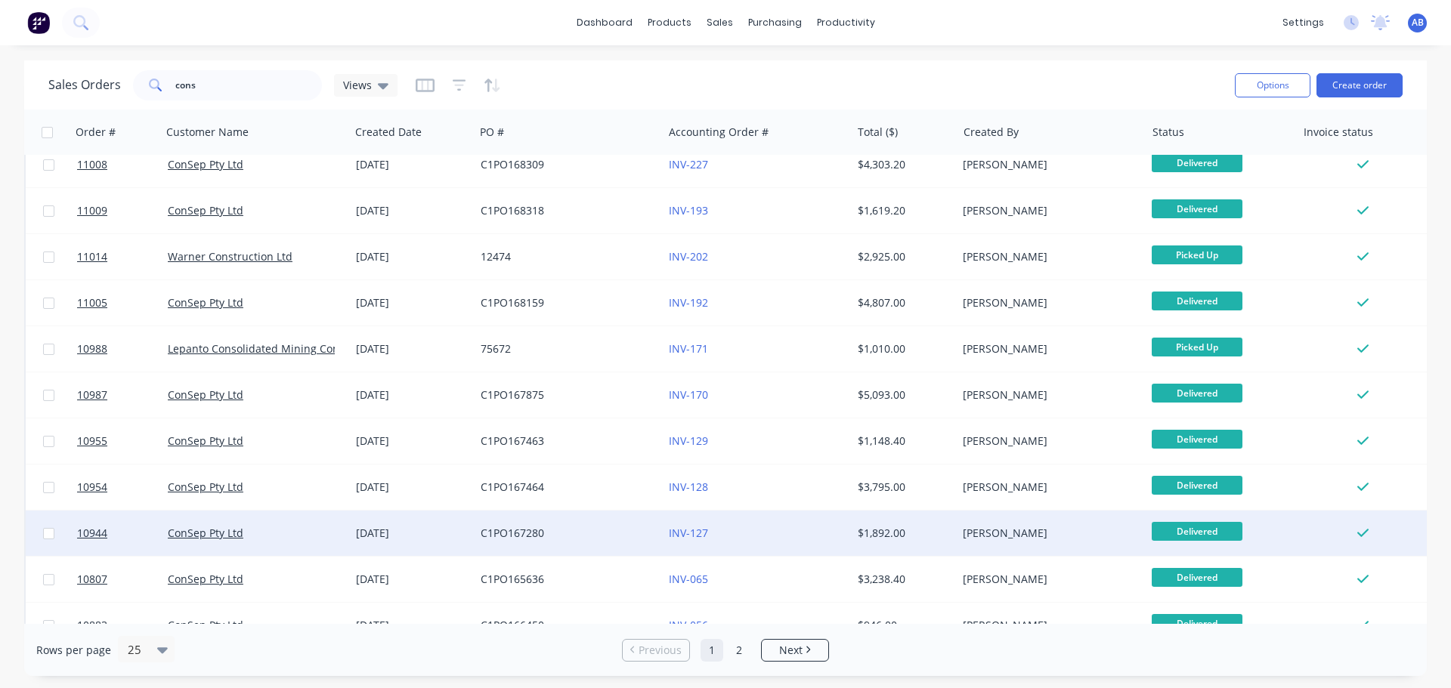
scroll to position [691, 0]
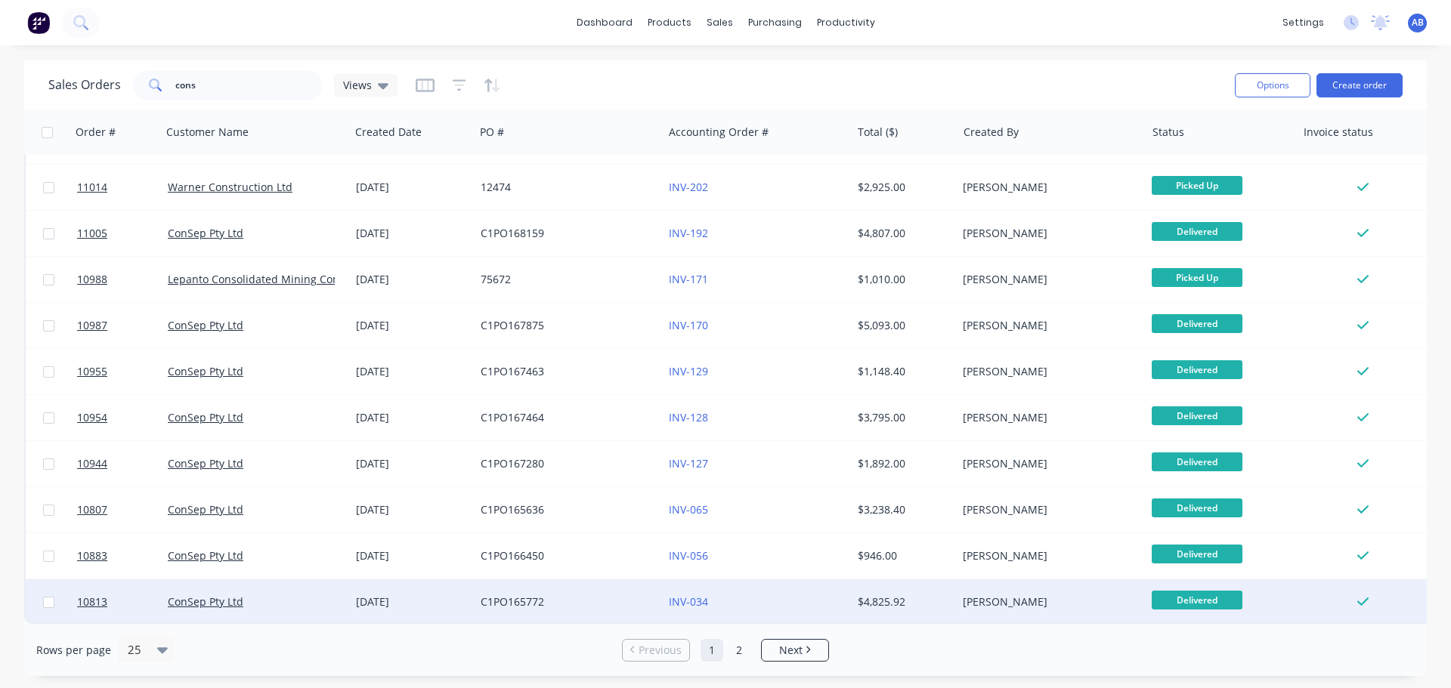
click at [765, 597] on div "INV-034" at bounding box center [753, 602] width 168 height 15
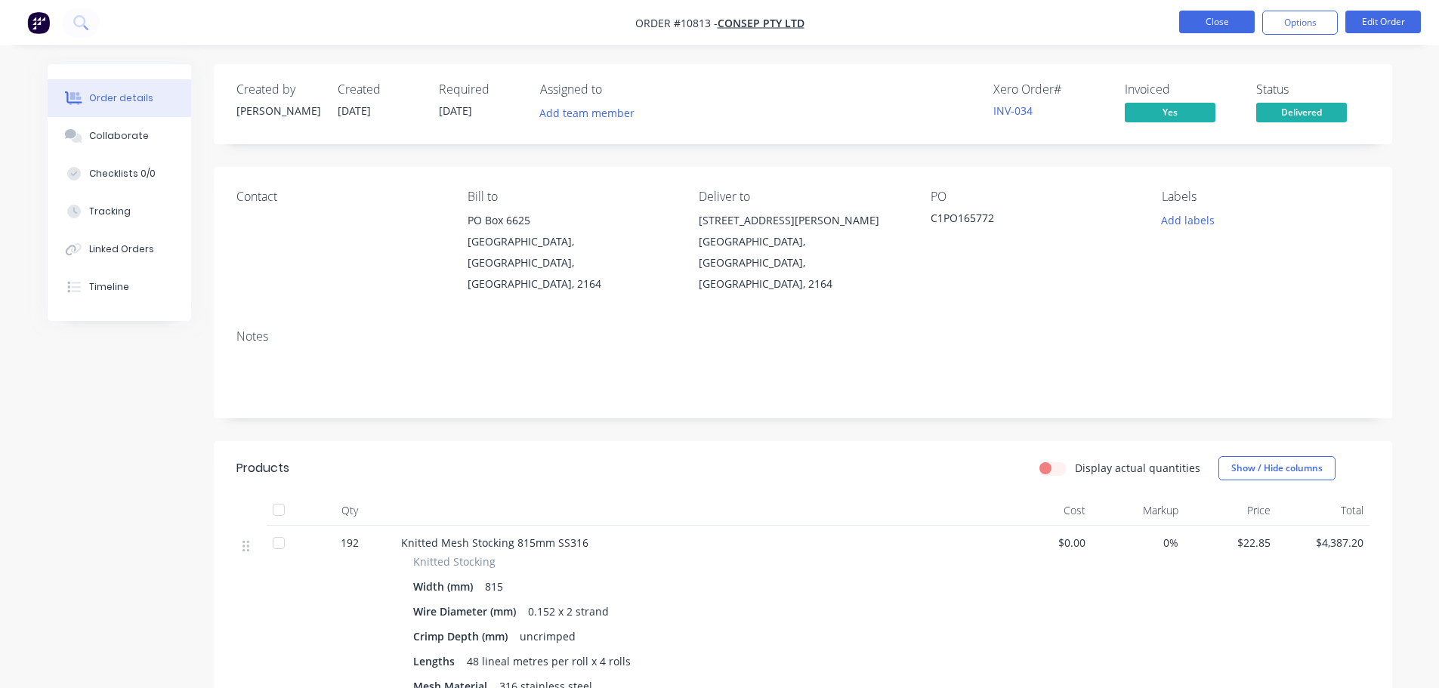
click at [1238, 22] on button "Close" at bounding box center [1217, 22] width 76 height 23
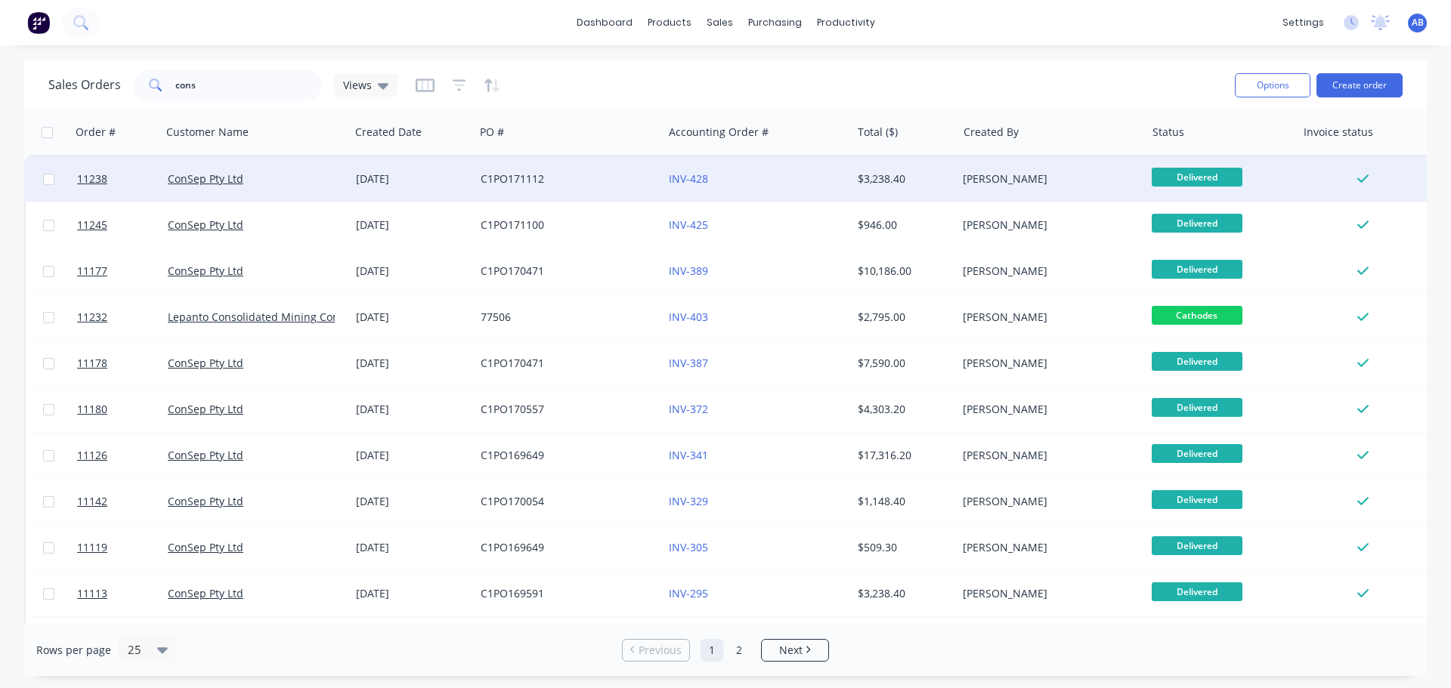
click at [772, 179] on div "INV-428" at bounding box center [753, 179] width 168 height 15
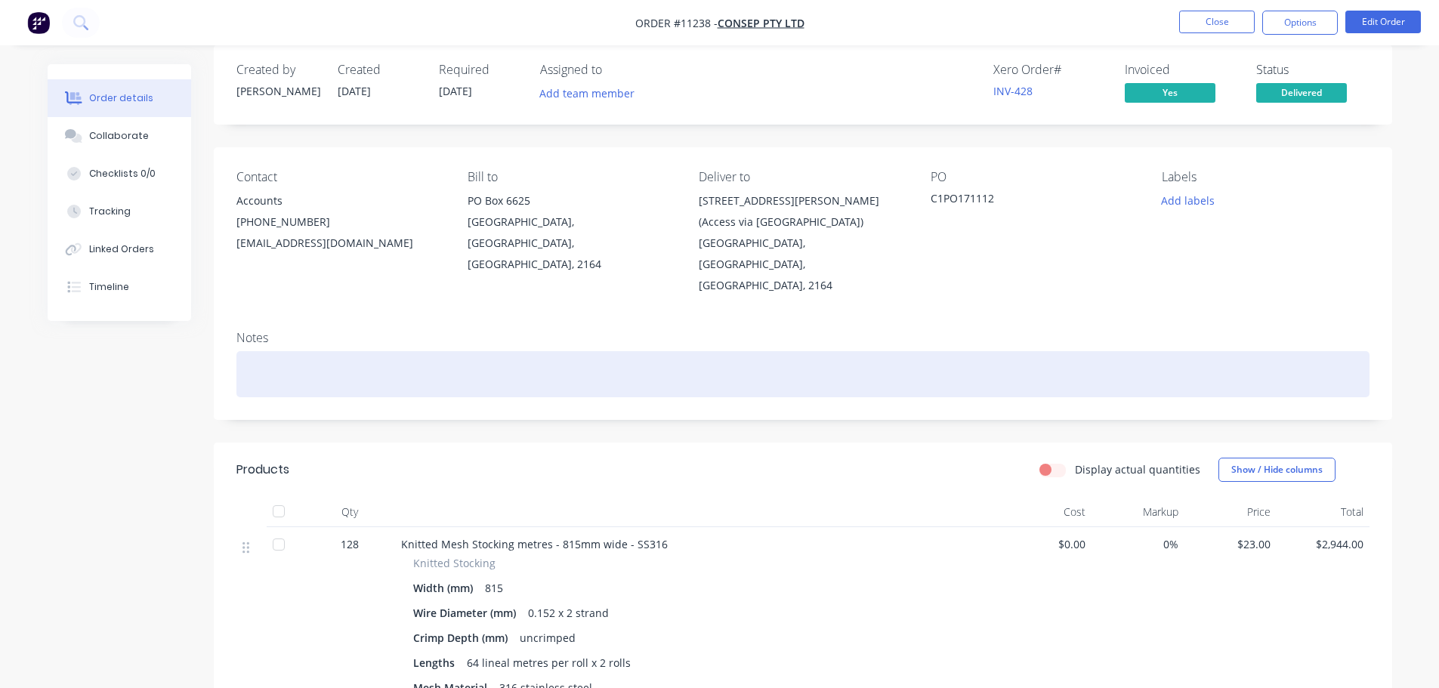
scroll to position [76, 0]
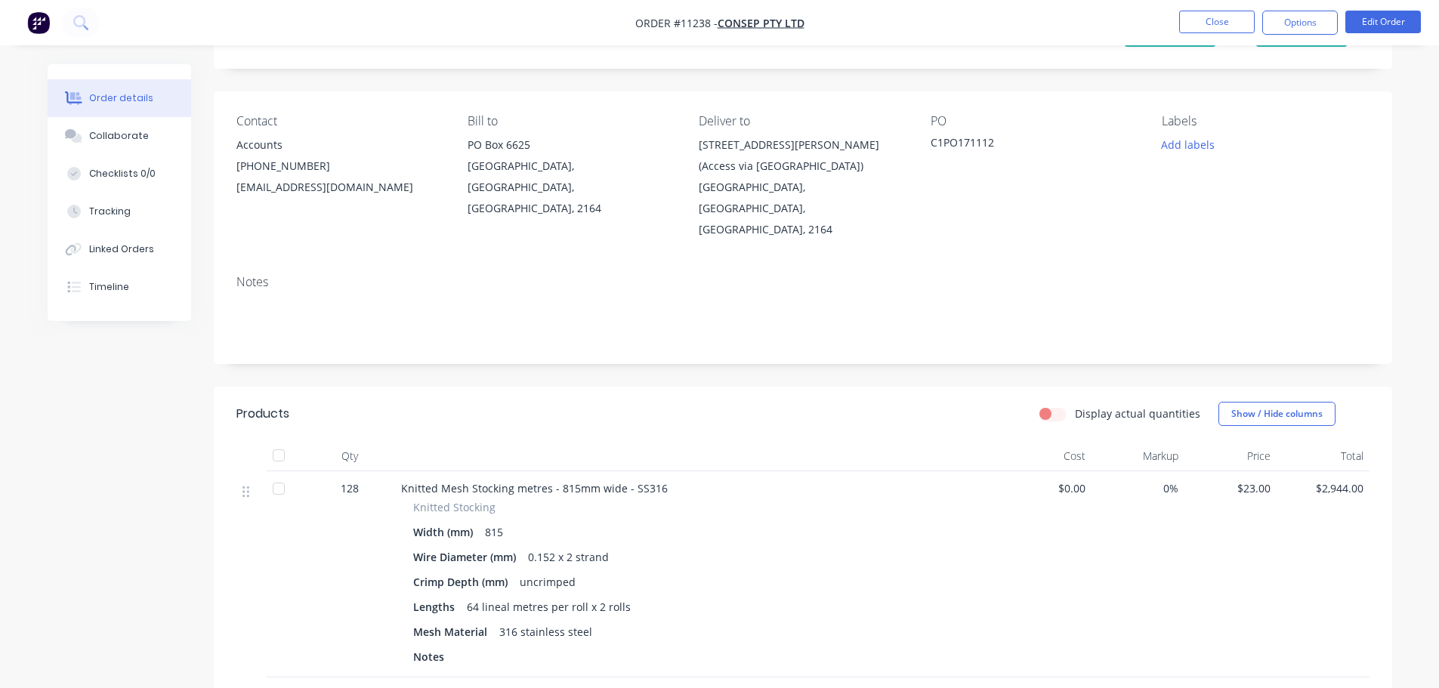
click at [1207, 34] on li "Close" at bounding box center [1217, 23] width 76 height 24
click at [1224, 26] on button "Close" at bounding box center [1217, 22] width 76 height 23
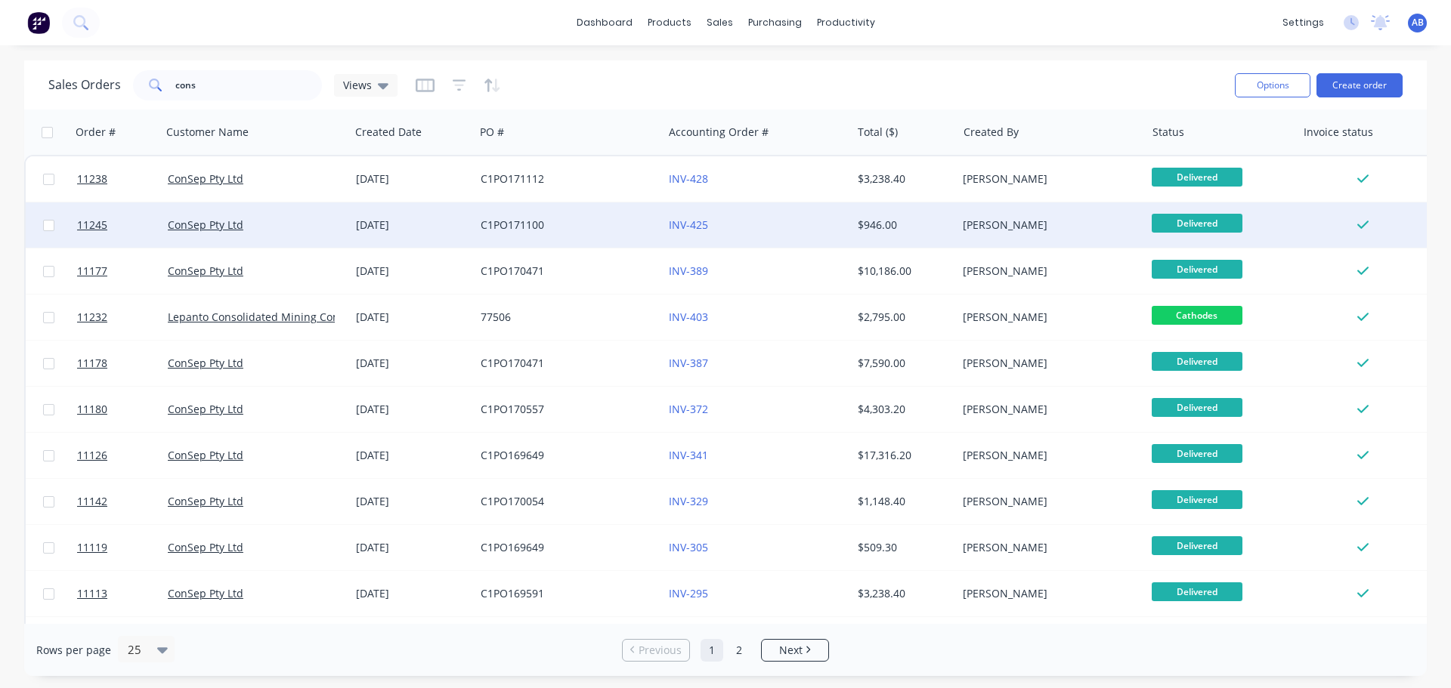
click at [777, 227] on div "INV-425" at bounding box center [753, 225] width 168 height 15
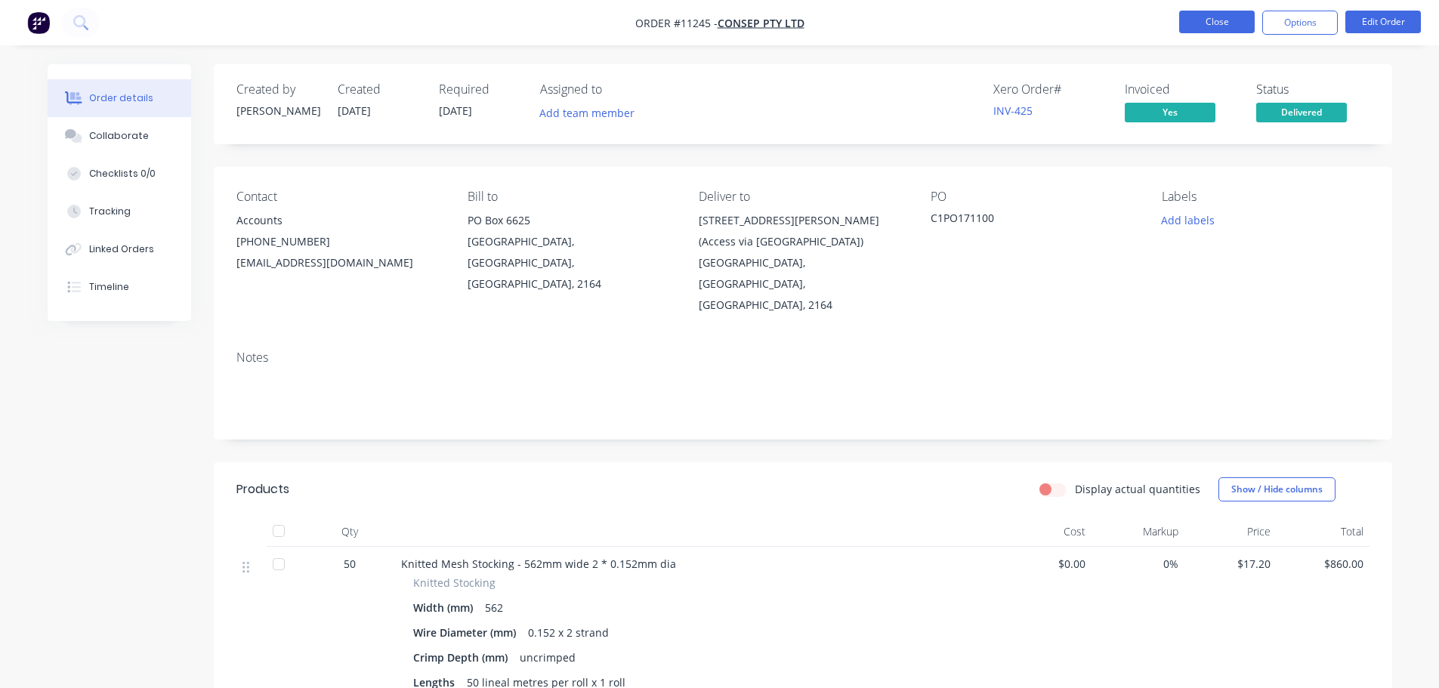
click at [1215, 23] on button "Close" at bounding box center [1217, 22] width 76 height 23
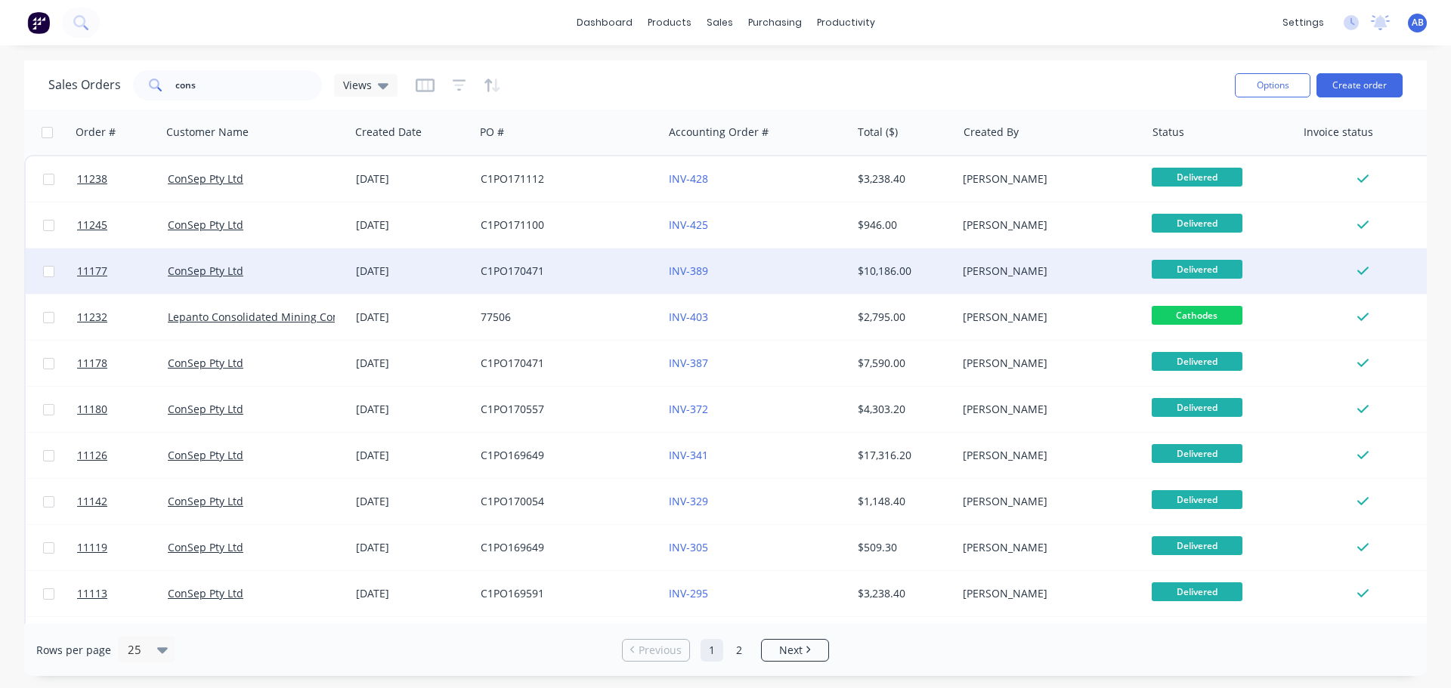
click at [793, 280] on div "INV-389" at bounding box center [757, 271] width 188 height 45
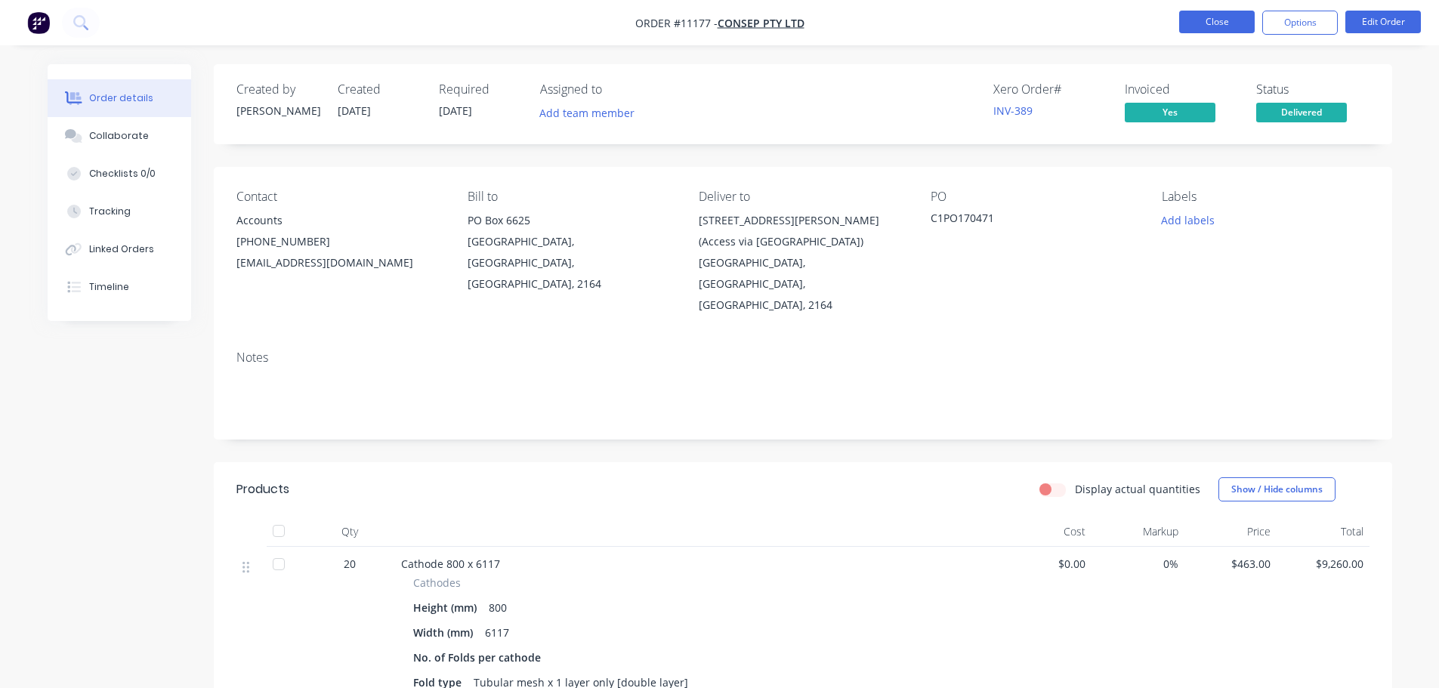
click at [1214, 26] on button "Close" at bounding box center [1217, 22] width 76 height 23
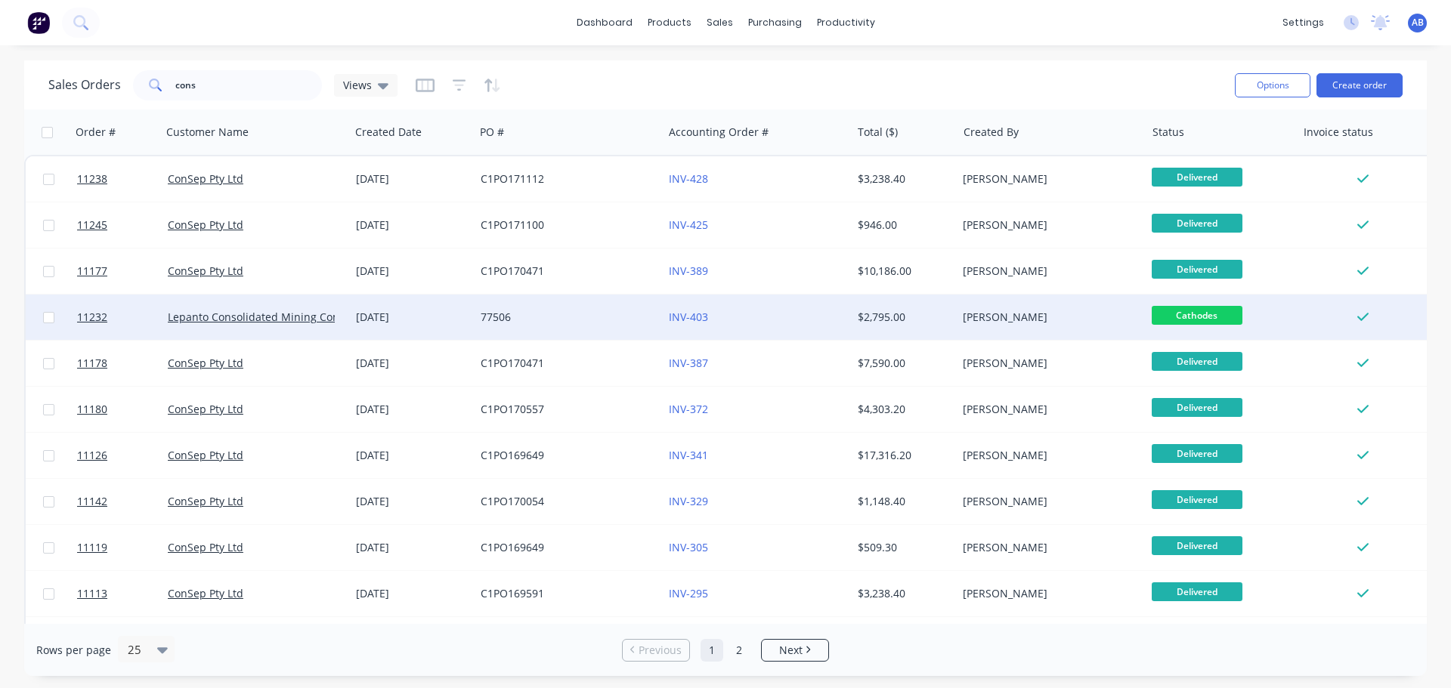
click at [774, 325] on div "INV-403" at bounding box center [757, 317] width 188 height 45
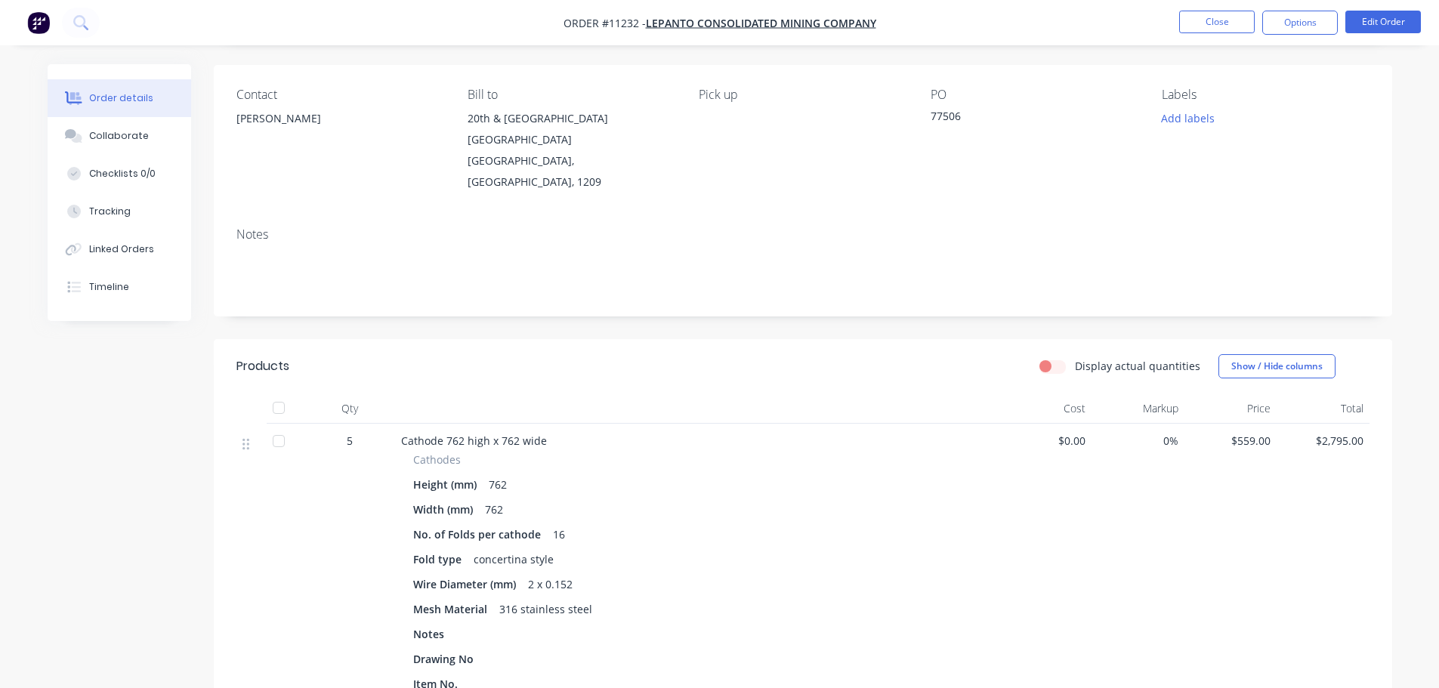
scroll to position [76, 0]
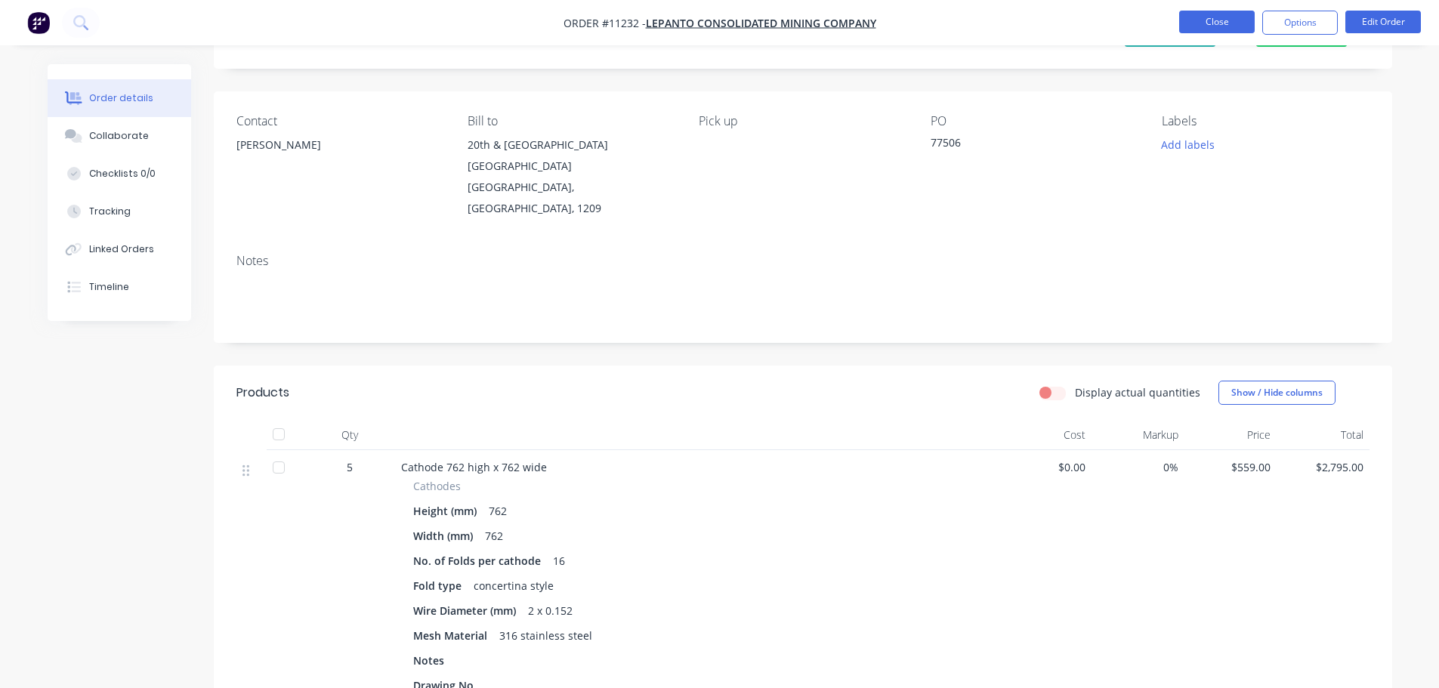
click at [1206, 24] on button "Close" at bounding box center [1217, 22] width 76 height 23
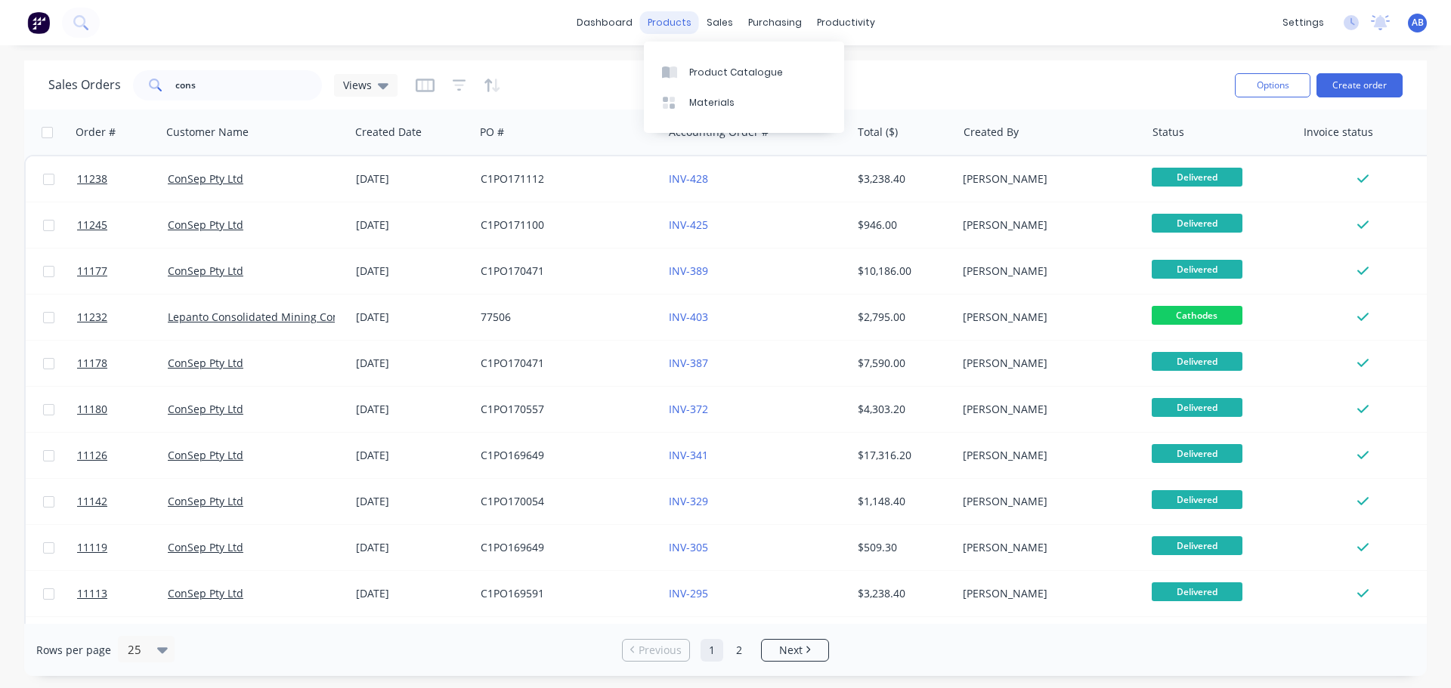
click at [660, 24] on div "products" at bounding box center [669, 22] width 59 height 23
click at [720, 62] on link "Product Catalogue" at bounding box center [744, 72] width 200 height 30
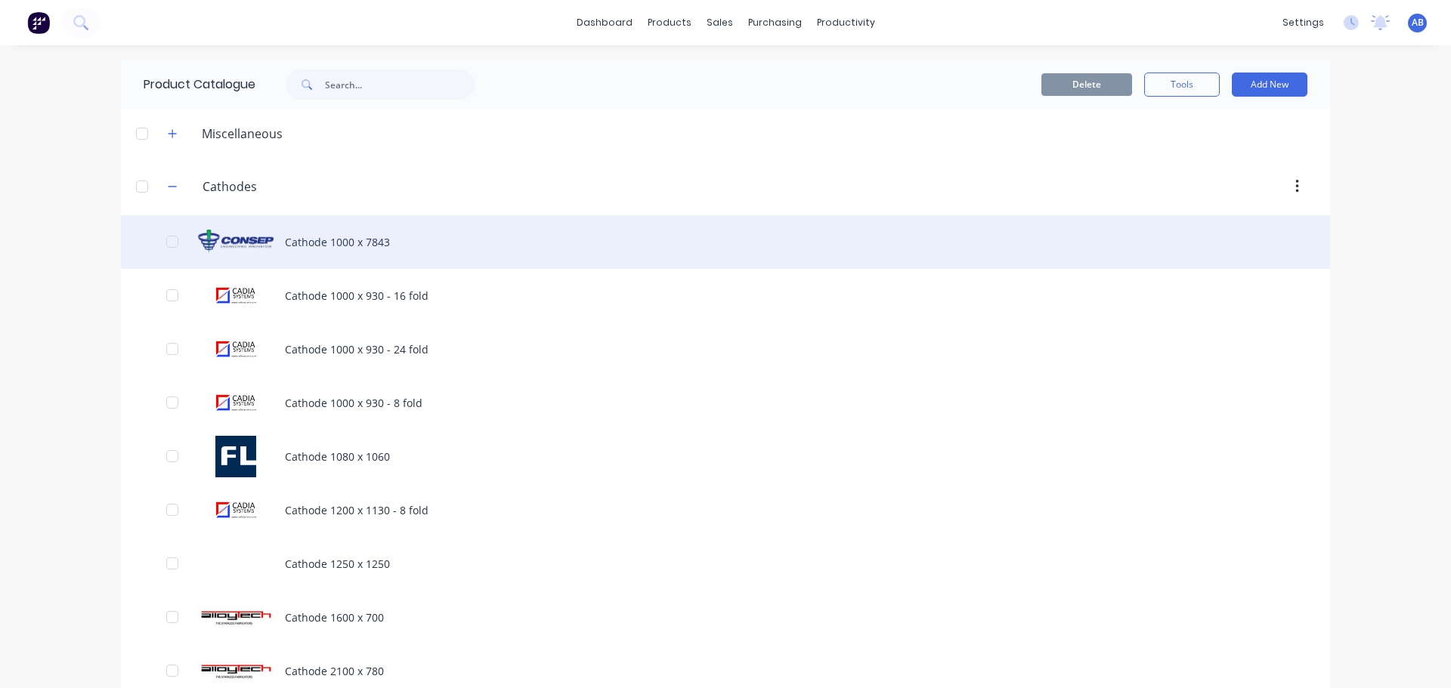
click at [330, 240] on div "Cathode 1000 x 7843" at bounding box center [725, 242] width 1209 height 54
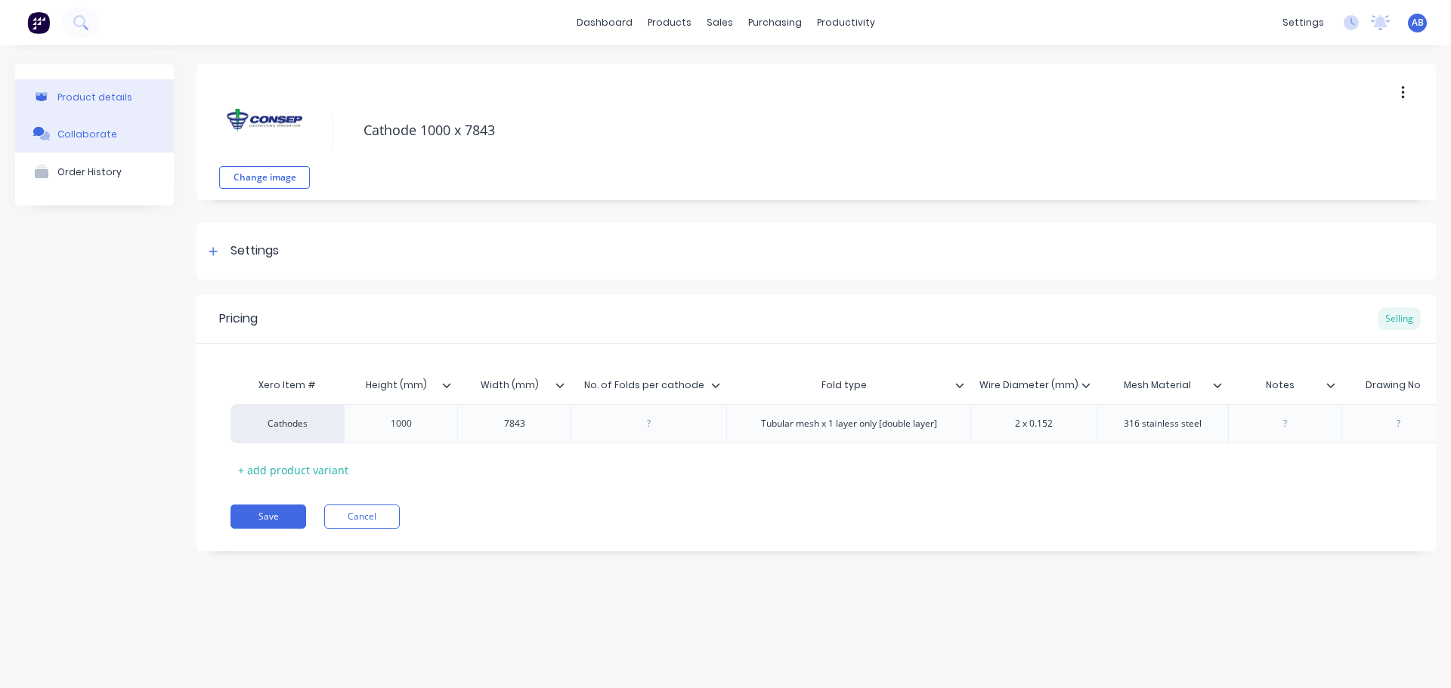
click at [80, 138] on div "Collaborate" at bounding box center [87, 133] width 60 height 11
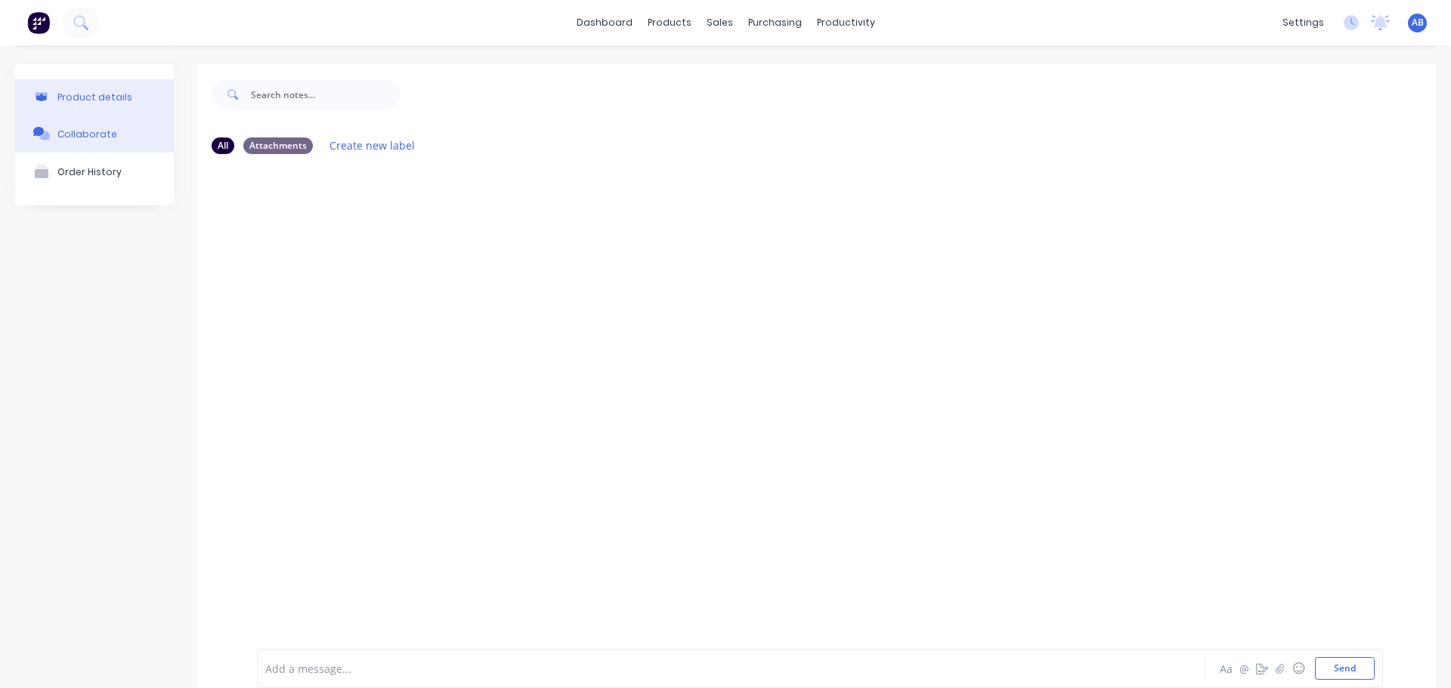
click at [88, 97] on div "Product details" at bounding box center [94, 96] width 75 height 11
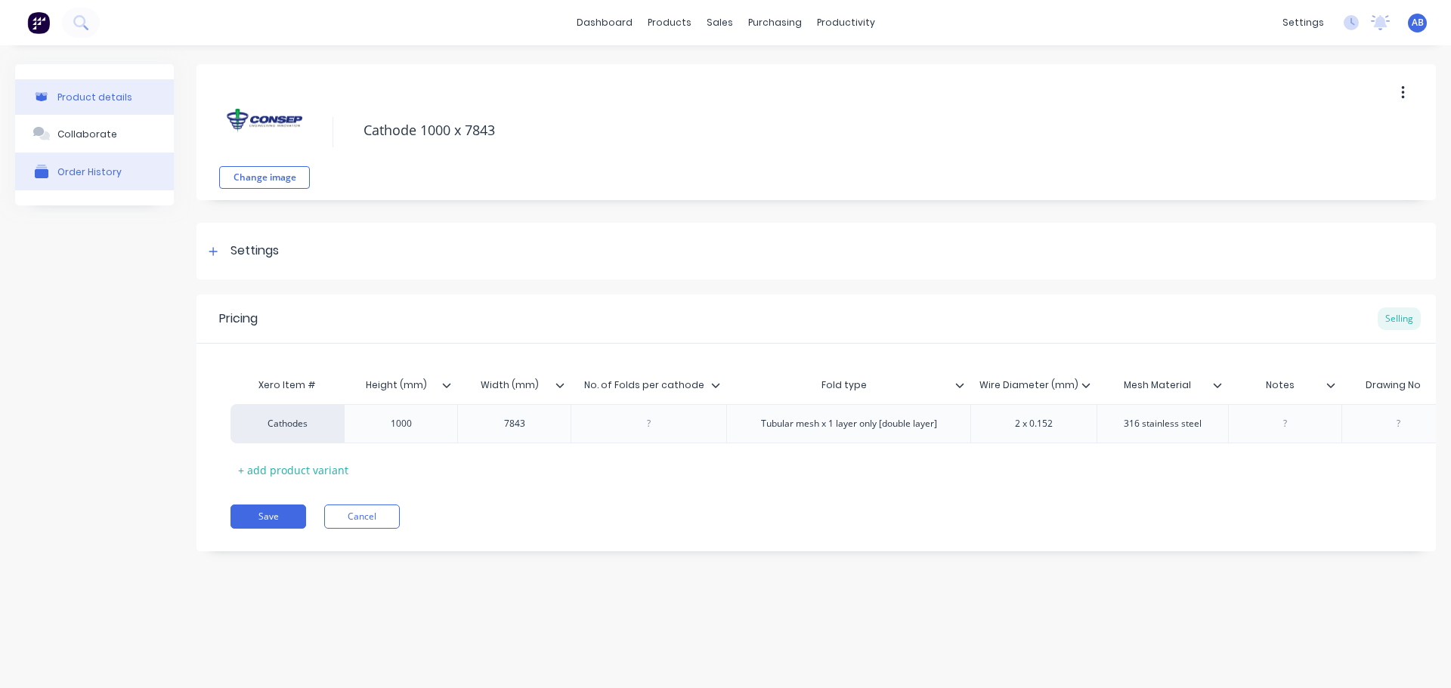
click at [85, 171] on div "Order History" at bounding box center [89, 171] width 64 height 11
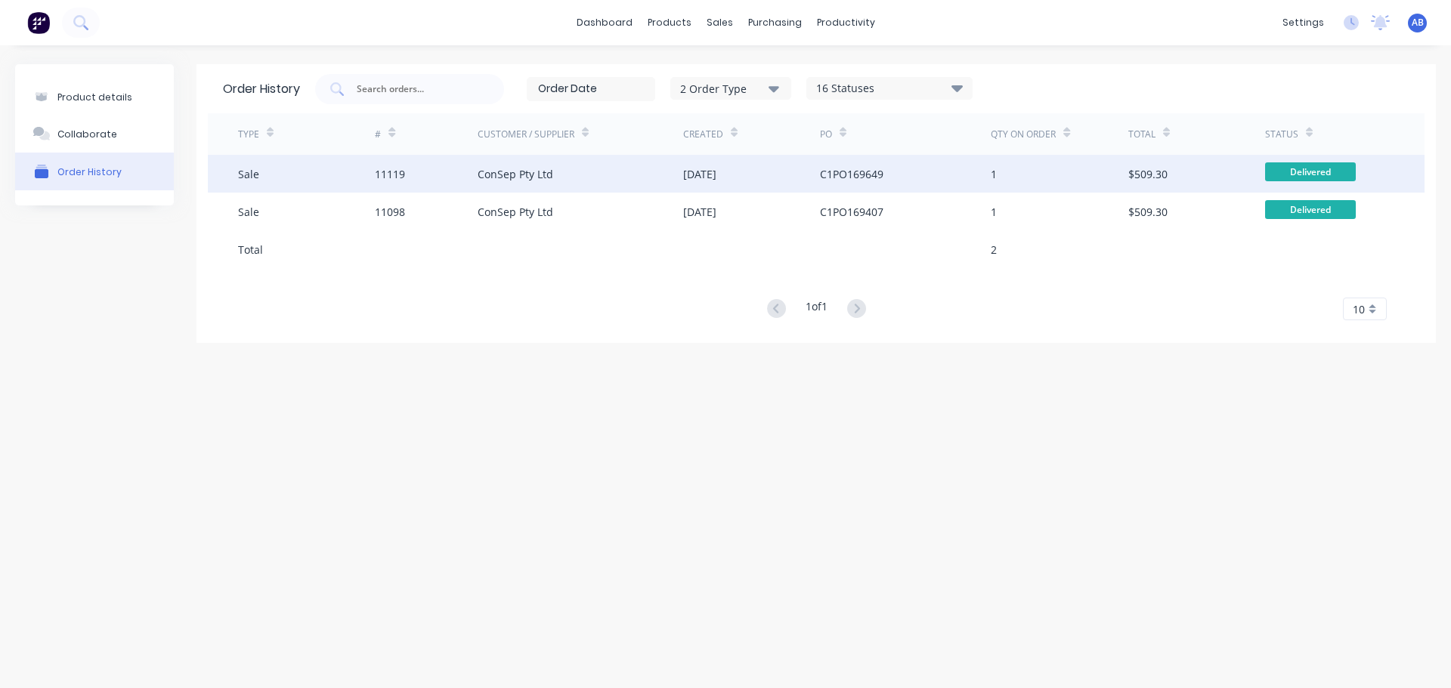
click at [606, 182] on div "ConSep Pty Ltd" at bounding box center [580, 174] width 206 height 38
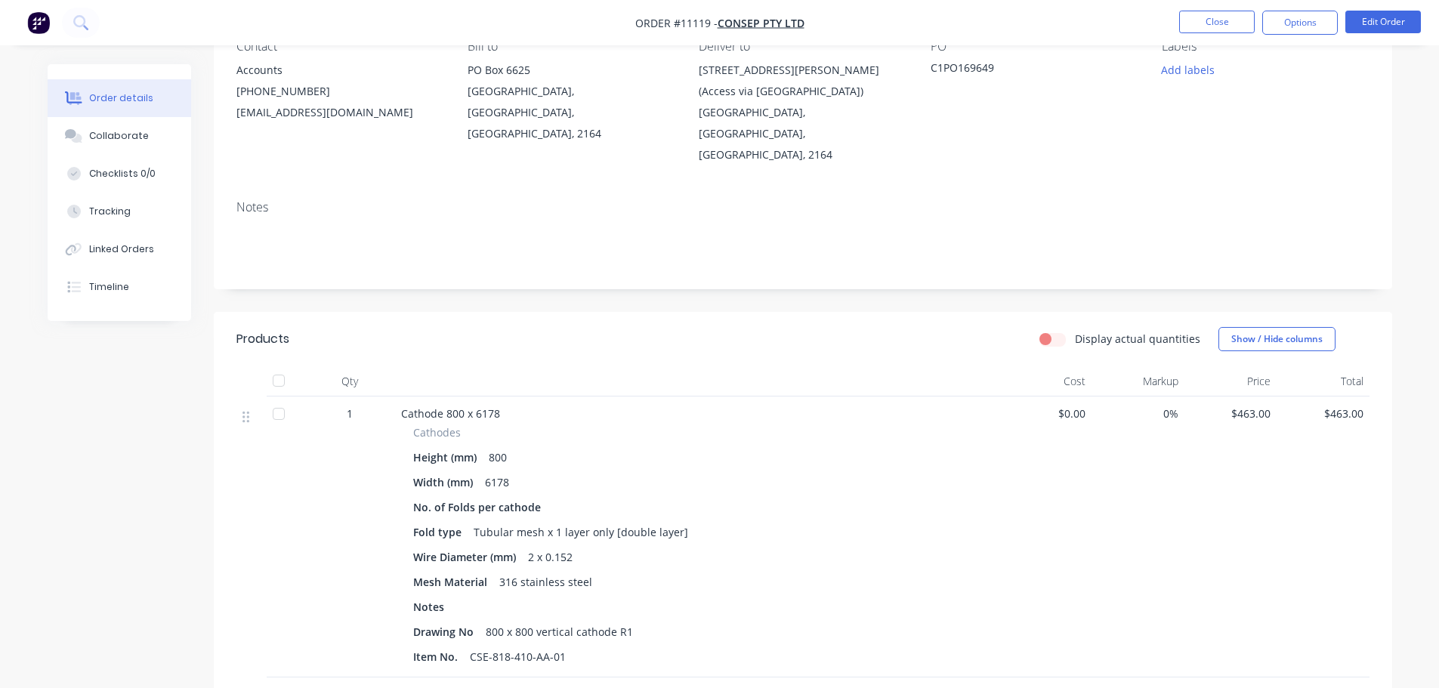
scroll to position [151, 0]
click at [1219, 21] on button "Close" at bounding box center [1217, 22] width 76 height 23
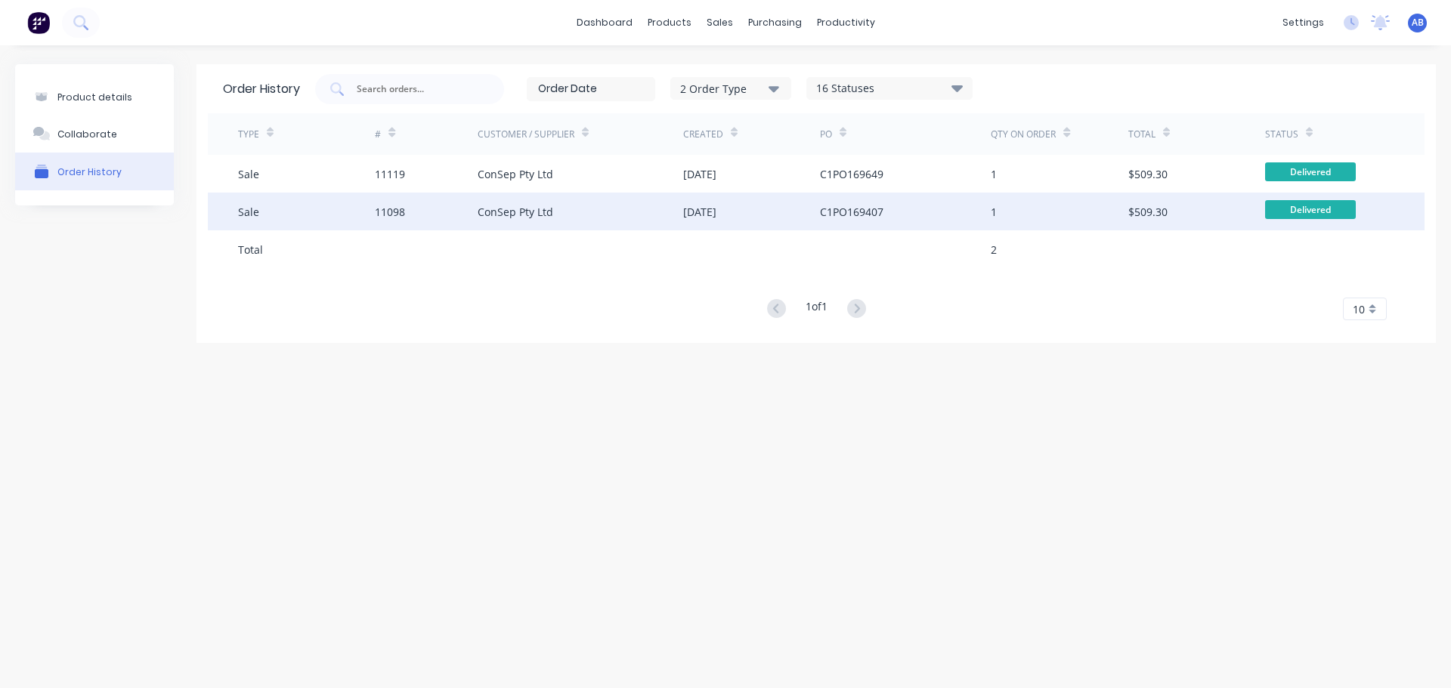
click at [632, 218] on div "ConSep Pty Ltd" at bounding box center [580, 212] width 206 height 38
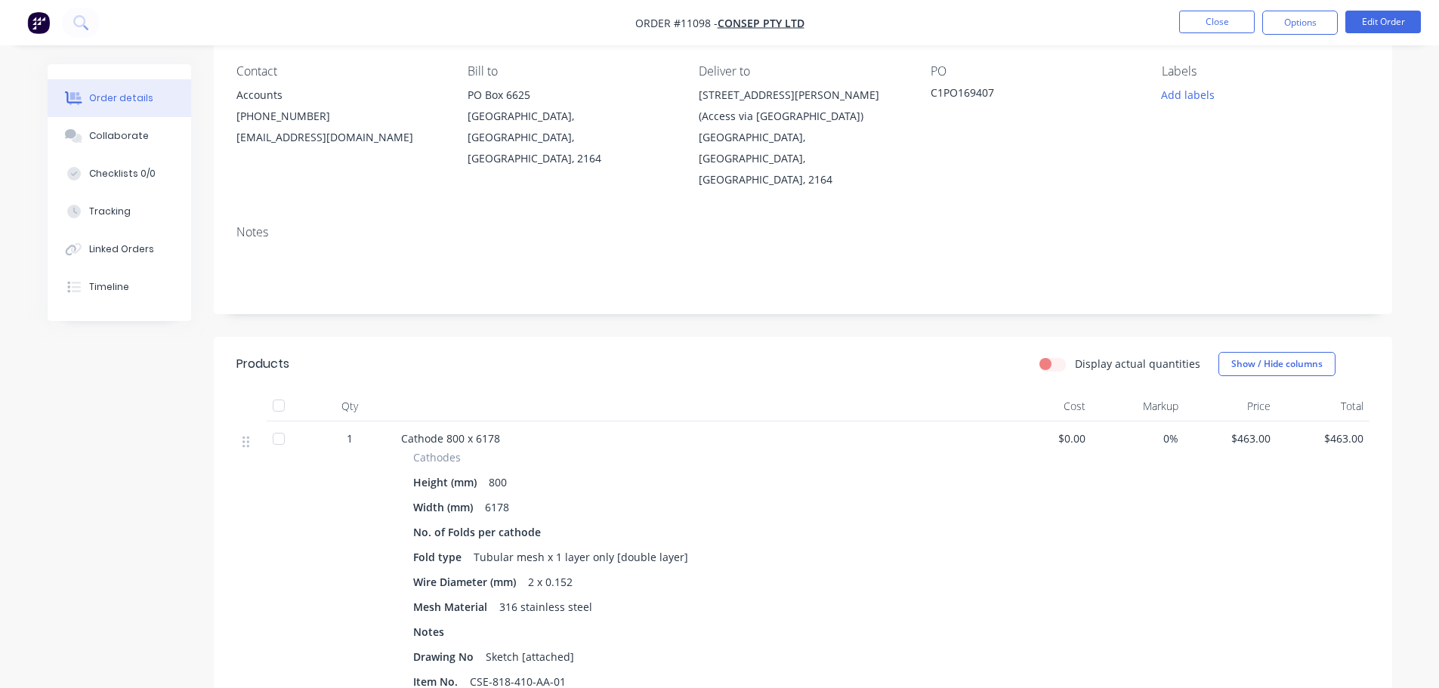
scroll to position [151, 0]
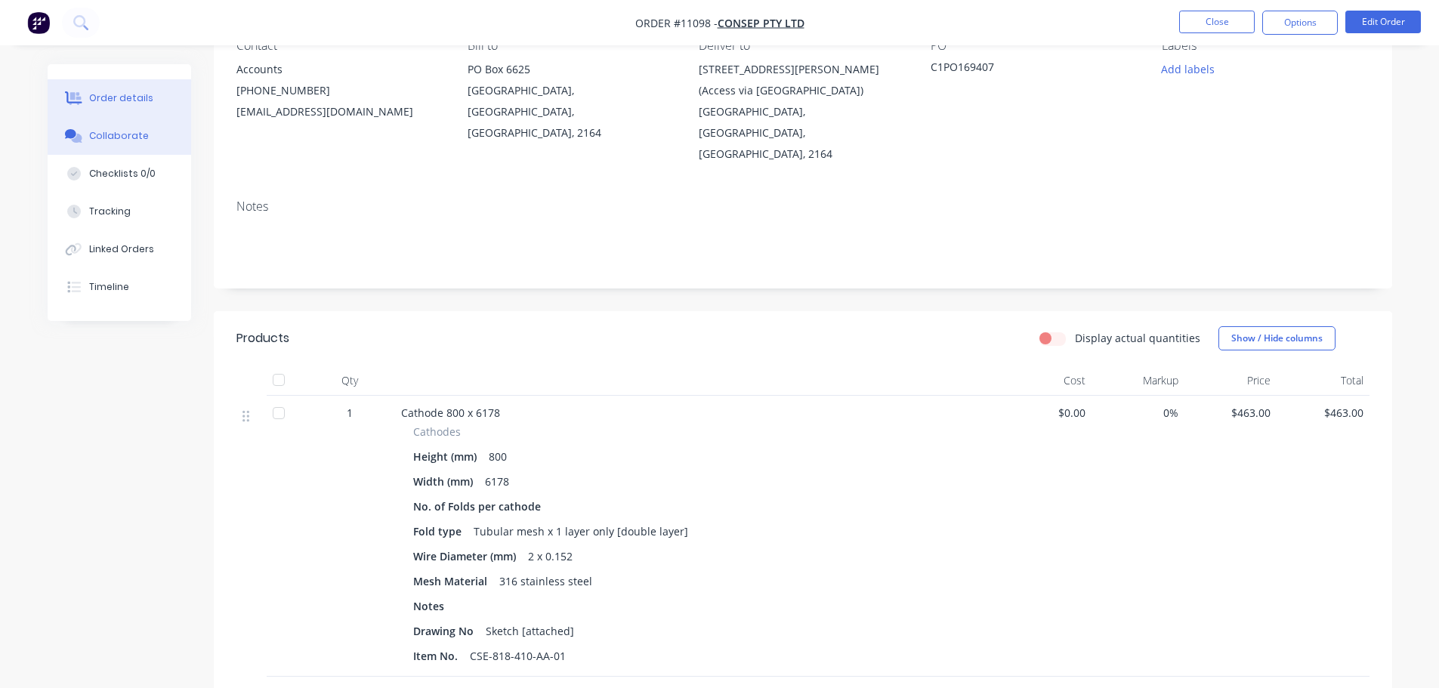
click at [118, 138] on div "Collaborate" at bounding box center [119, 136] width 60 height 14
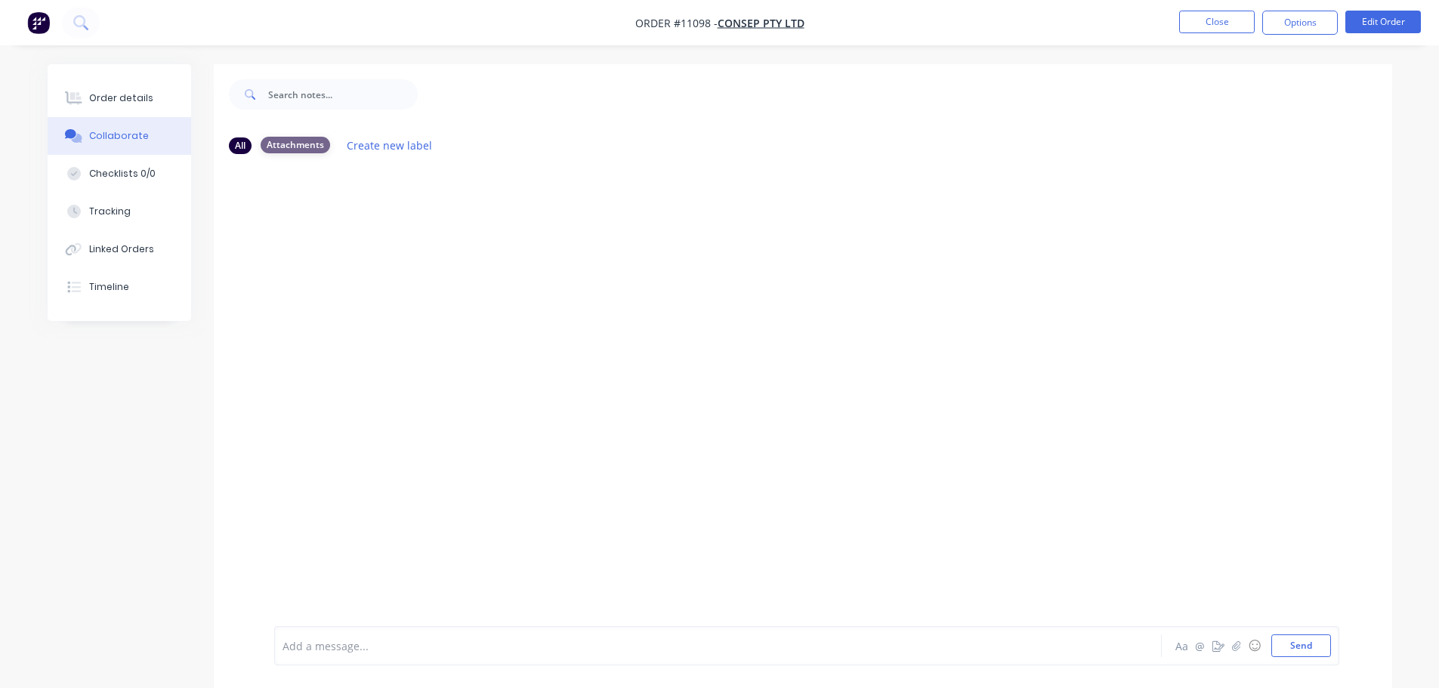
click at [297, 150] on div "Attachments" at bounding box center [296, 145] width 70 height 17
click at [141, 105] on button "Order details" at bounding box center [120, 98] width 144 height 38
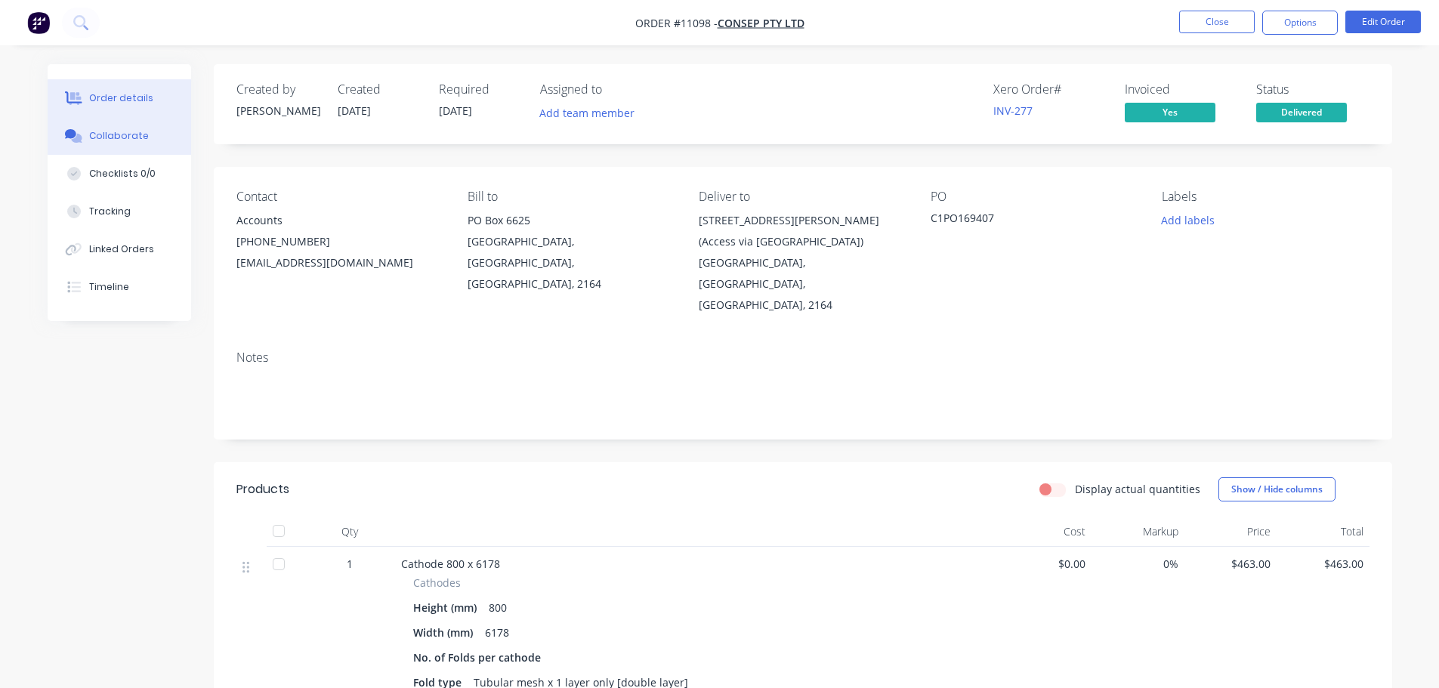
click at [125, 134] on div "Collaborate" at bounding box center [119, 136] width 60 height 14
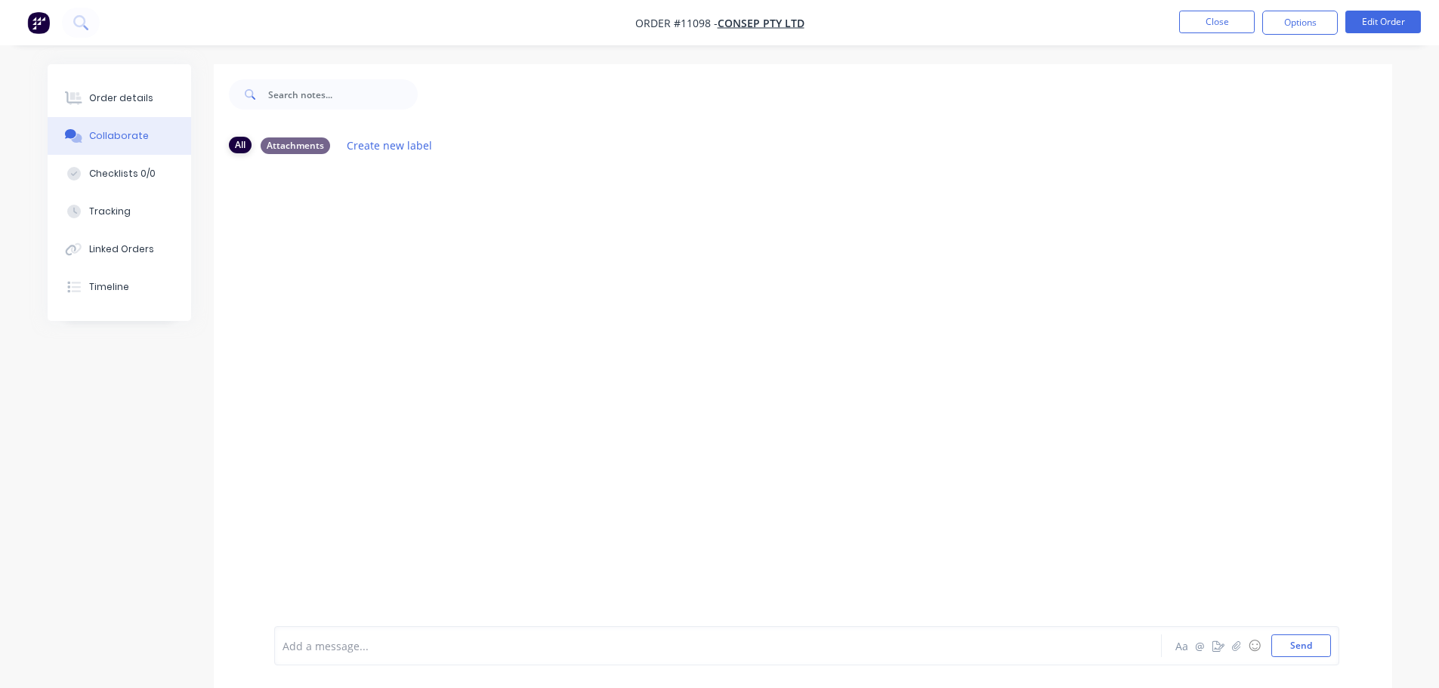
click at [233, 146] on div "All" at bounding box center [240, 145] width 23 height 17
click at [102, 102] on div "Order details" at bounding box center [121, 98] width 64 height 14
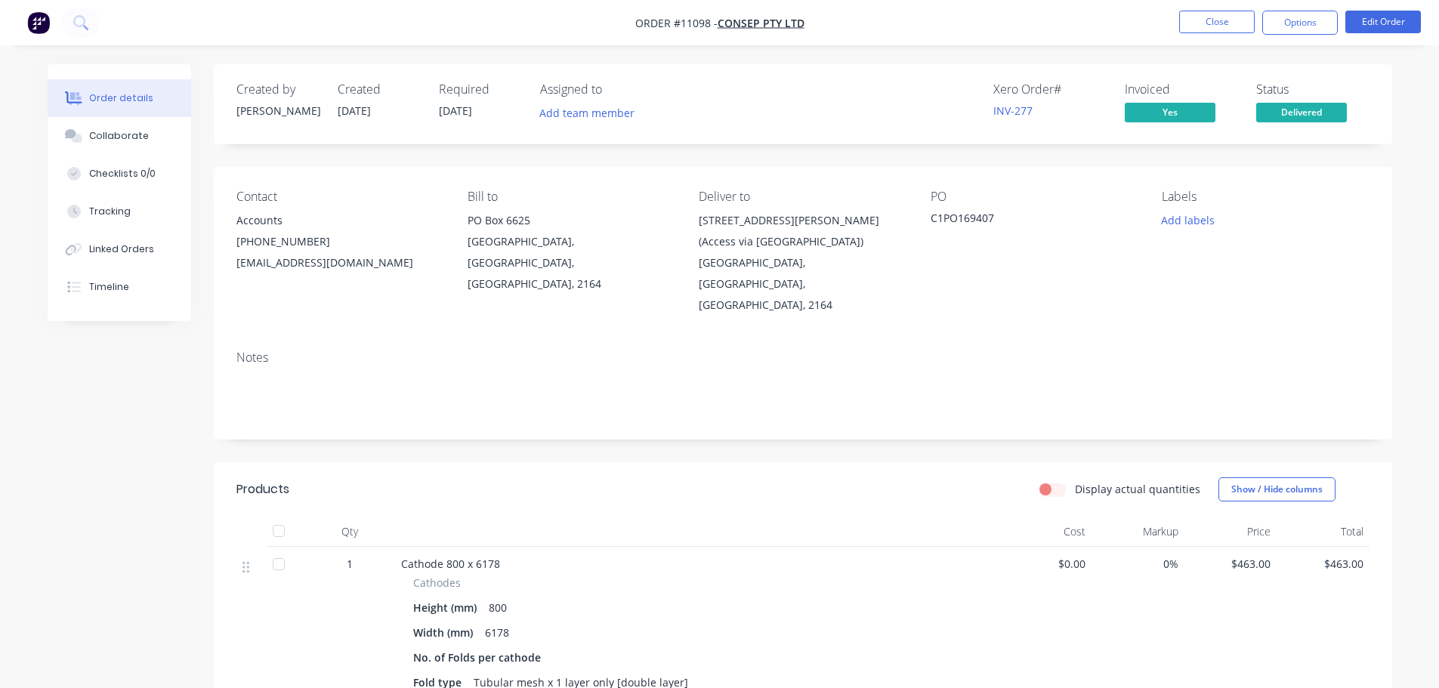
scroll to position [151, 0]
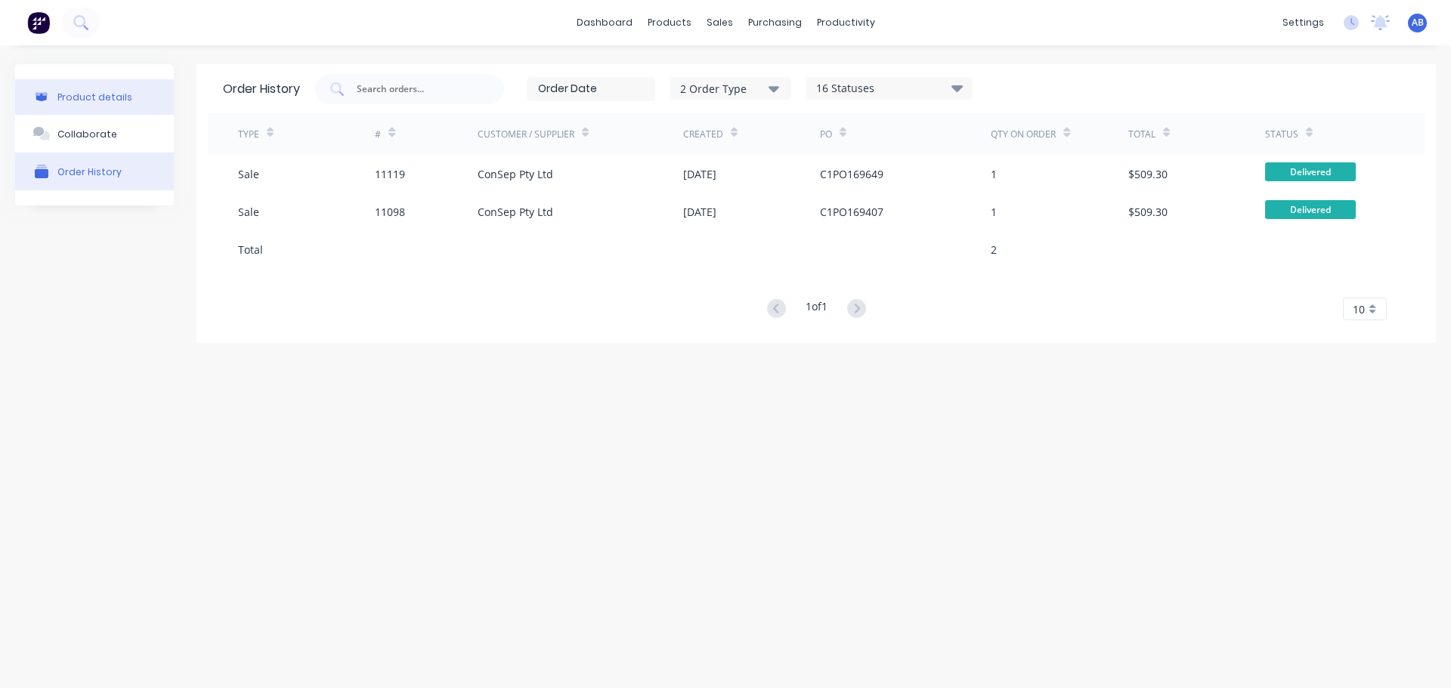
click at [87, 93] on div "Product details" at bounding box center [94, 96] width 75 height 11
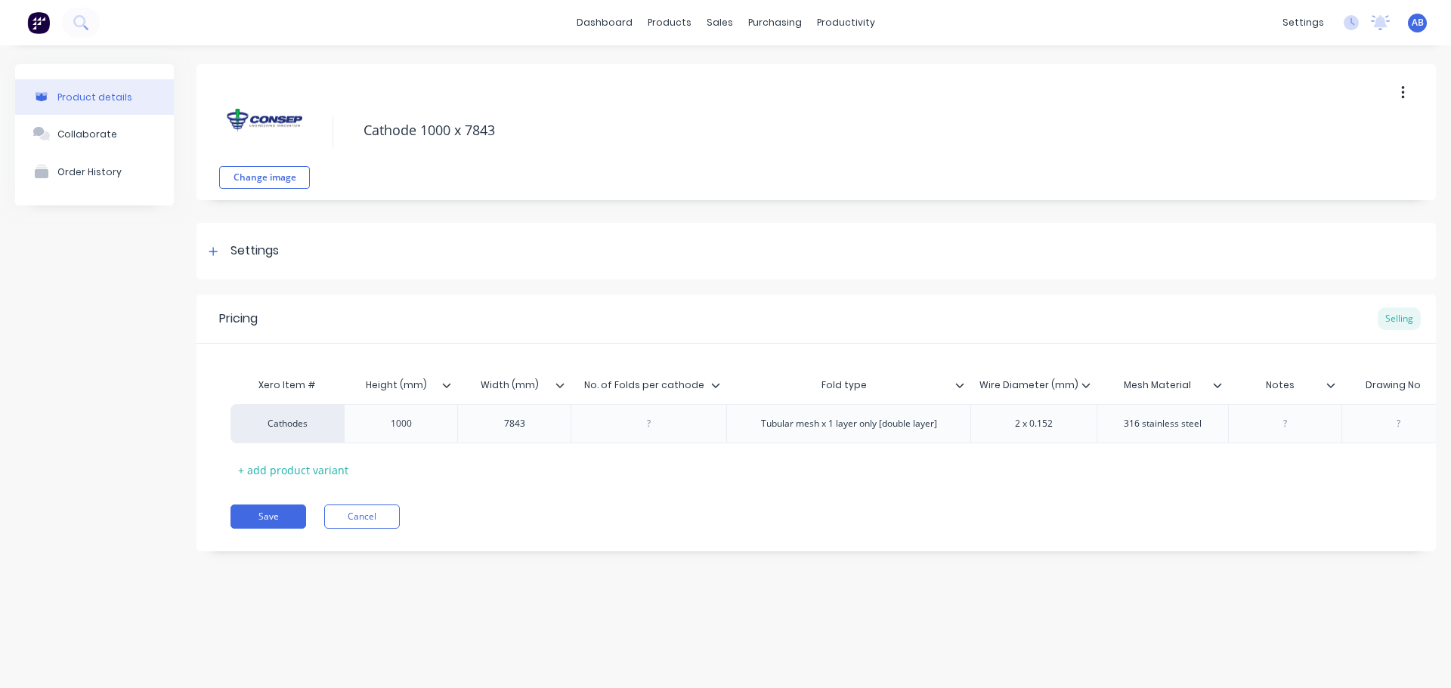
type textarea "x"
click at [751, 68] on div "Sales Orders" at bounding box center [775, 73] width 62 height 14
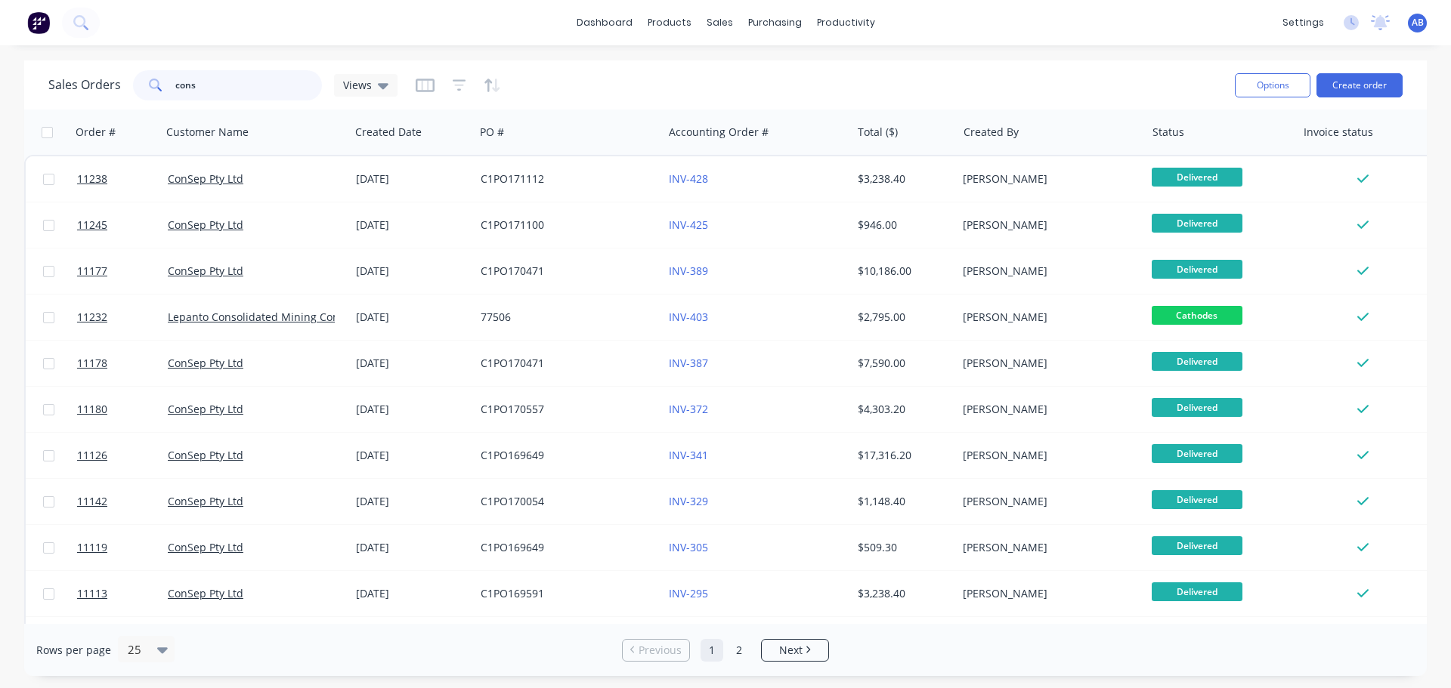
click at [209, 87] on input "cons" at bounding box center [248, 85] width 147 height 30
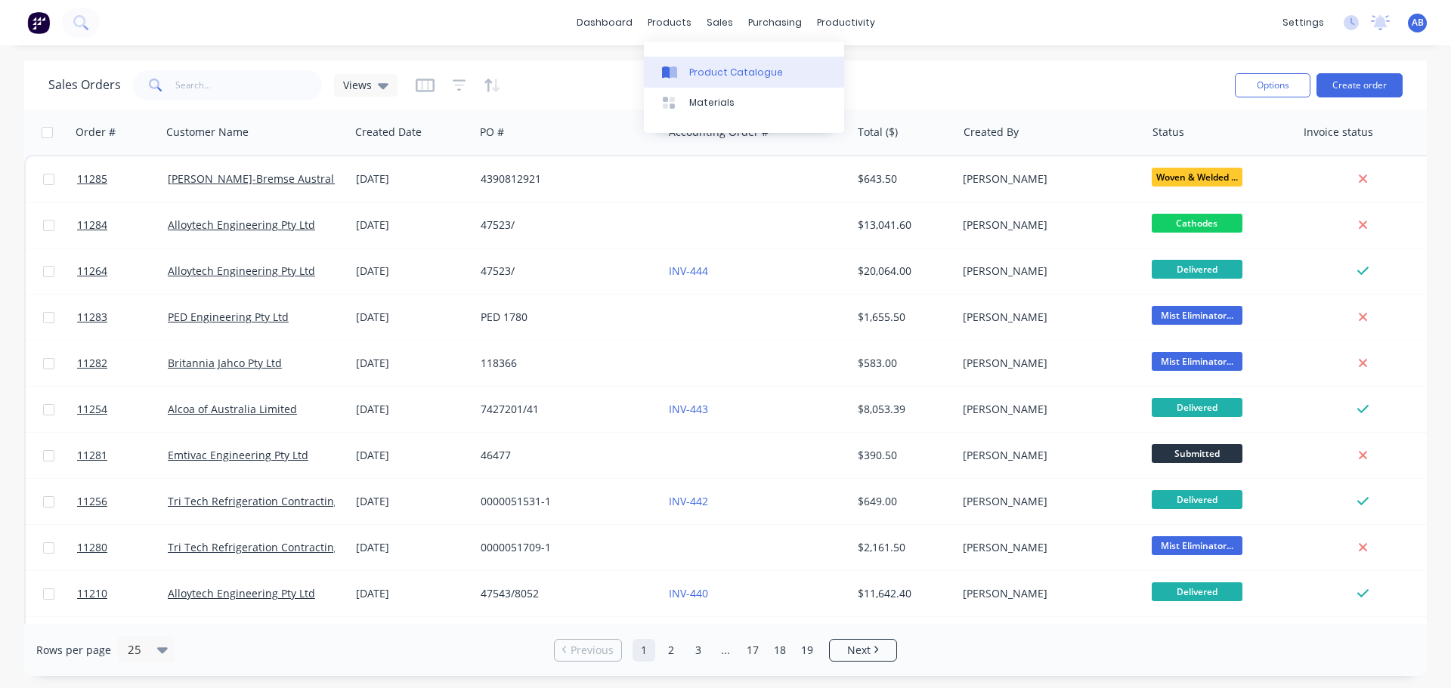
click at [709, 82] on link "Product Catalogue" at bounding box center [744, 72] width 200 height 30
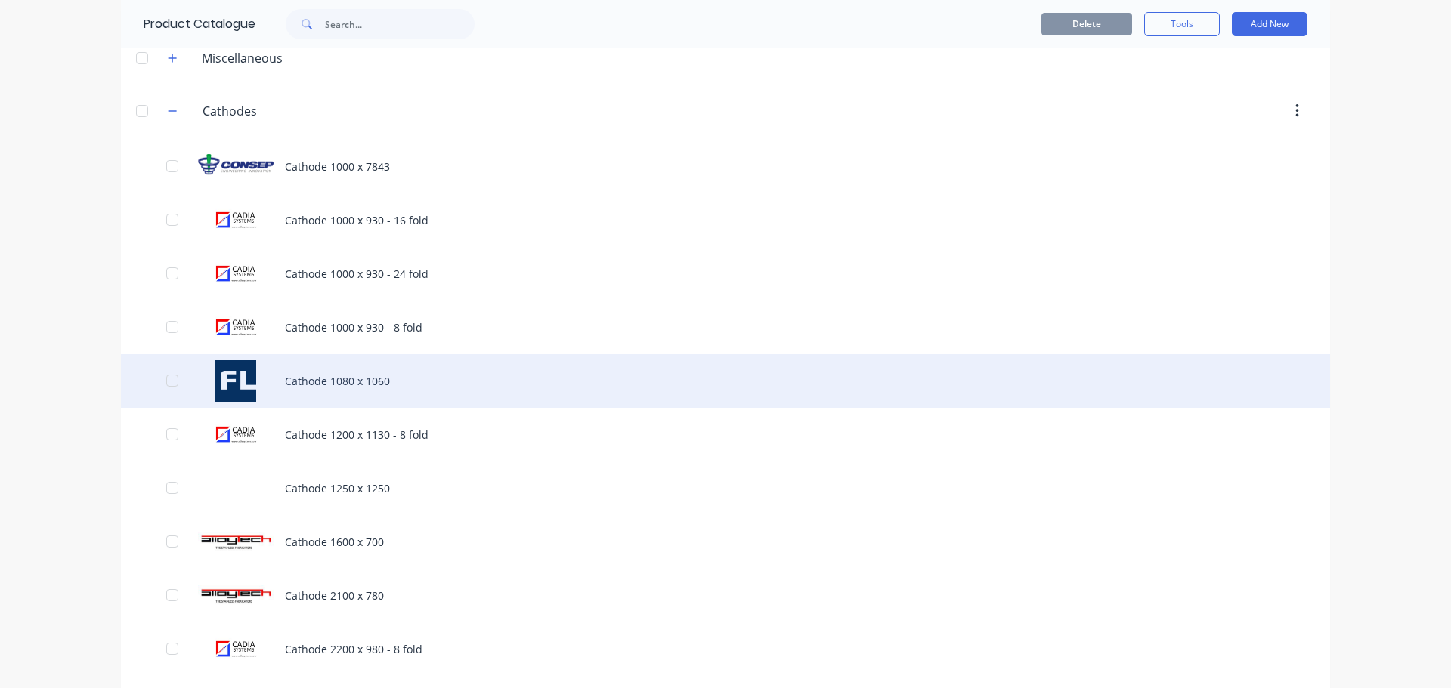
scroll to position [151, 0]
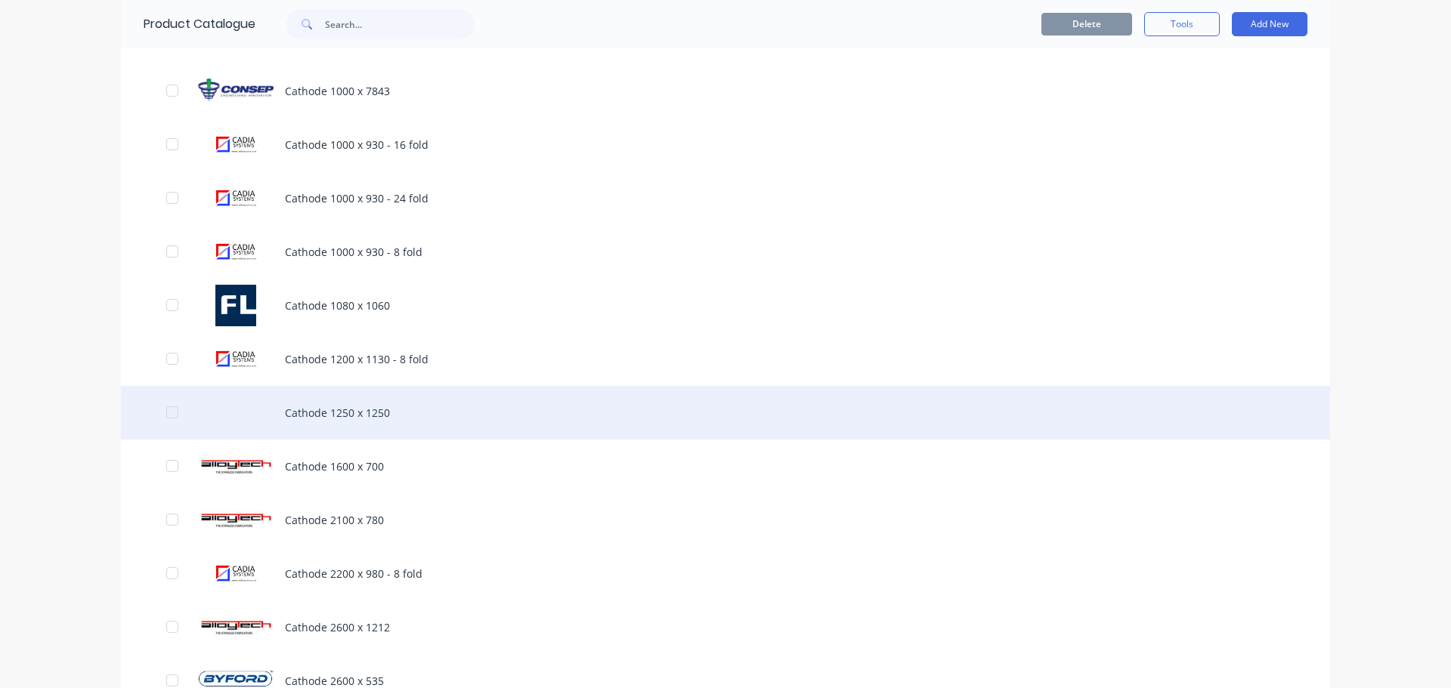
click at [352, 419] on div "Cathode 1250 x 1250" at bounding box center [725, 413] width 1209 height 54
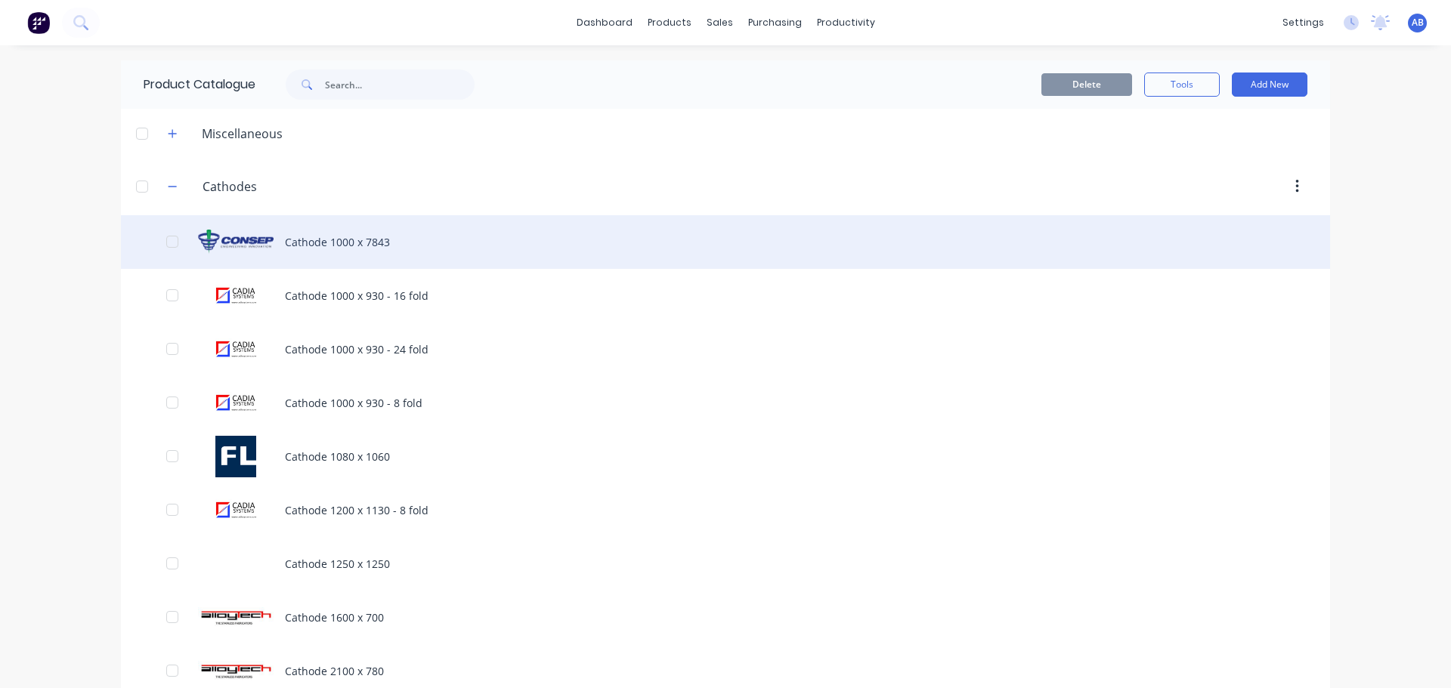
click at [341, 239] on div "Cathode 1000 x 7843" at bounding box center [725, 242] width 1209 height 54
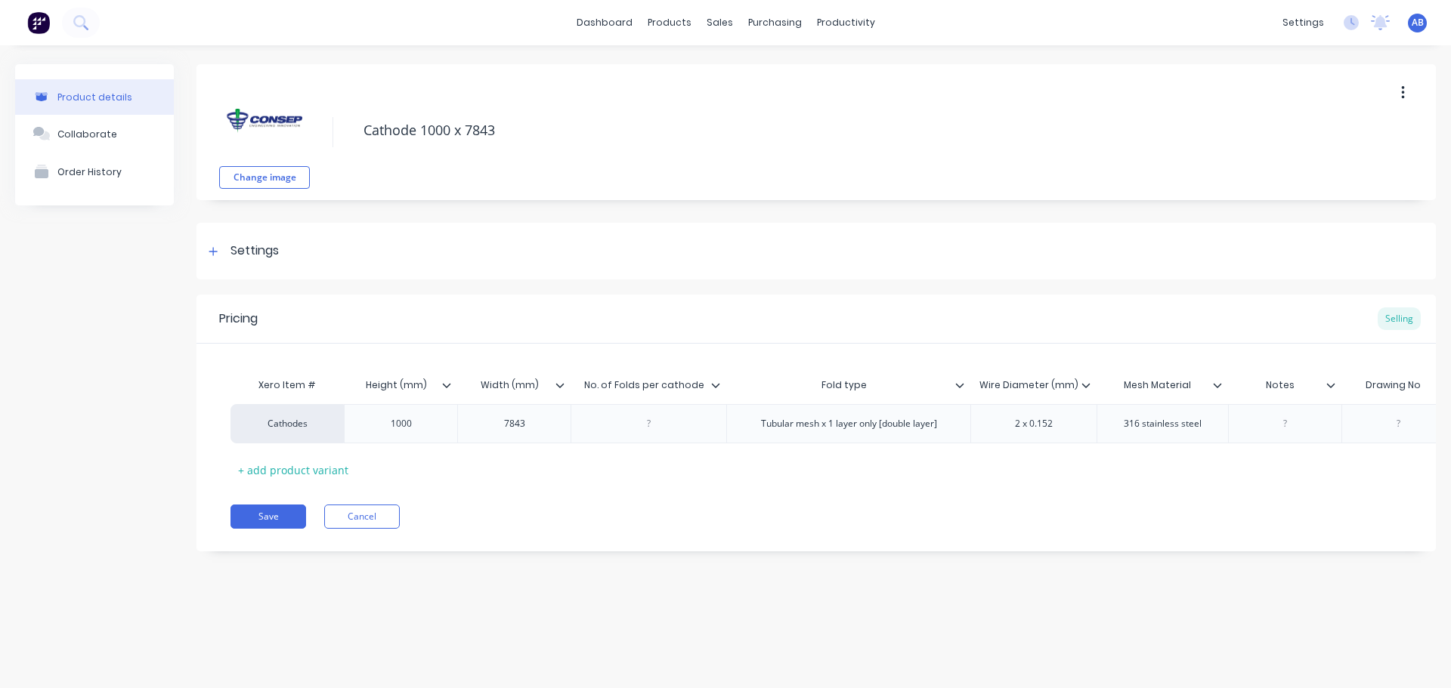
type textarea "x"
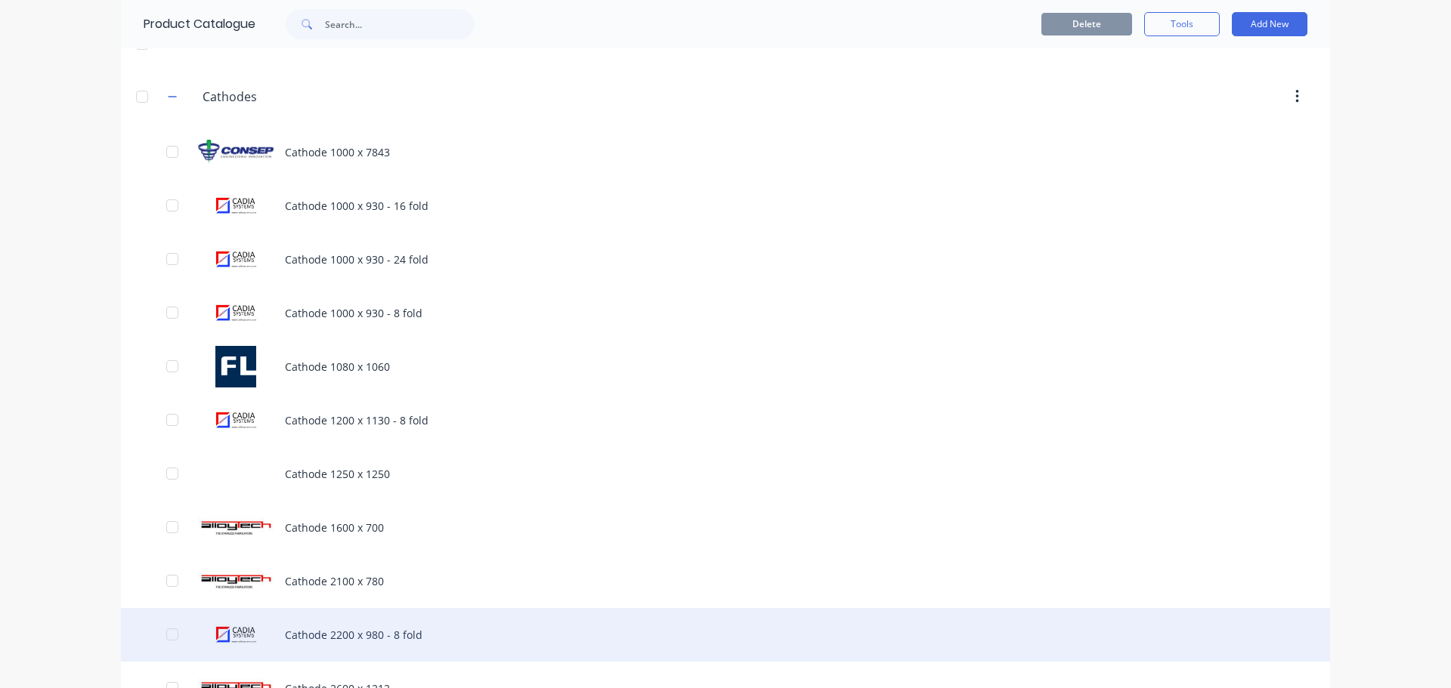
scroll to position [76, 0]
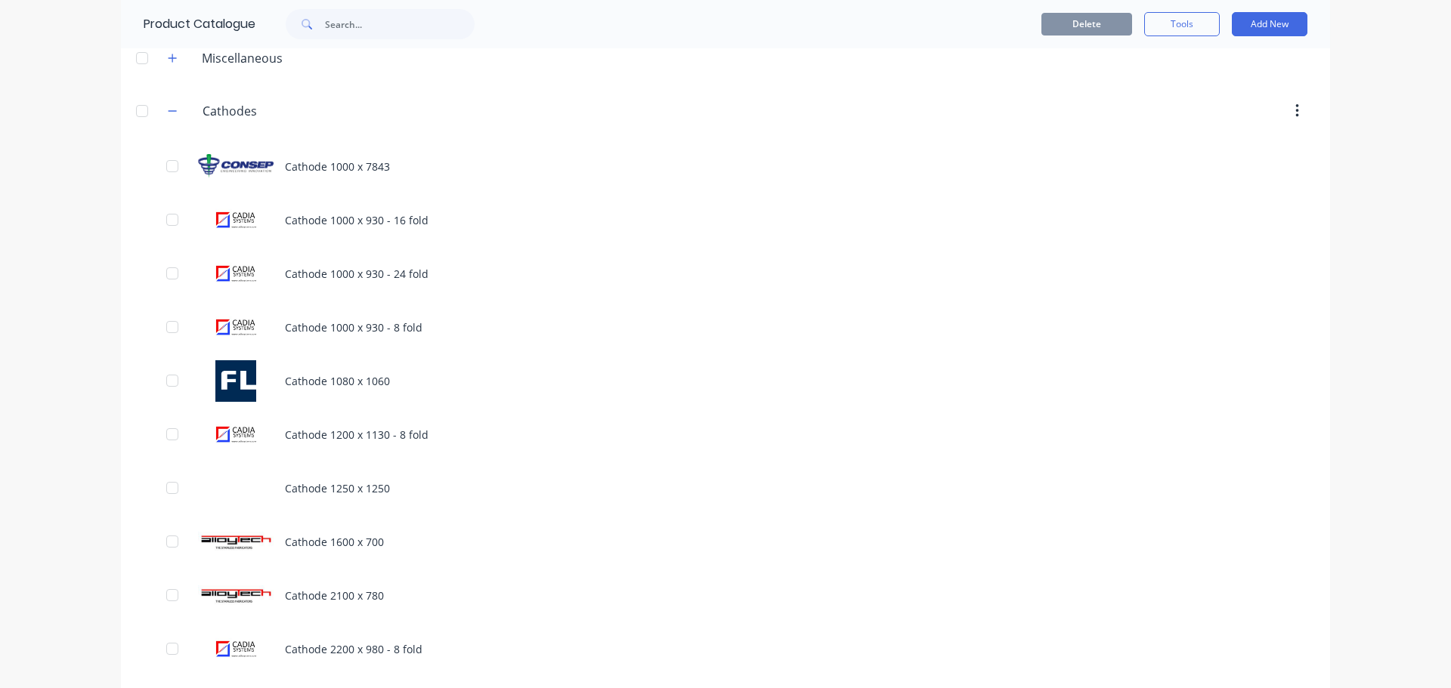
click at [175, 112] on button "button" at bounding box center [172, 110] width 19 height 19
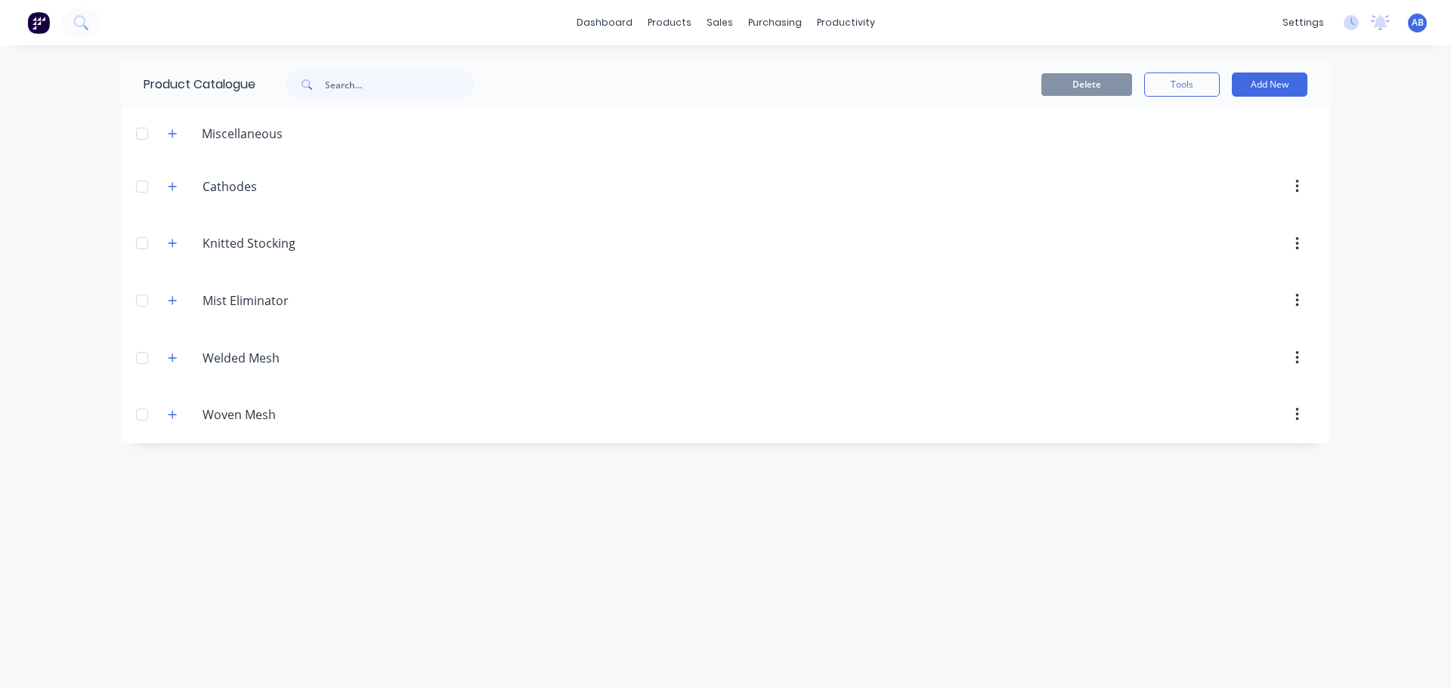
click at [42, 22] on img at bounding box center [38, 22] width 23 height 23
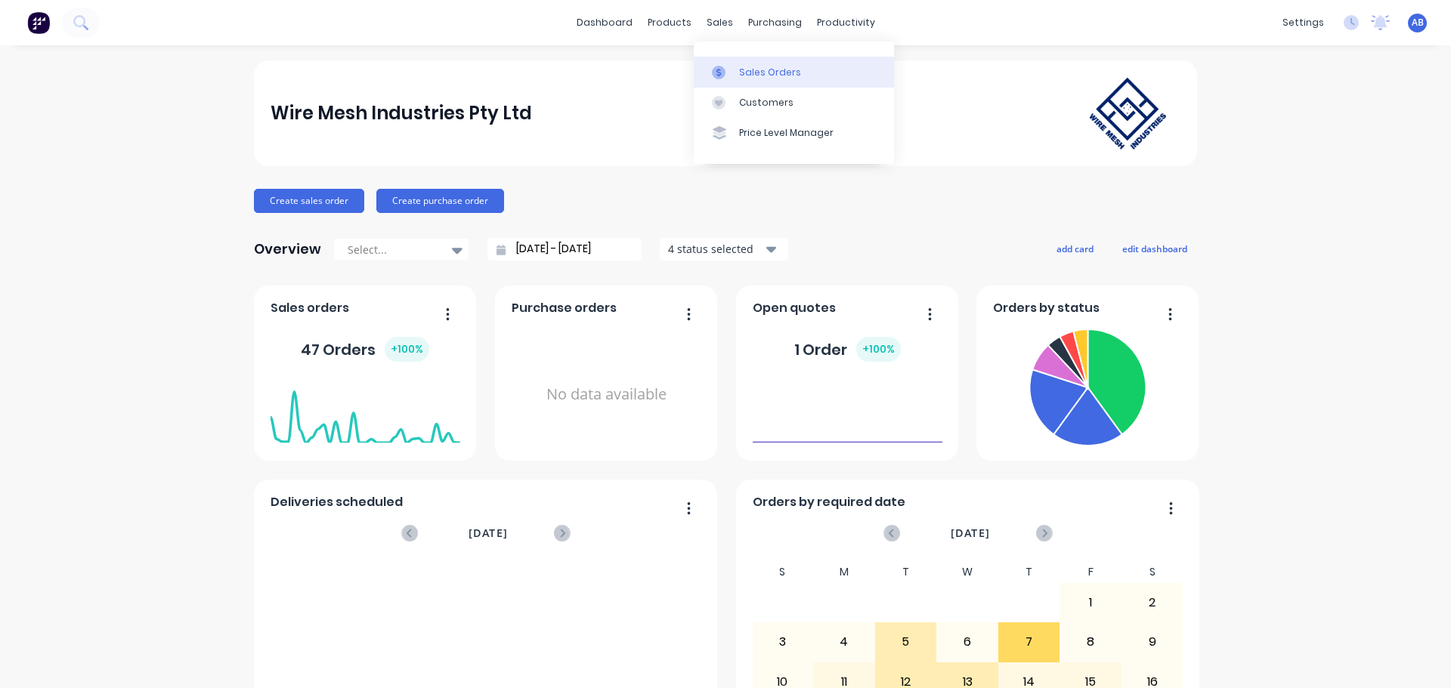
click at [754, 69] on div "Sales Orders" at bounding box center [770, 73] width 62 height 14
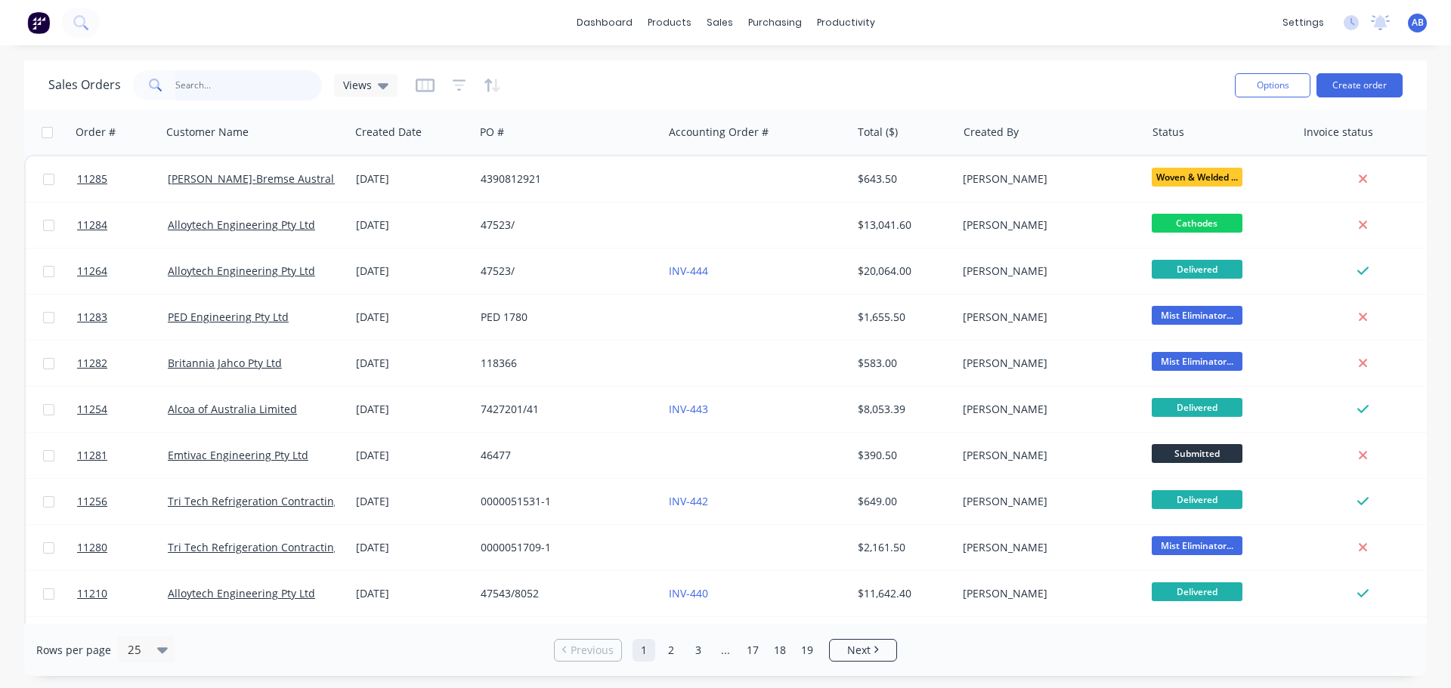
click at [269, 92] on input "text" at bounding box center [248, 85] width 147 height 30
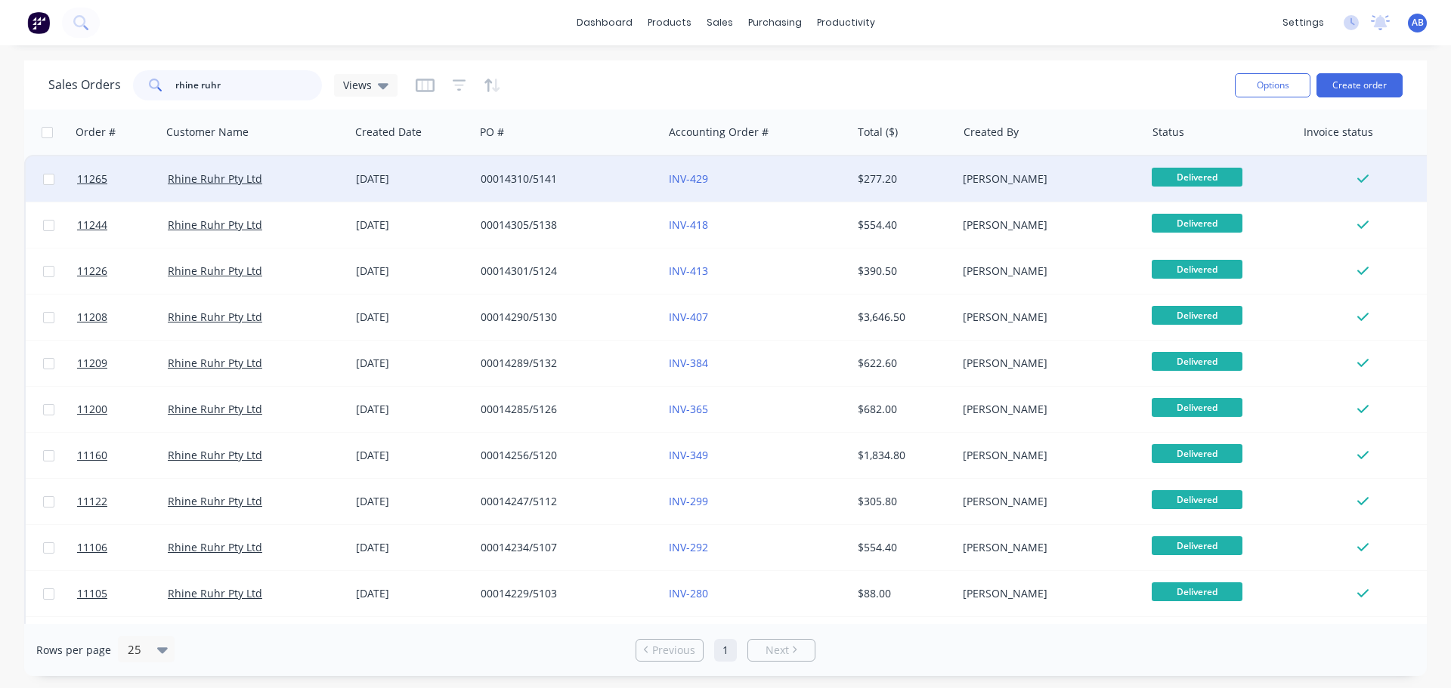
type input "rhine ruhr"
click at [592, 181] on div "00014310/5141" at bounding box center [565, 179] width 168 height 15
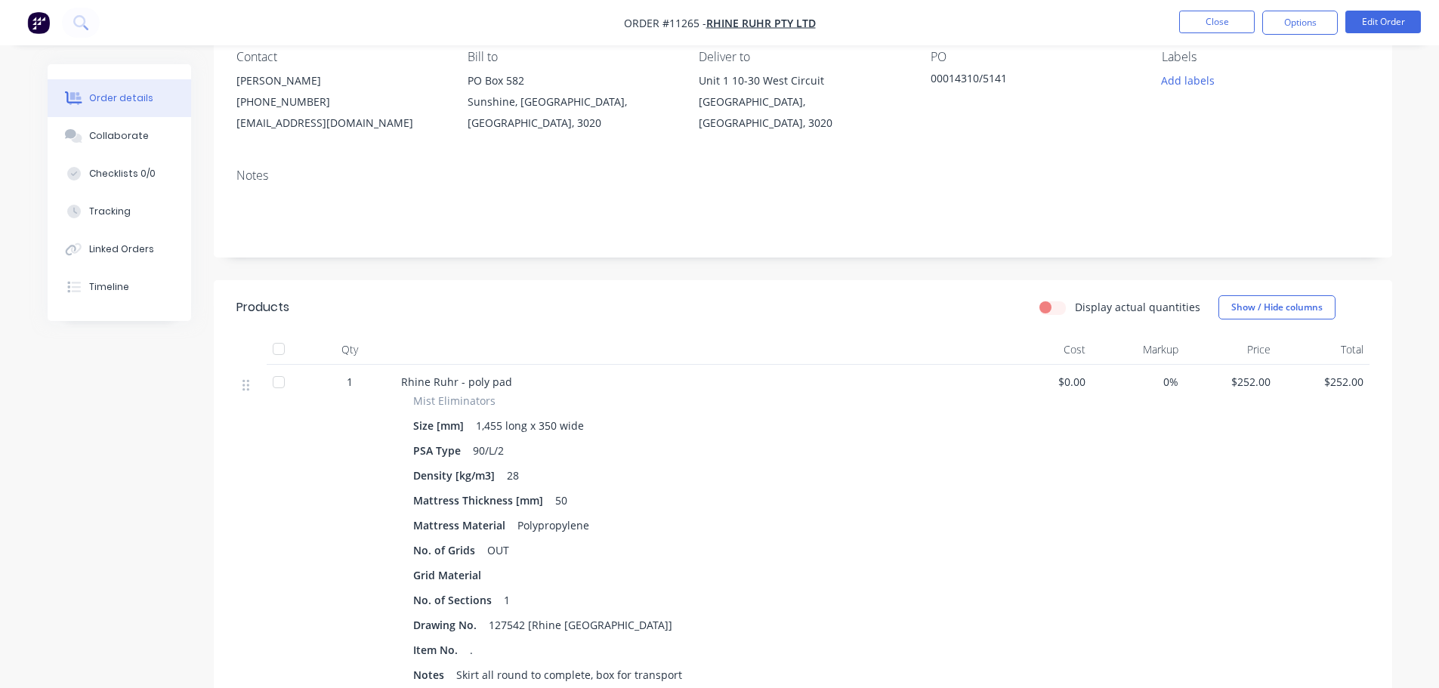
scroll to position [151, 0]
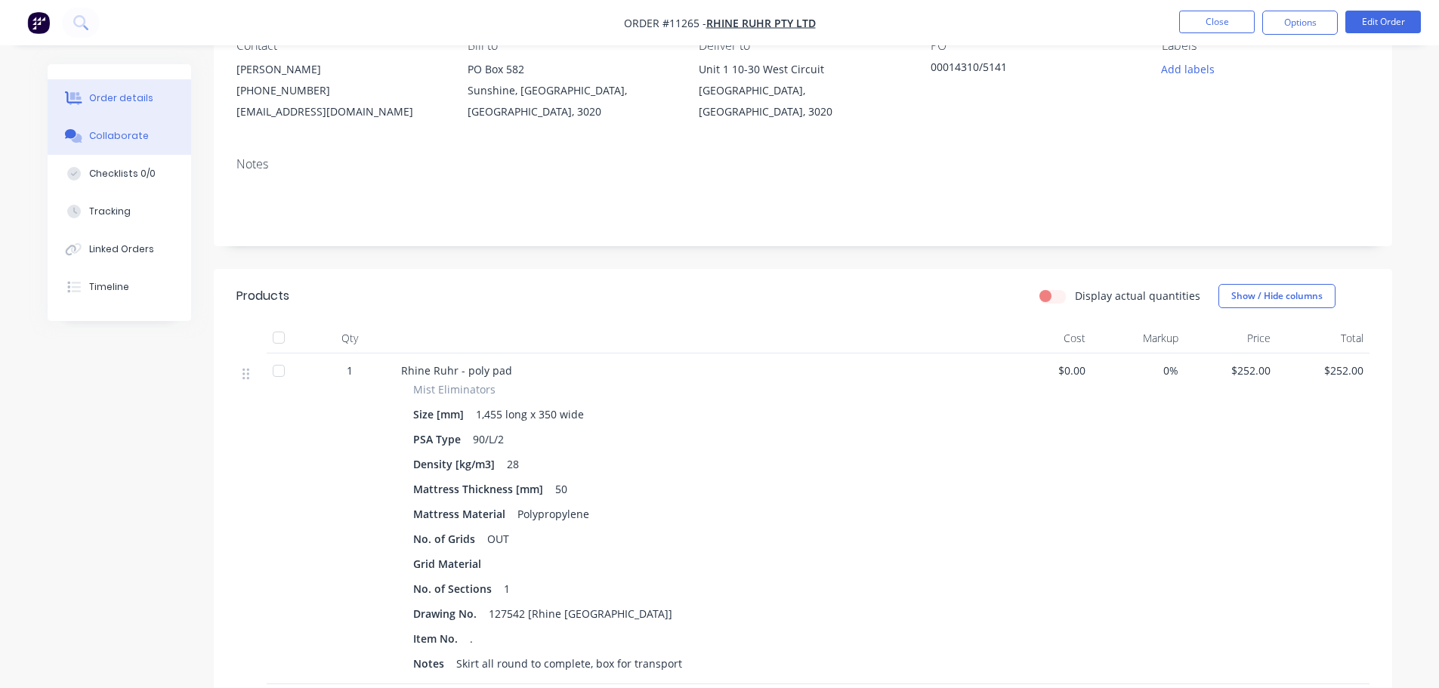
click at [129, 141] on div "Collaborate" at bounding box center [119, 136] width 60 height 14
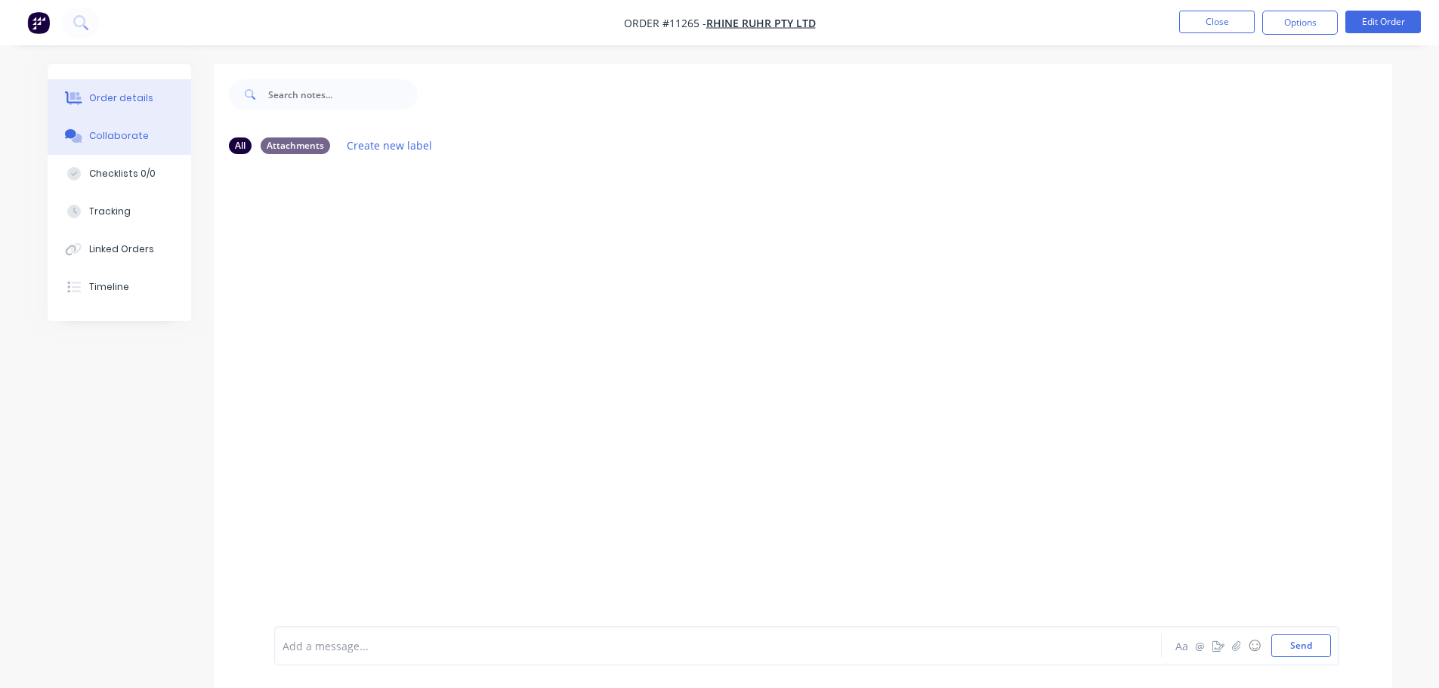
click at [109, 97] on div "Order details" at bounding box center [121, 98] width 64 height 14
click at [1213, 17] on button "Close" at bounding box center [1217, 22] width 76 height 23
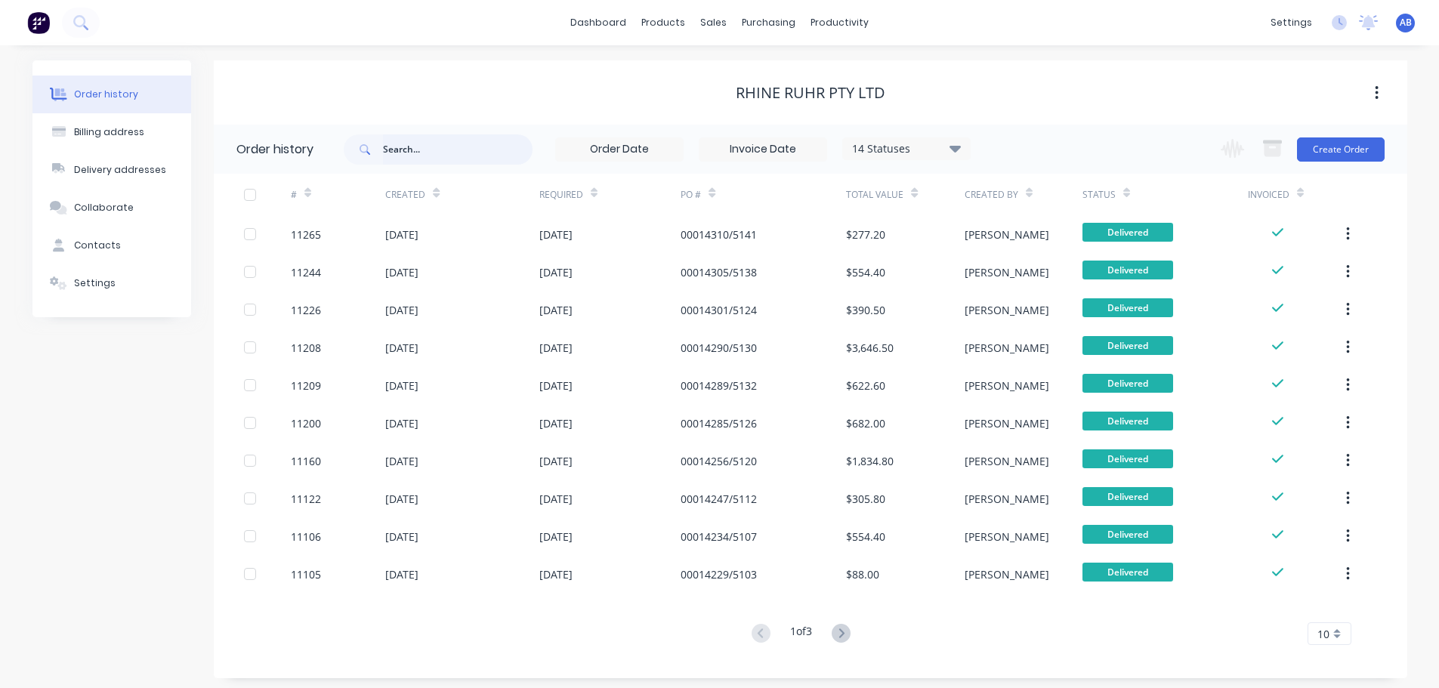
click at [414, 148] on input "text" at bounding box center [458, 149] width 150 height 30
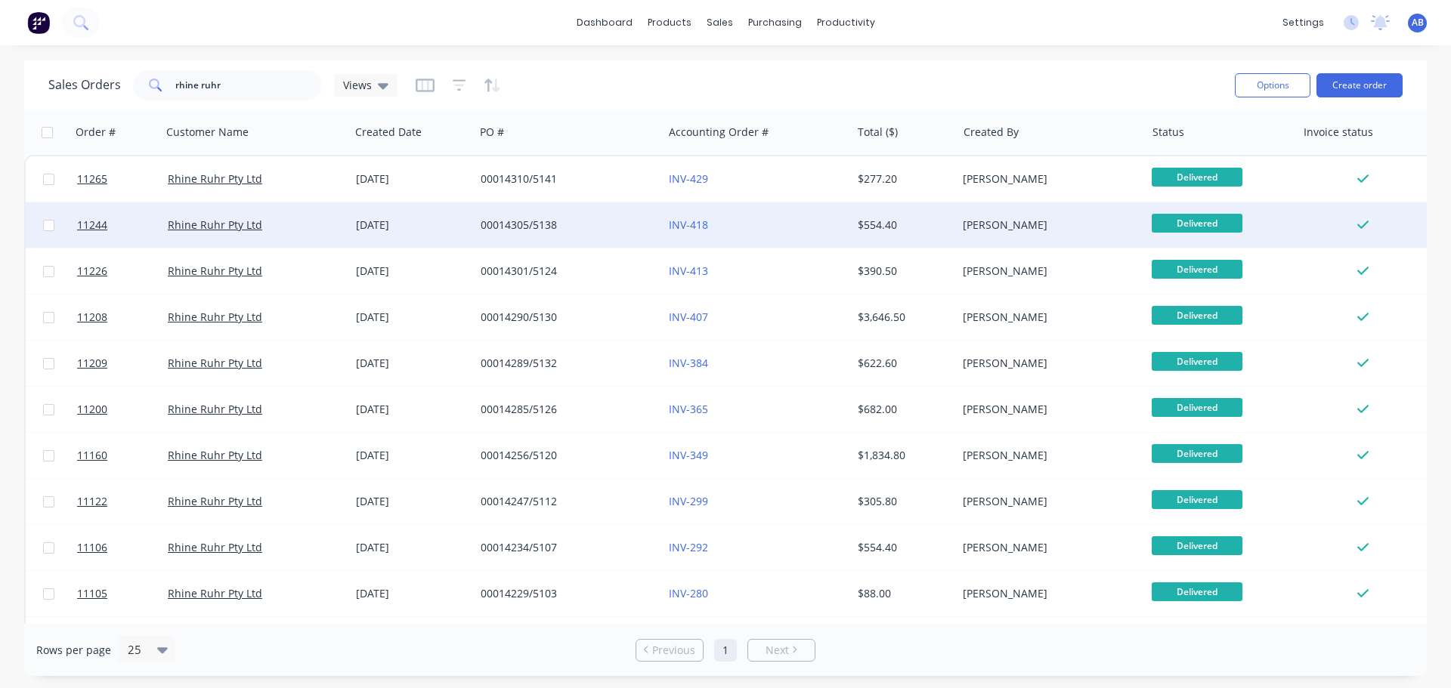
click at [601, 228] on div "00014305/5138" at bounding box center [565, 225] width 168 height 15
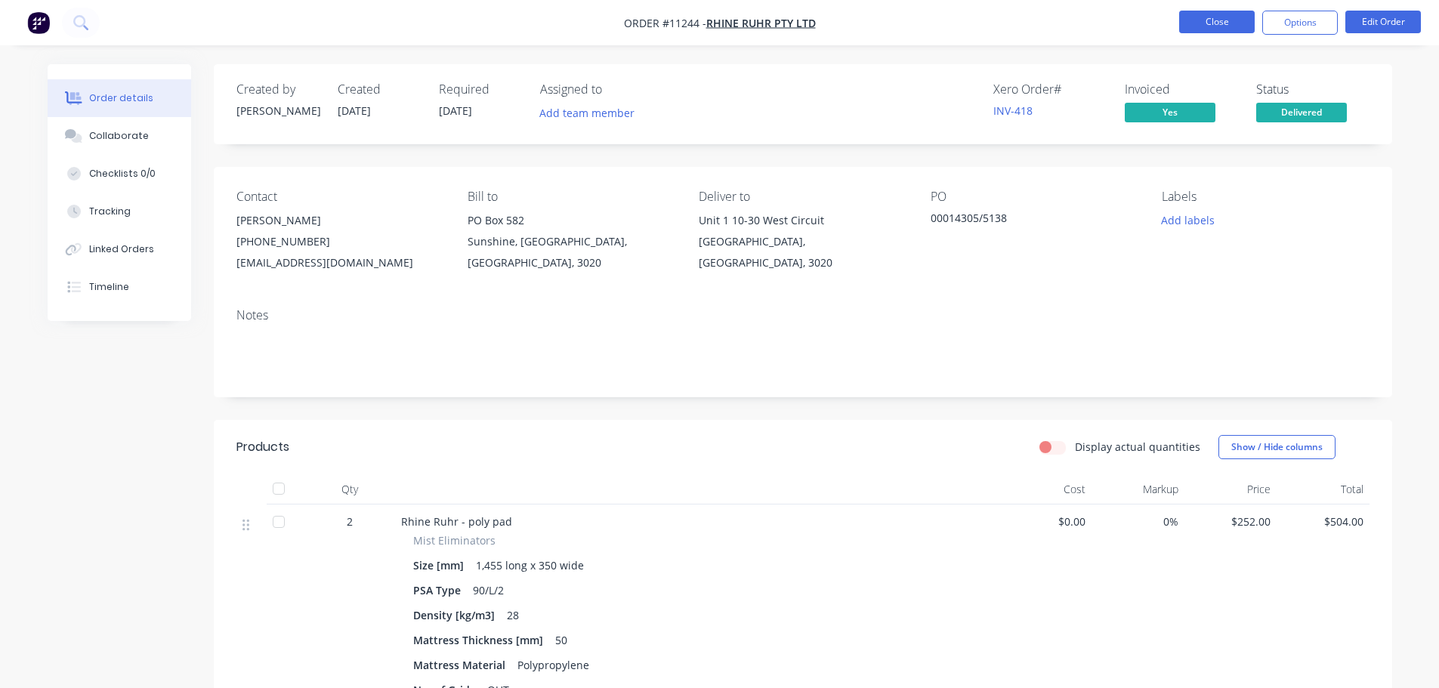
click at [1216, 17] on button "Close" at bounding box center [1217, 22] width 76 height 23
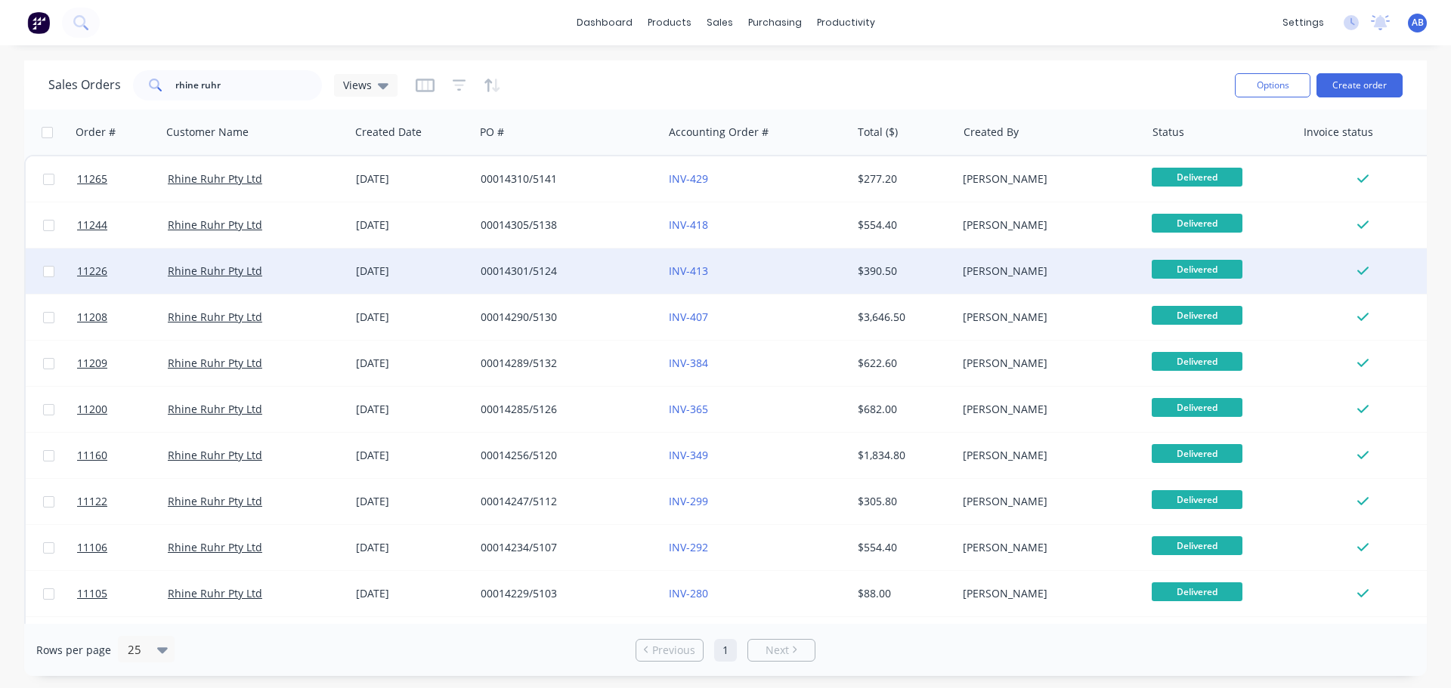
click at [598, 271] on div "00014301/5124" at bounding box center [565, 271] width 168 height 15
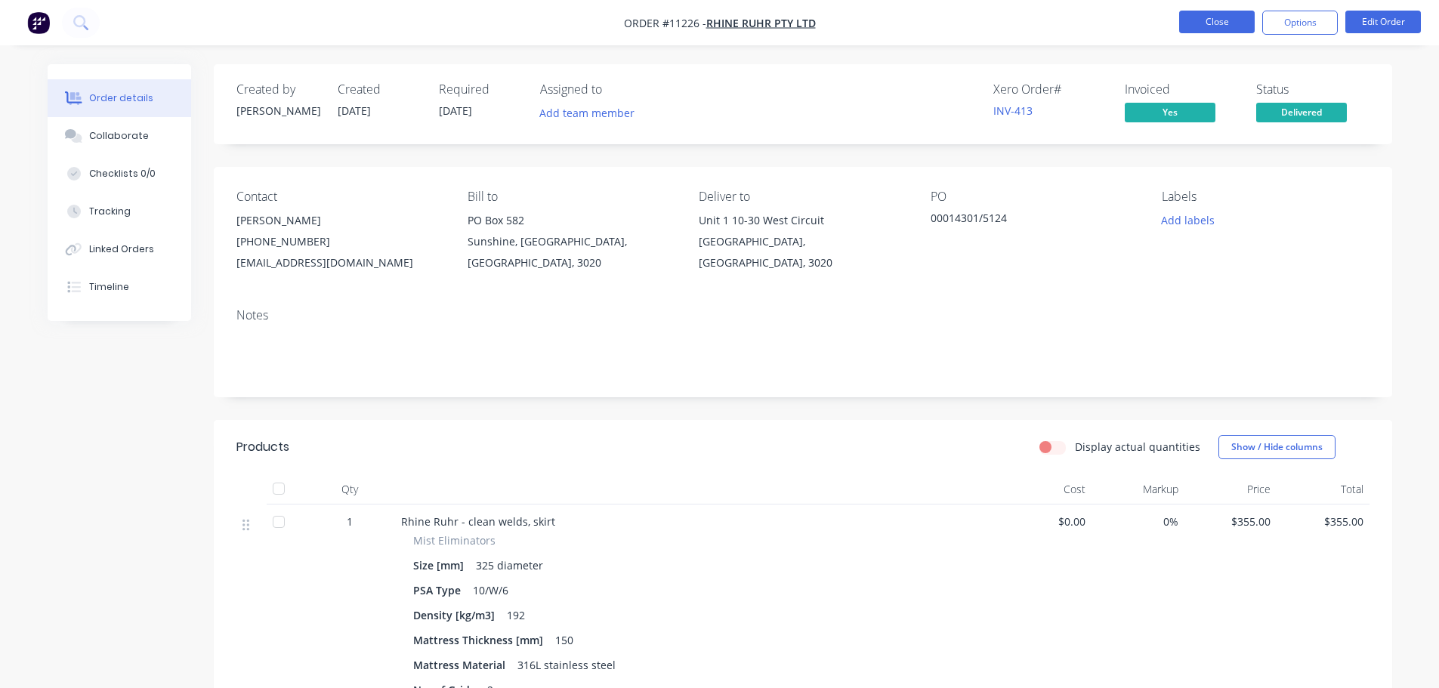
click at [1201, 25] on button "Close" at bounding box center [1217, 22] width 76 height 23
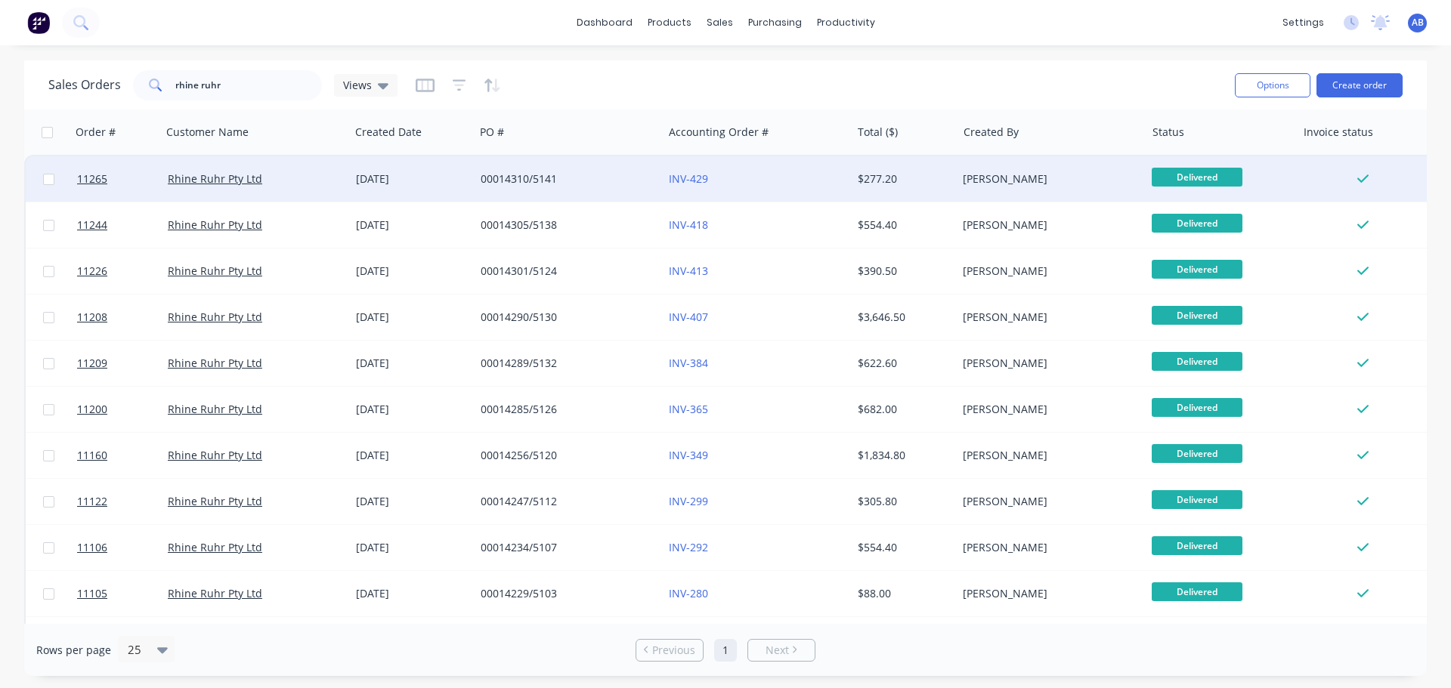
click at [596, 183] on div "00014310/5141" at bounding box center [565, 179] width 168 height 15
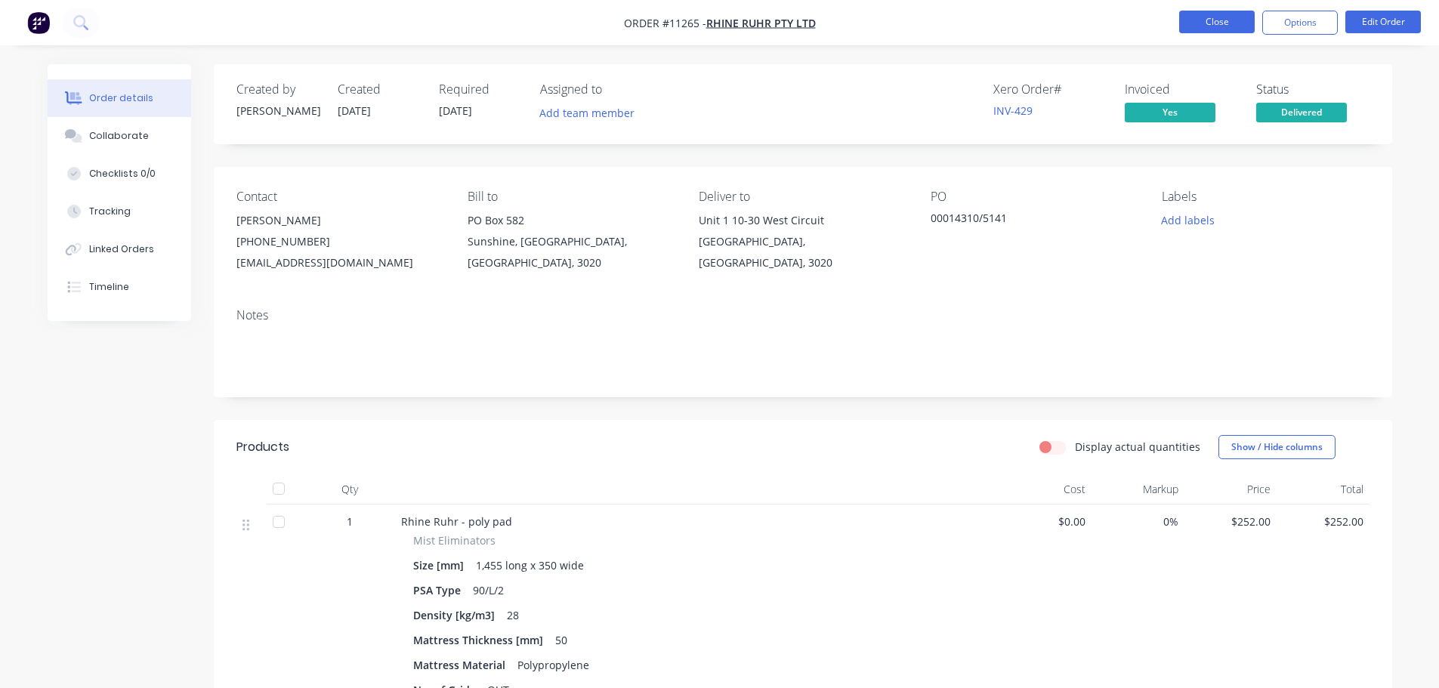
click at [1196, 24] on button "Close" at bounding box center [1217, 22] width 76 height 23
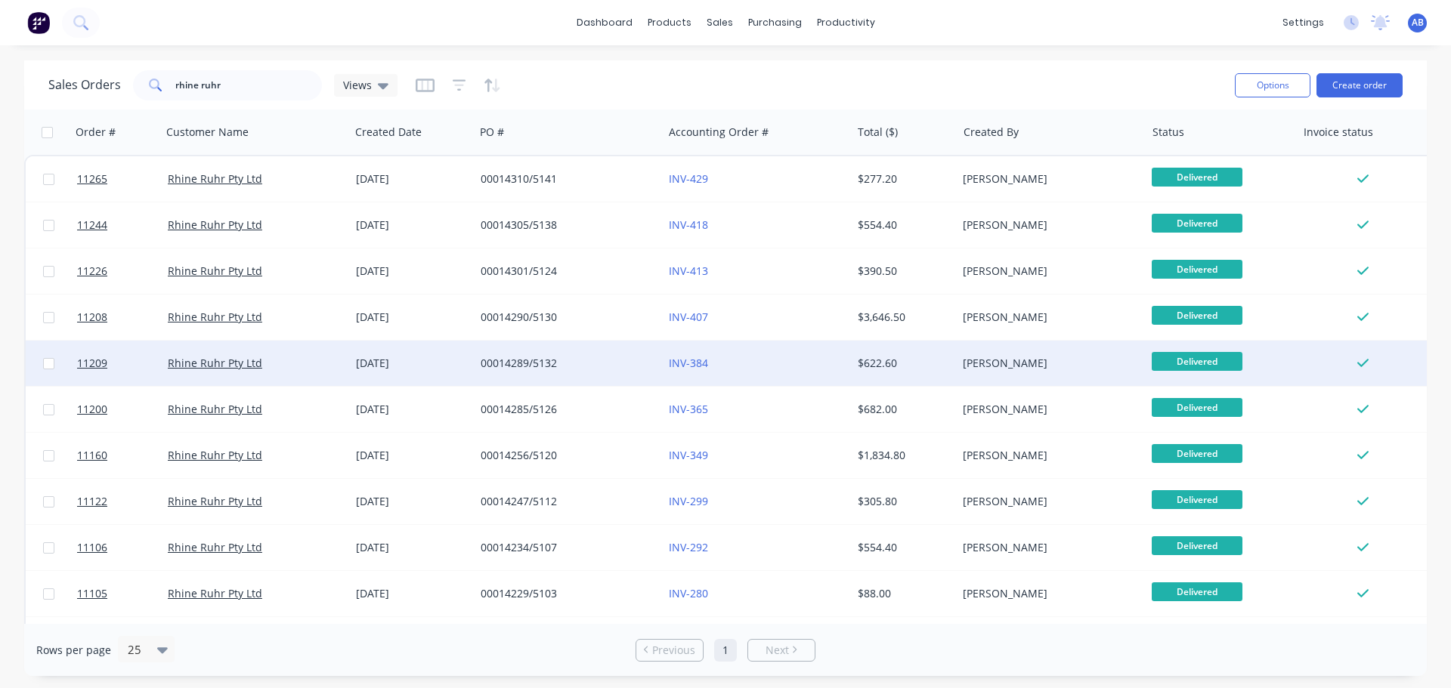
click at [756, 358] on div "INV-384" at bounding box center [753, 363] width 168 height 15
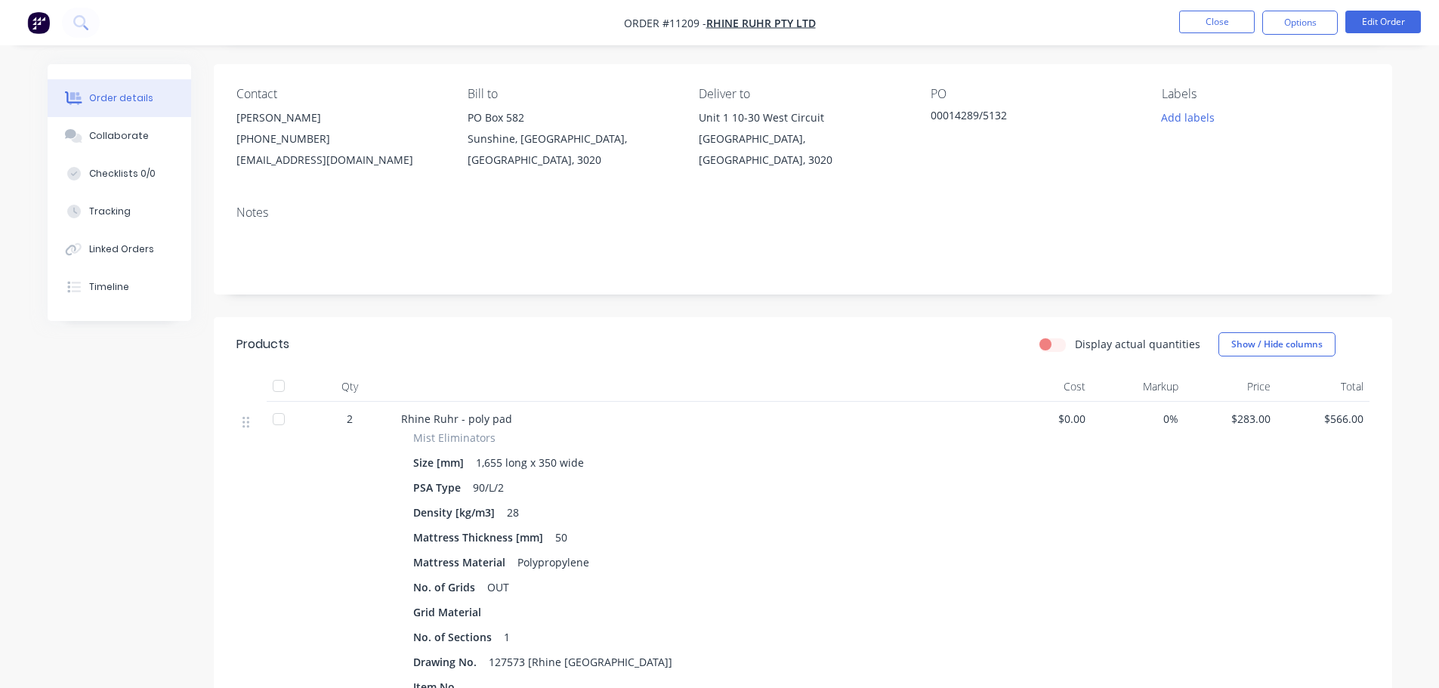
scroll to position [151, 0]
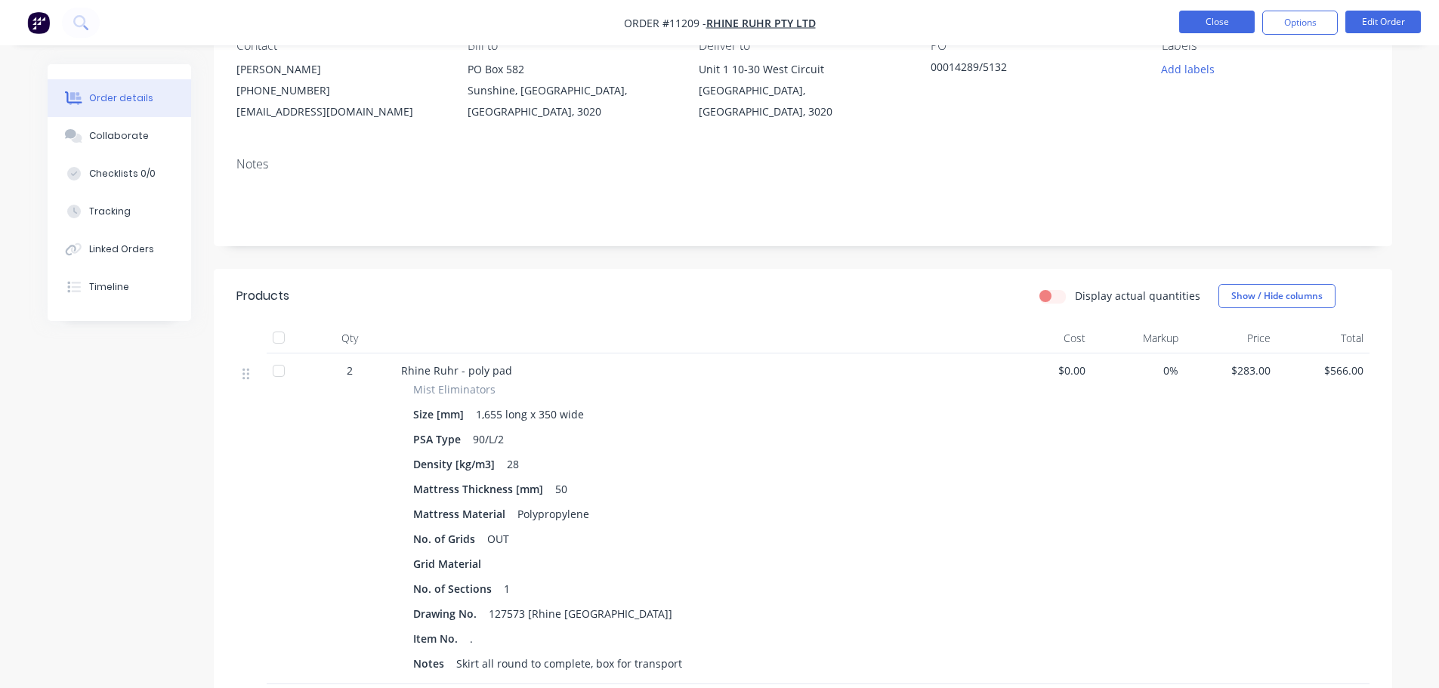
click at [1206, 23] on button "Close" at bounding box center [1217, 22] width 76 height 23
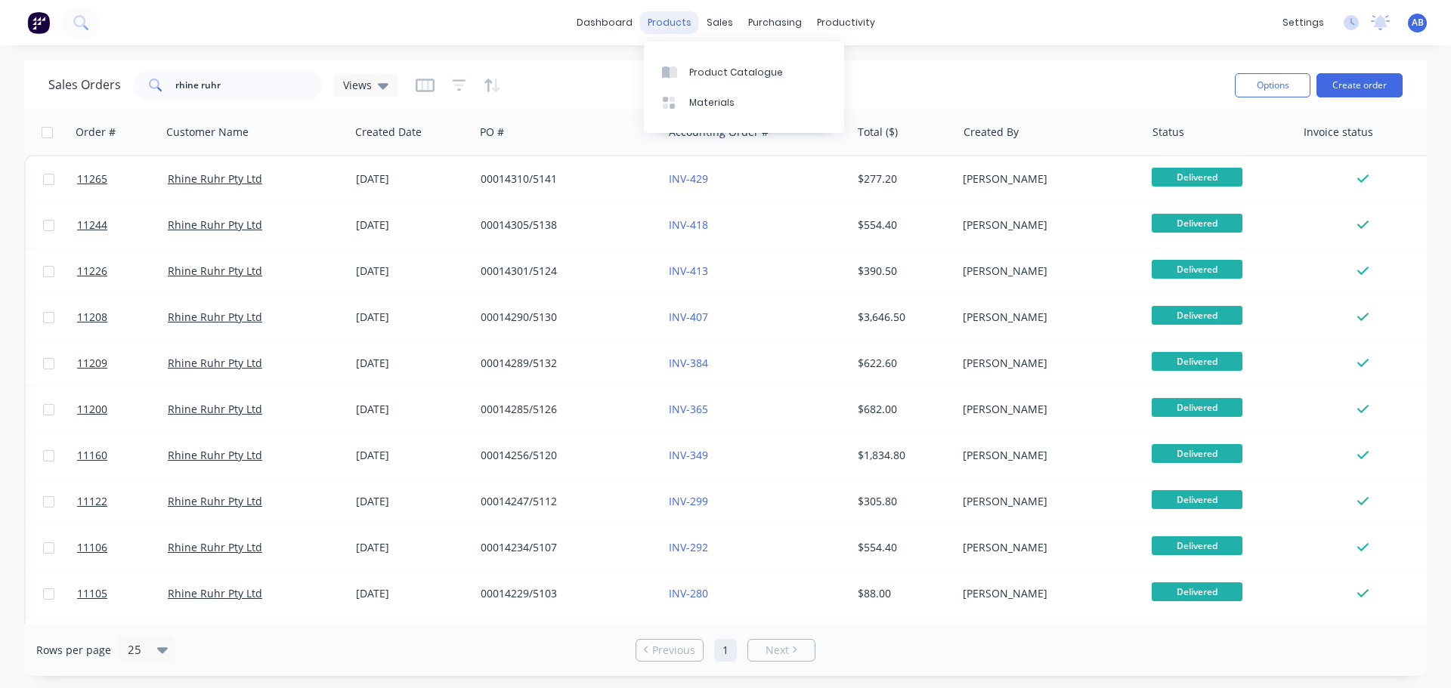
click at [668, 23] on div "products" at bounding box center [669, 22] width 59 height 23
click at [702, 71] on div "Product Catalogue" at bounding box center [736, 73] width 94 height 14
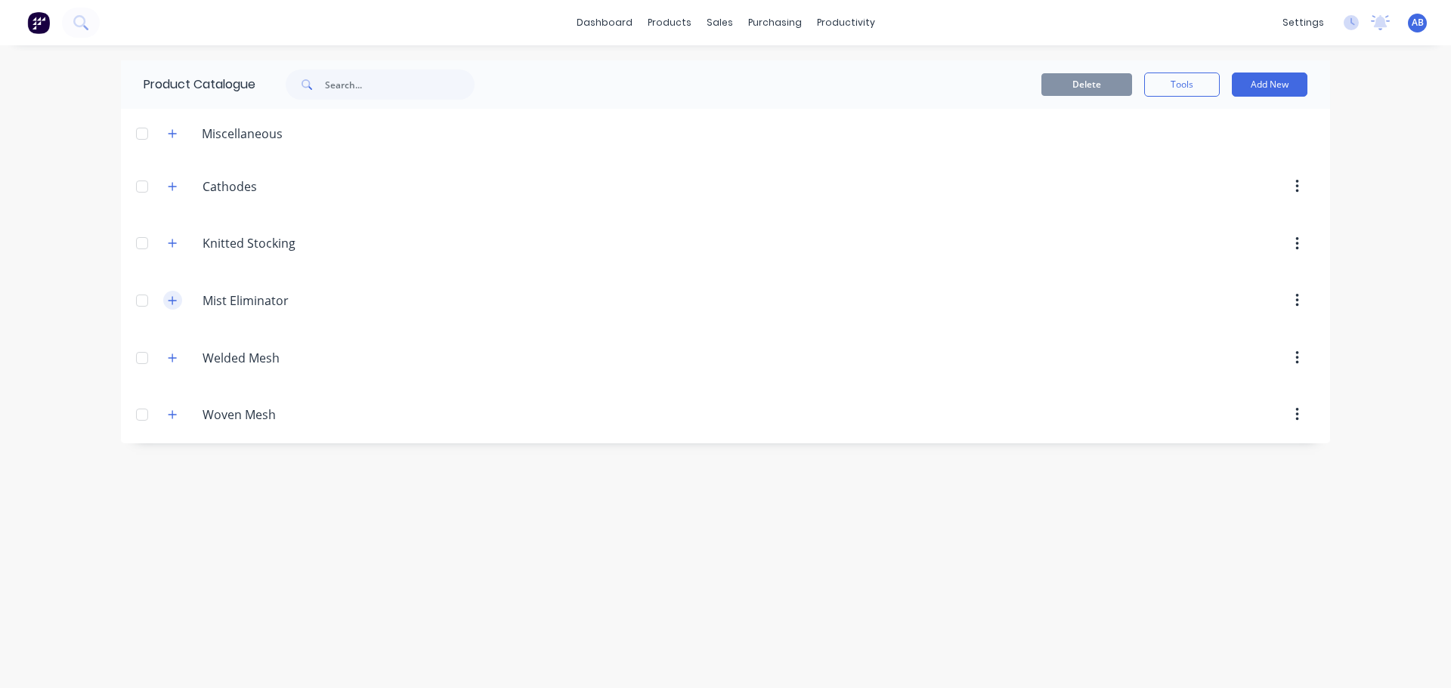
click at [172, 301] on icon "button" at bounding box center [172, 300] width 8 height 8
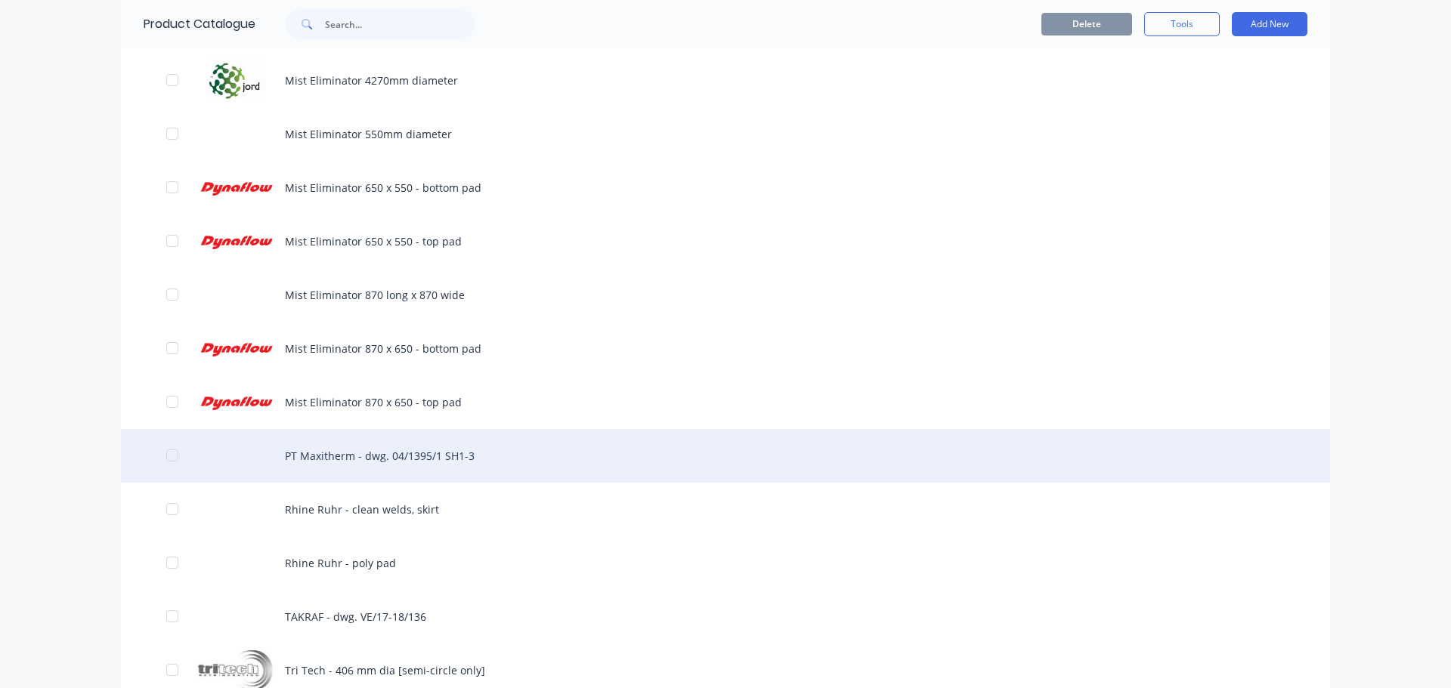
scroll to position [4911, 0]
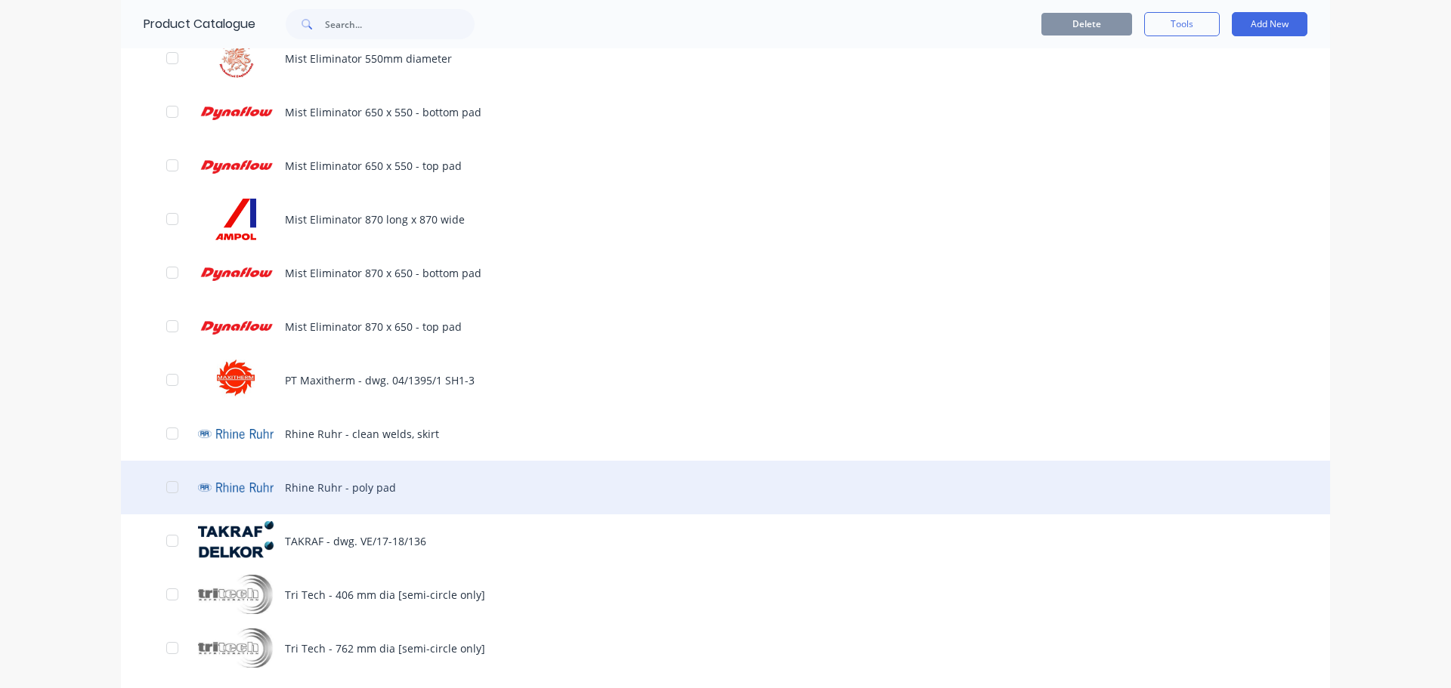
click at [309, 488] on div "Rhine Ruhr - poly pad" at bounding box center [725, 488] width 1209 height 54
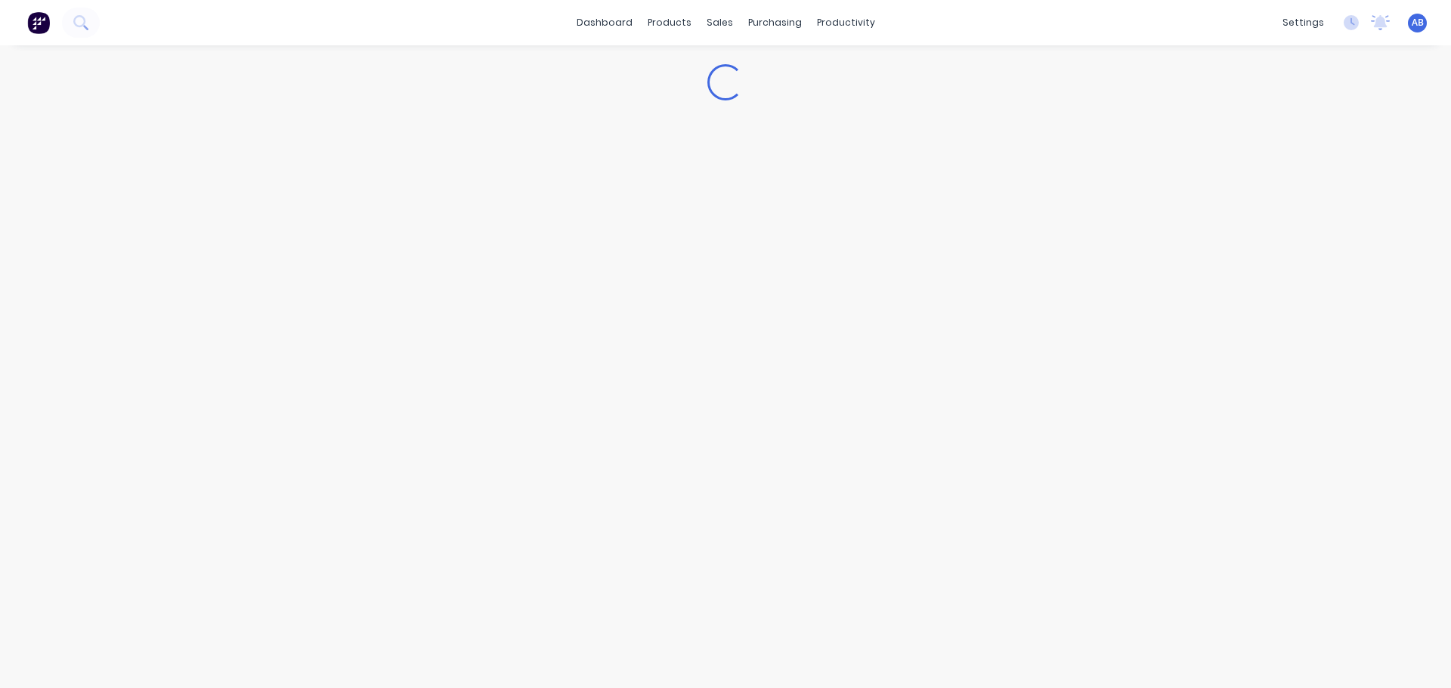
type textarea "x"
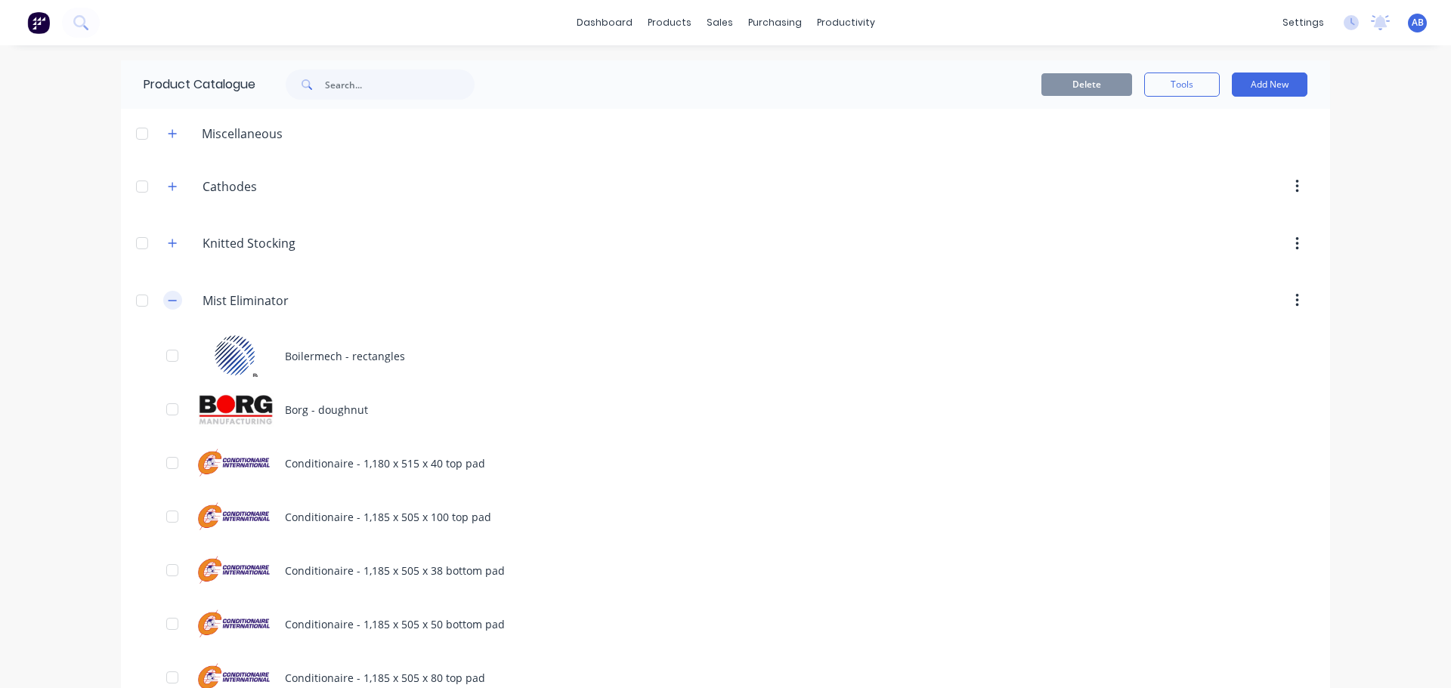
click at [175, 299] on button "button" at bounding box center [172, 300] width 19 height 19
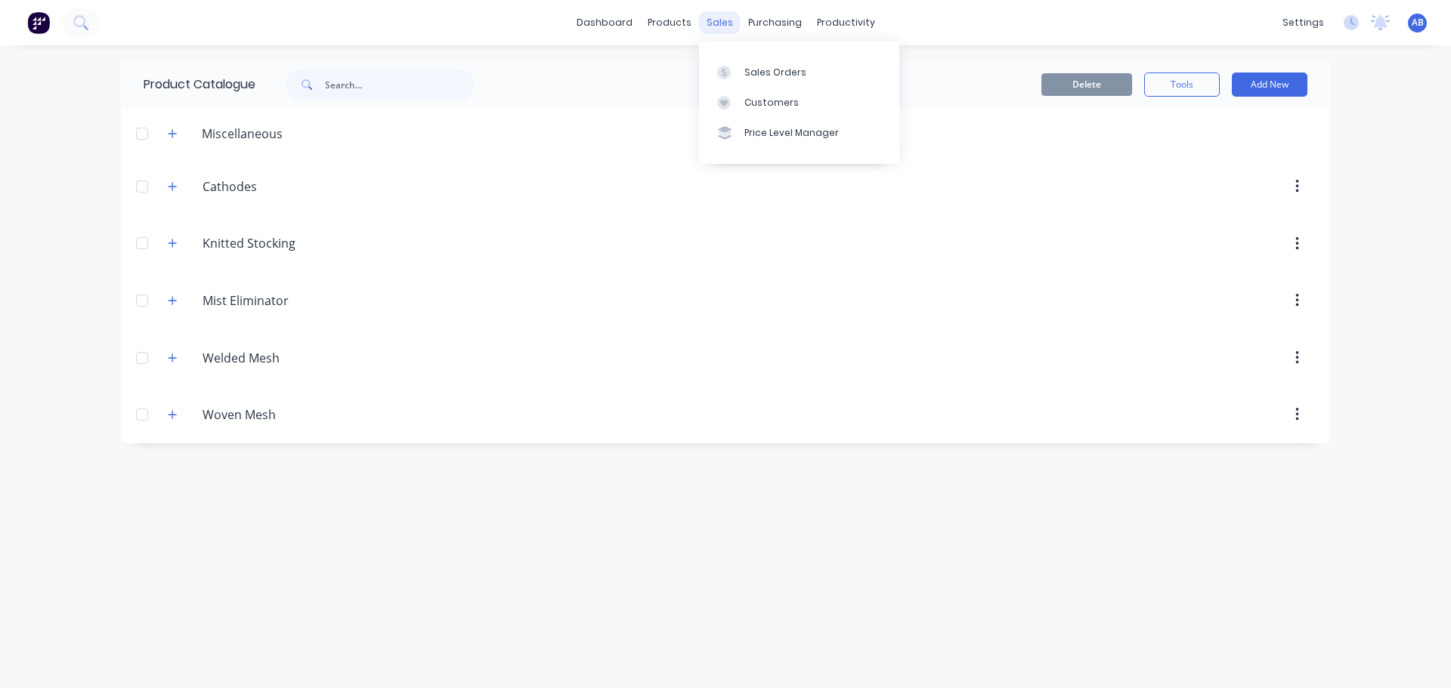
click at [719, 23] on div "sales" at bounding box center [720, 22] width 42 height 23
click at [757, 68] on div "Sales Orders" at bounding box center [775, 73] width 62 height 14
